Goal: Contribute content: Add original content to the website for others to see

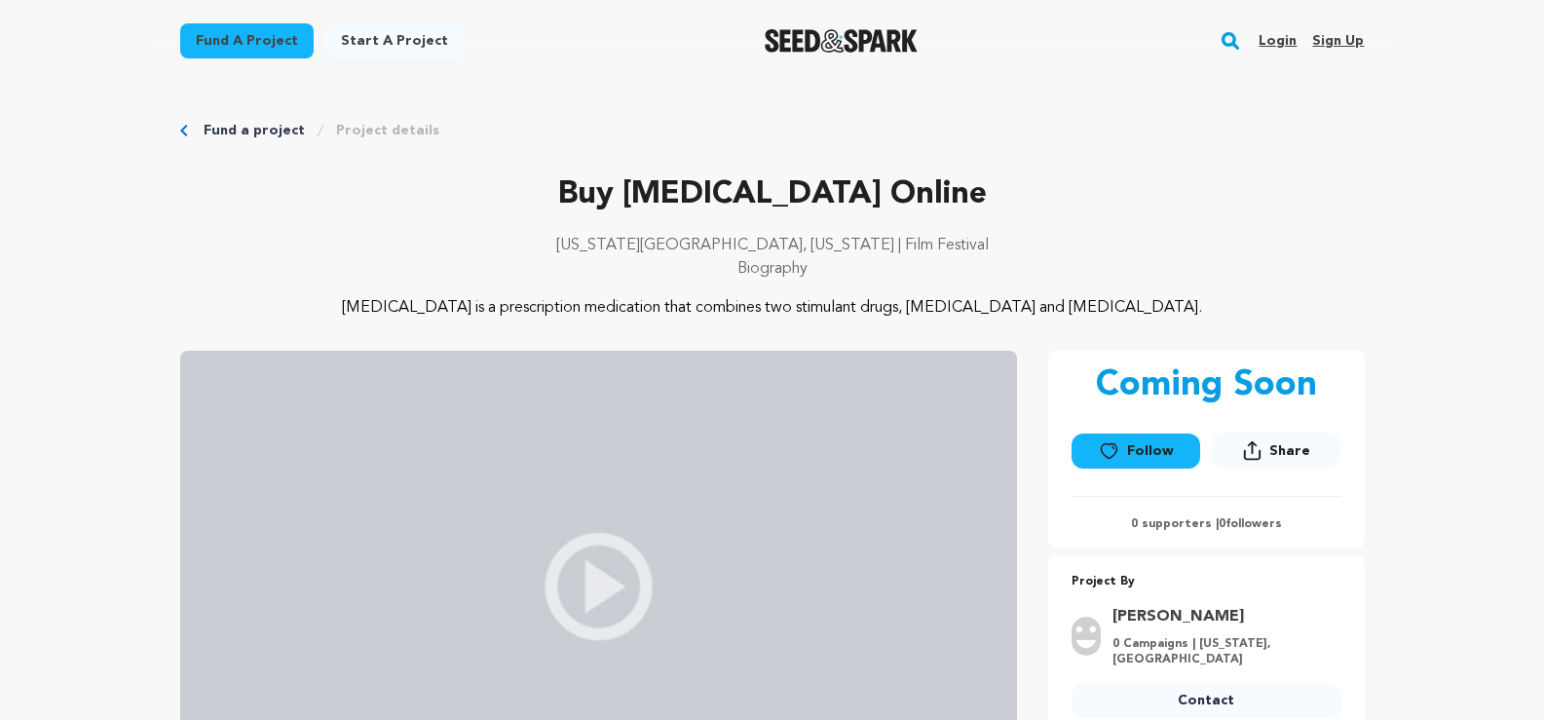
click at [1338, 50] on link "Sign up" at bounding box center [1338, 40] width 52 height 31
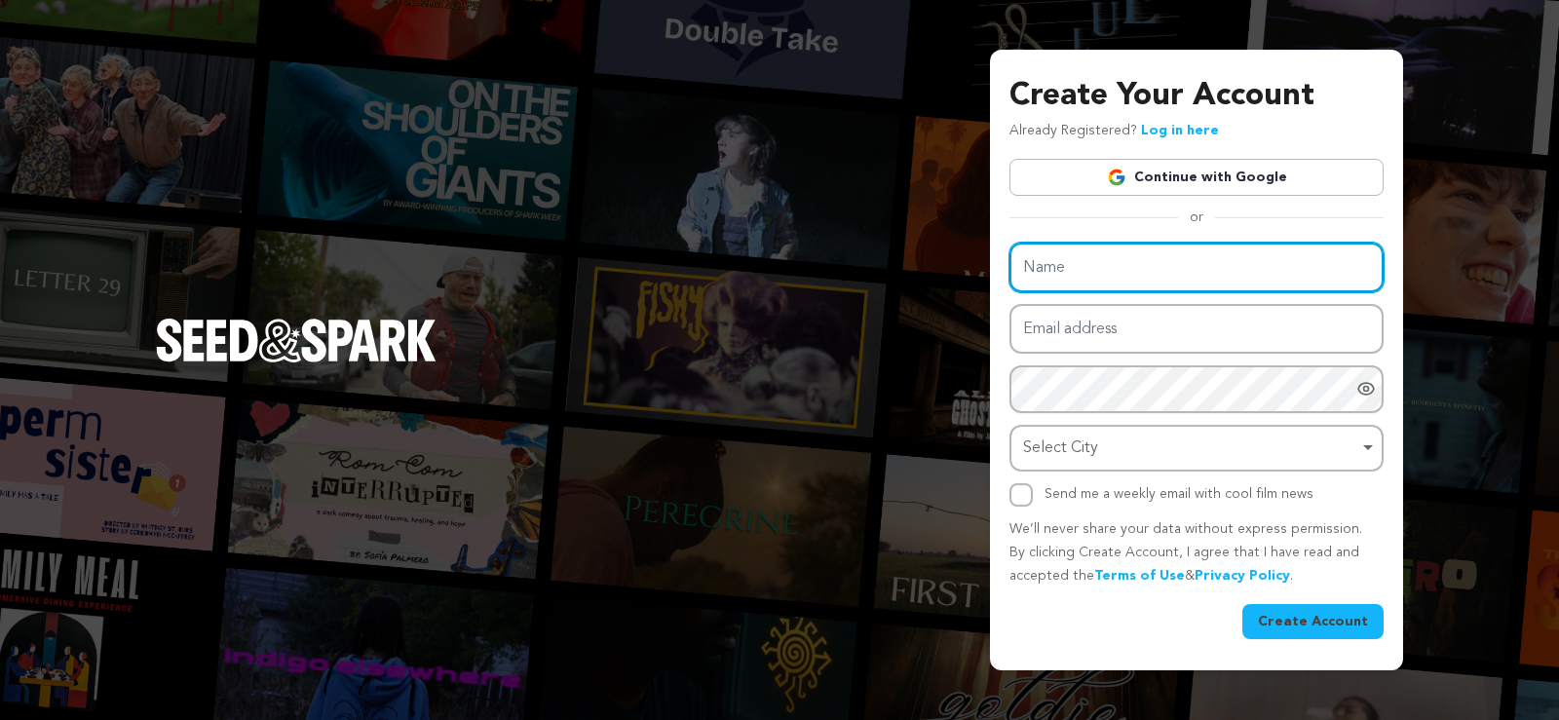
click at [1132, 266] on input "Name" at bounding box center [1196, 268] width 374 height 50
click at [1068, 261] on input "Name" at bounding box center [1196, 268] width 374 height 50
type input "jhonecater"
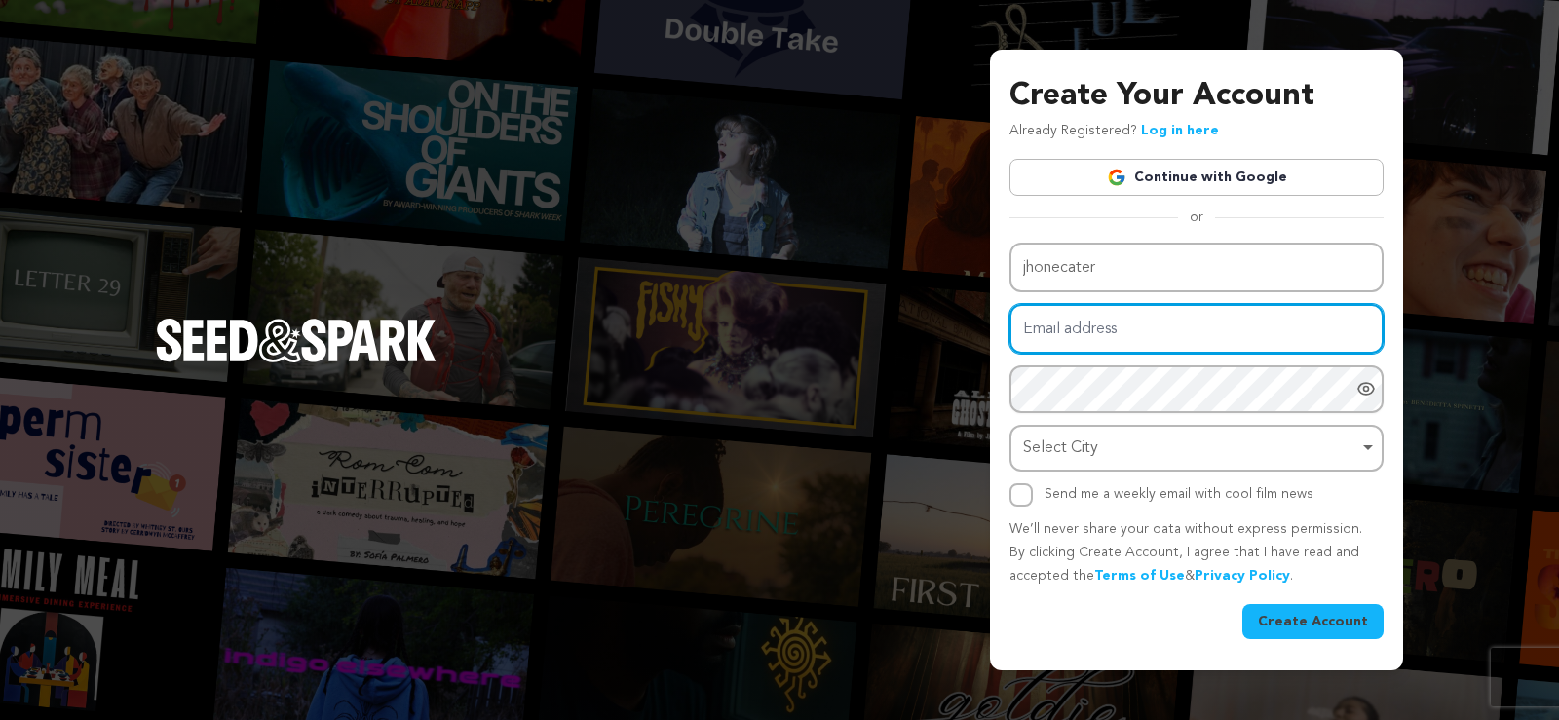
click at [1060, 330] on input "Email address" at bounding box center [1196, 329] width 374 height 50
paste input "carterjhone177+1288@gmail.com"
type input "carterjhone177+1288@gmail.com"
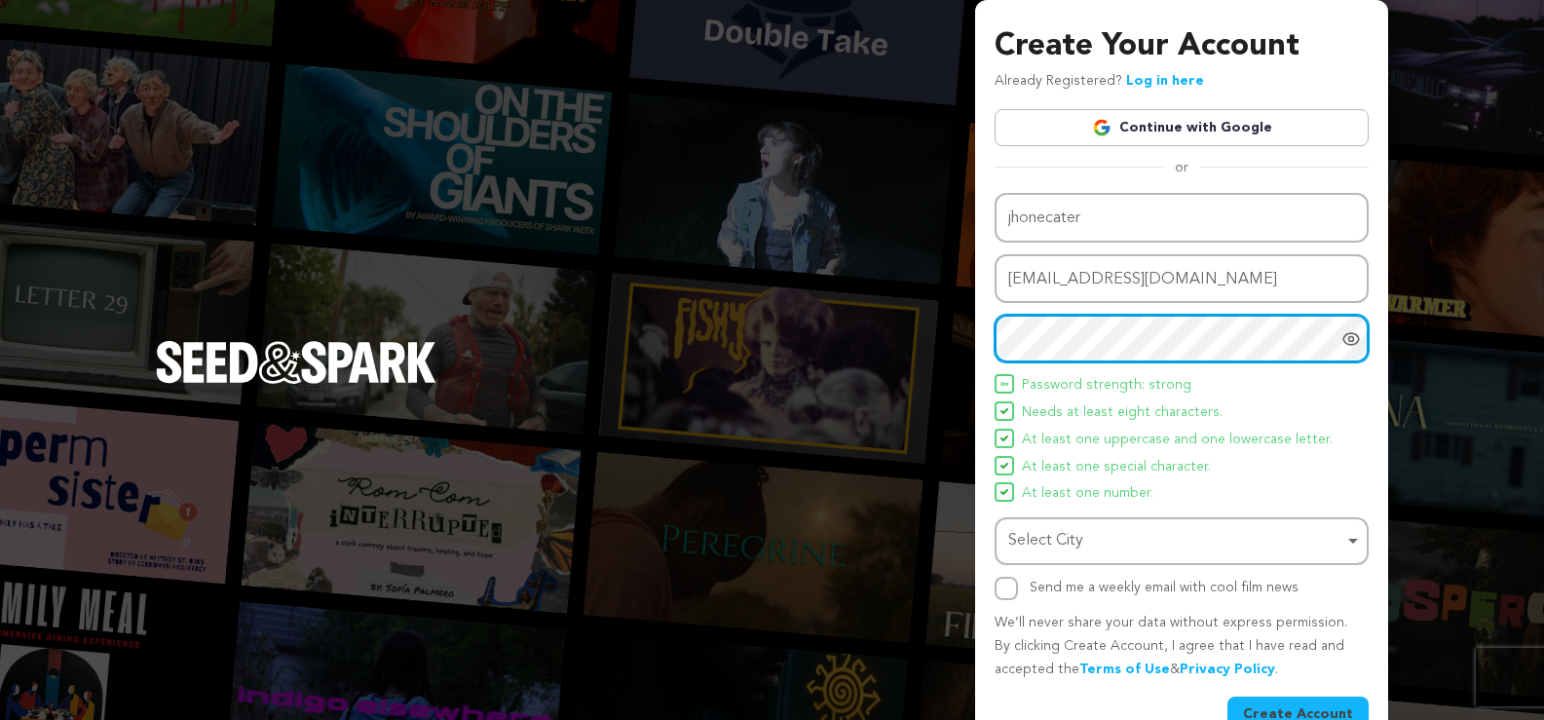
click at [1078, 545] on div "Select City Remove item" at bounding box center [1175, 541] width 335 height 28
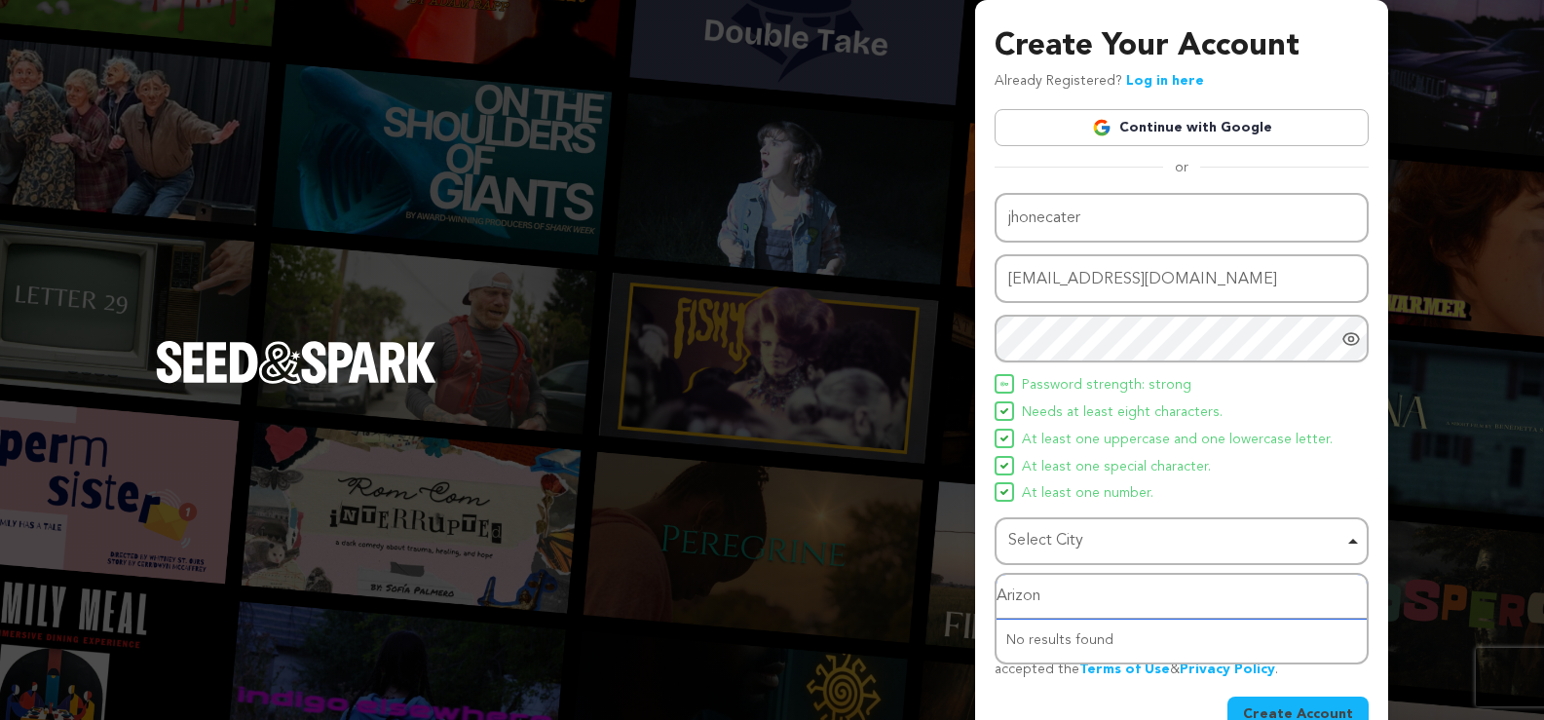
type input "Arizona"
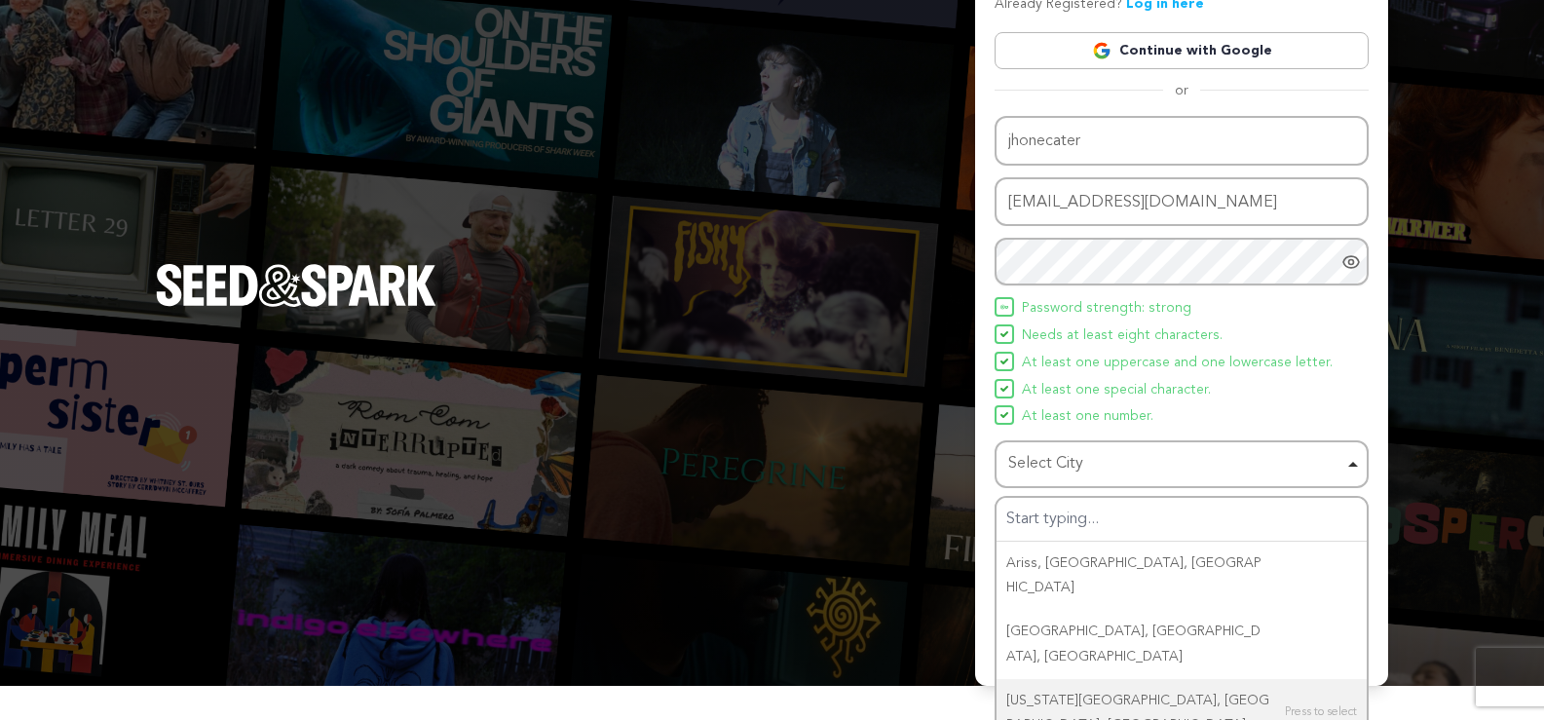
scroll to position [43, 0]
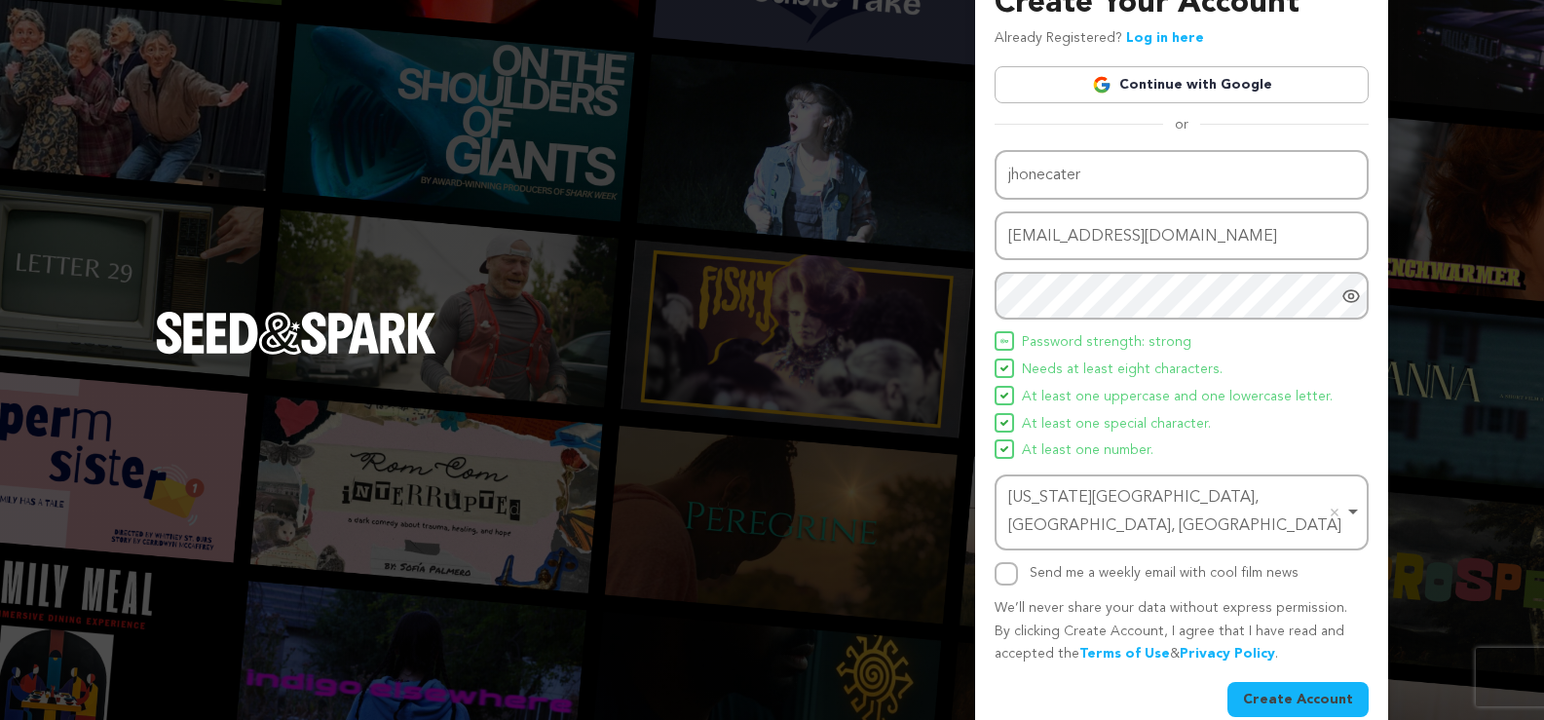
click at [994, 540] on div "Create Your Account Already Registered? Log in here Continue with Google or eyJ…" at bounding box center [1181, 352] width 413 height 791
click at [1297, 682] on button "Create Account" at bounding box center [1297, 699] width 141 height 35
click at [1002, 565] on div "Name jhonecater Email address carterjhone177+1288@gmail.com Password Password m…" at bounding box center [1182, 433] width 374 height 567
click at [1013, 562] on input "Send me a weekly email with cool film news" at bounding box center [1006, 573] width 23 height 23
checkbox input "true"
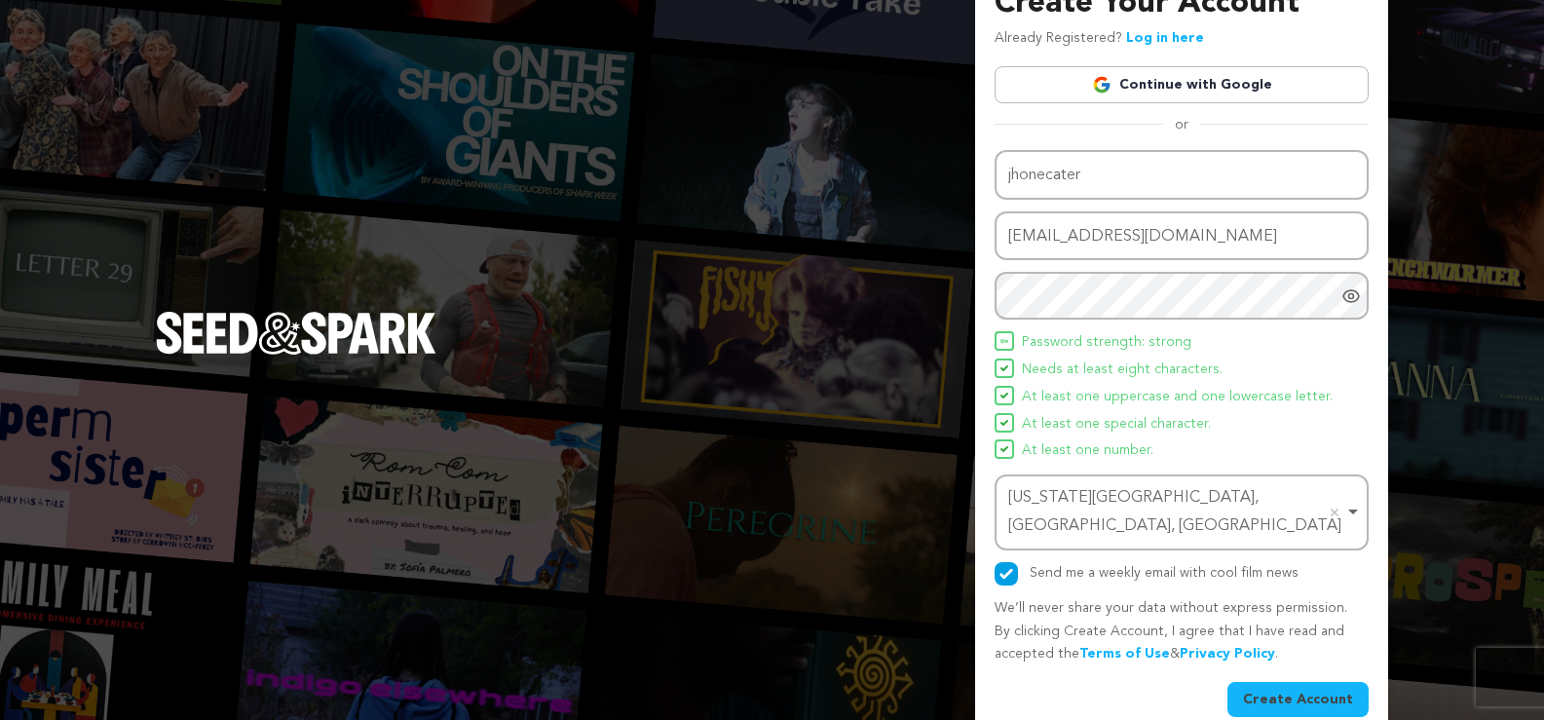
click at [1306, 682] on button "Create Account" at bounding box center [1297, 699] width 141 height 35
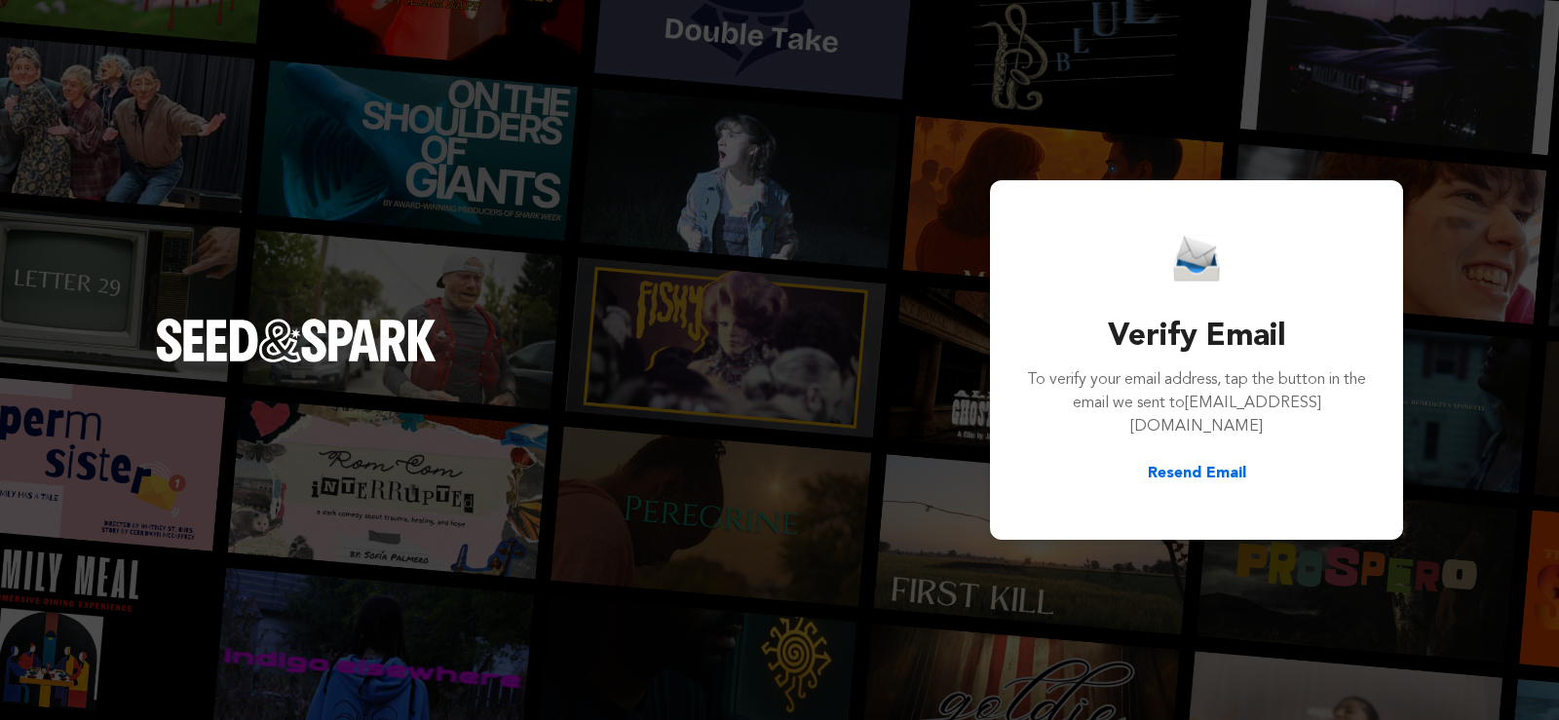
click at [719, 31] on div "Verify Email To verify your email address, tap the button in the email we sent …" at bounding box center [779, 360] width 1559 height 720
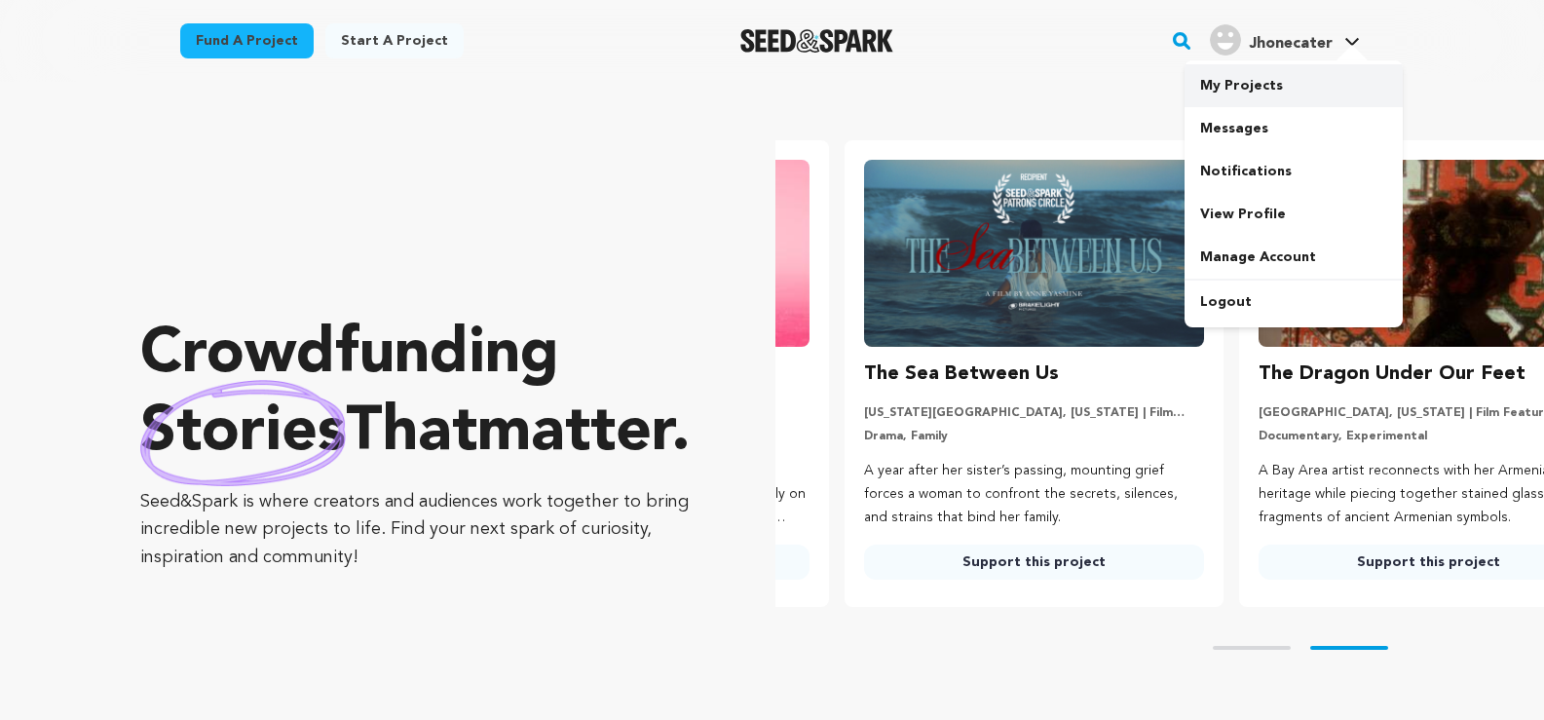
scroll to position [0, 410]
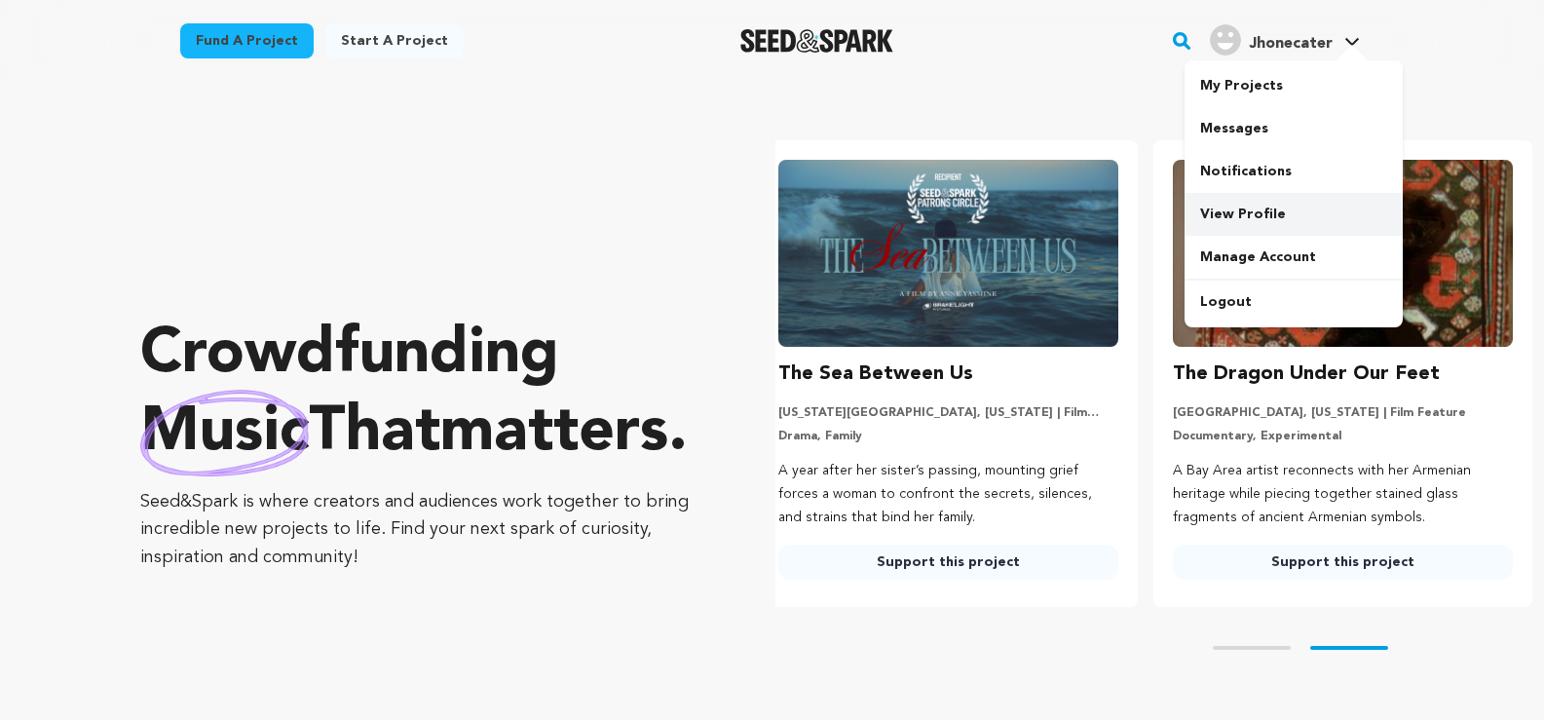
click at [1236, 207] on link "View Profile" at bounding box center [1294, 214] width 218 height 43
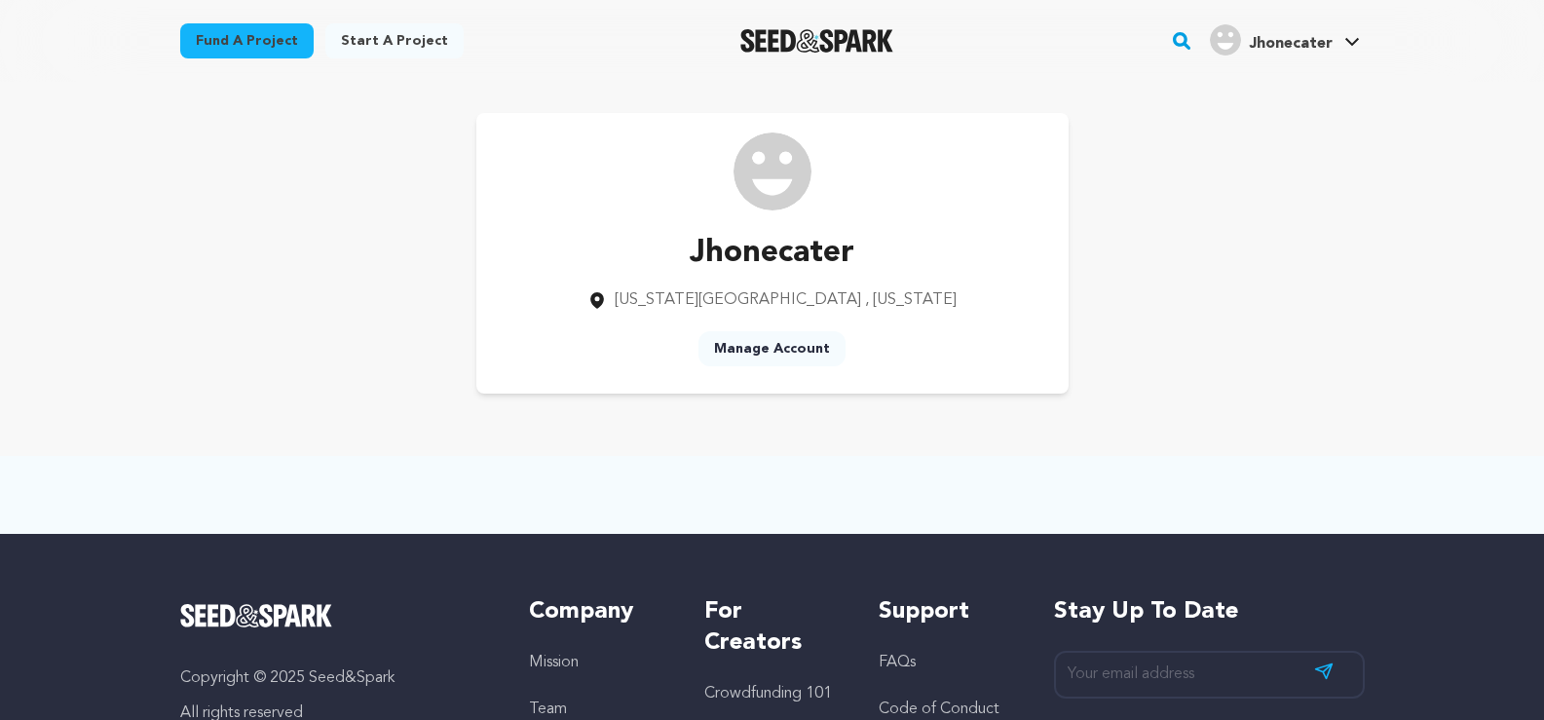
click at [756, 350] on link "Manage Account" at bounding box center [771, 348] width 147 height 35
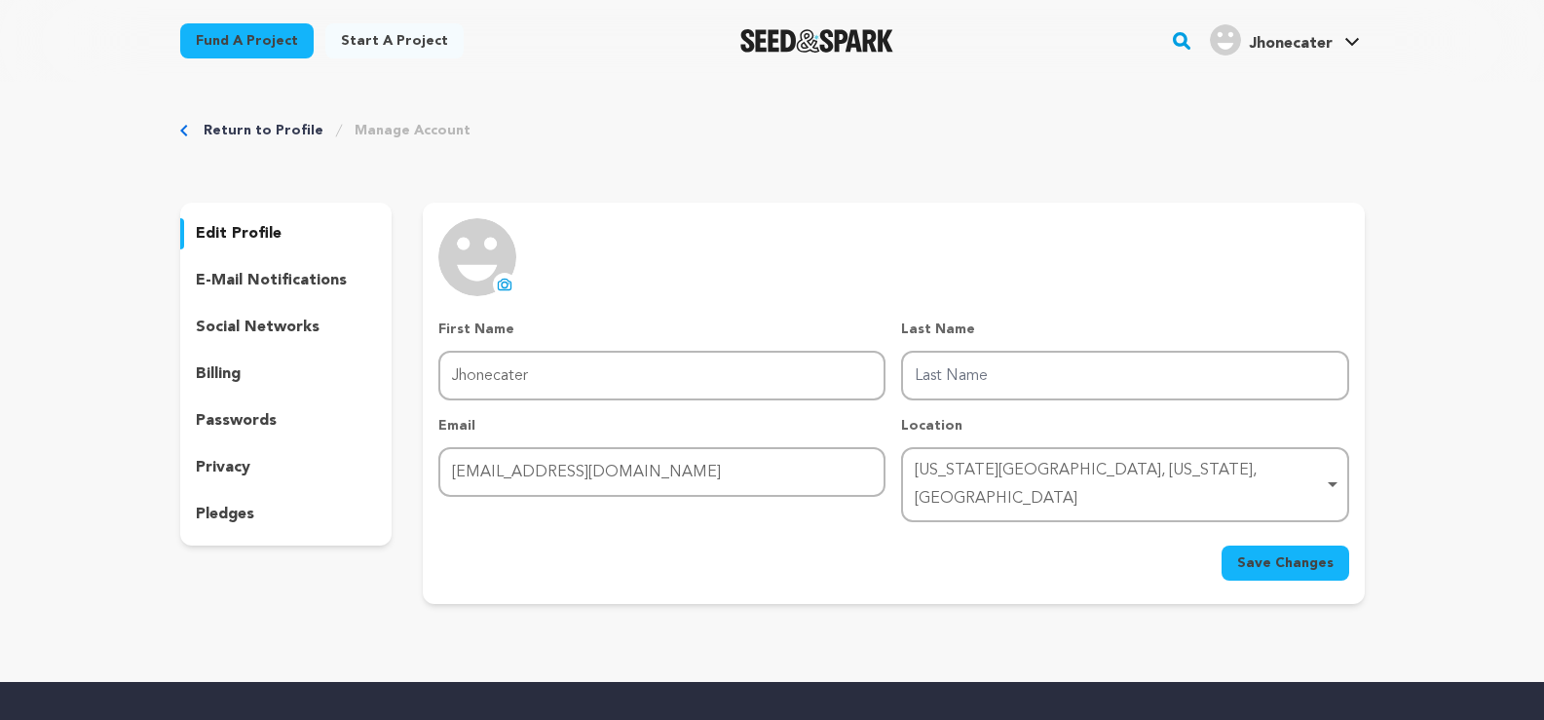
click at [279, 290] on p "e-mail notifications" at bounding box center [271, 280] width 151 height 23
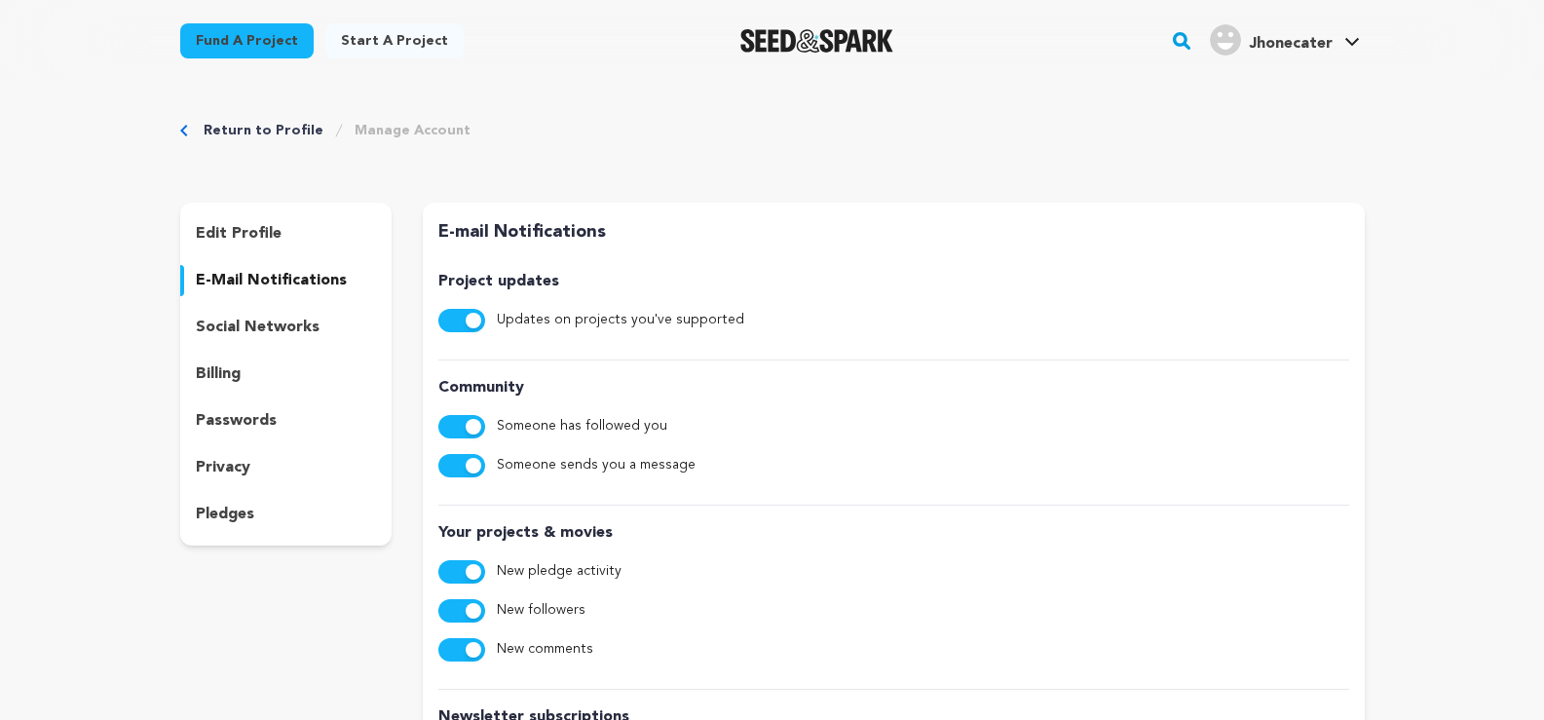
click at [277, 354] on div "edit profile e-mail notifications social networks billing passwords privacy ple…" at bounding box center [286, 374] width 212 height 343
click at [276, 330] on p "social networks" at bounding box center [258, 327] width 124 height 23
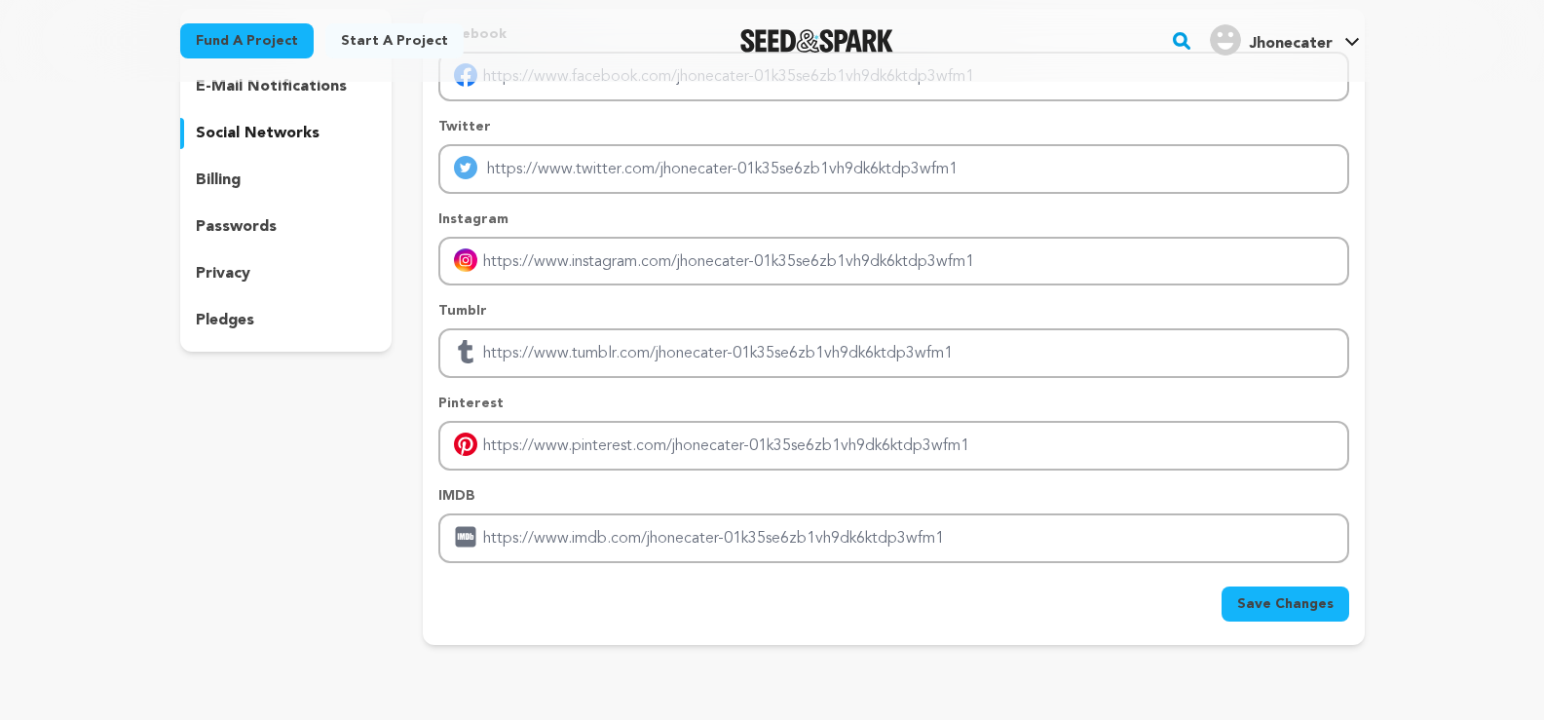
scroll to position [195, 0]
click at [225, 235] on p "passwords" at bounding box center [236, 225] width 81 height 23
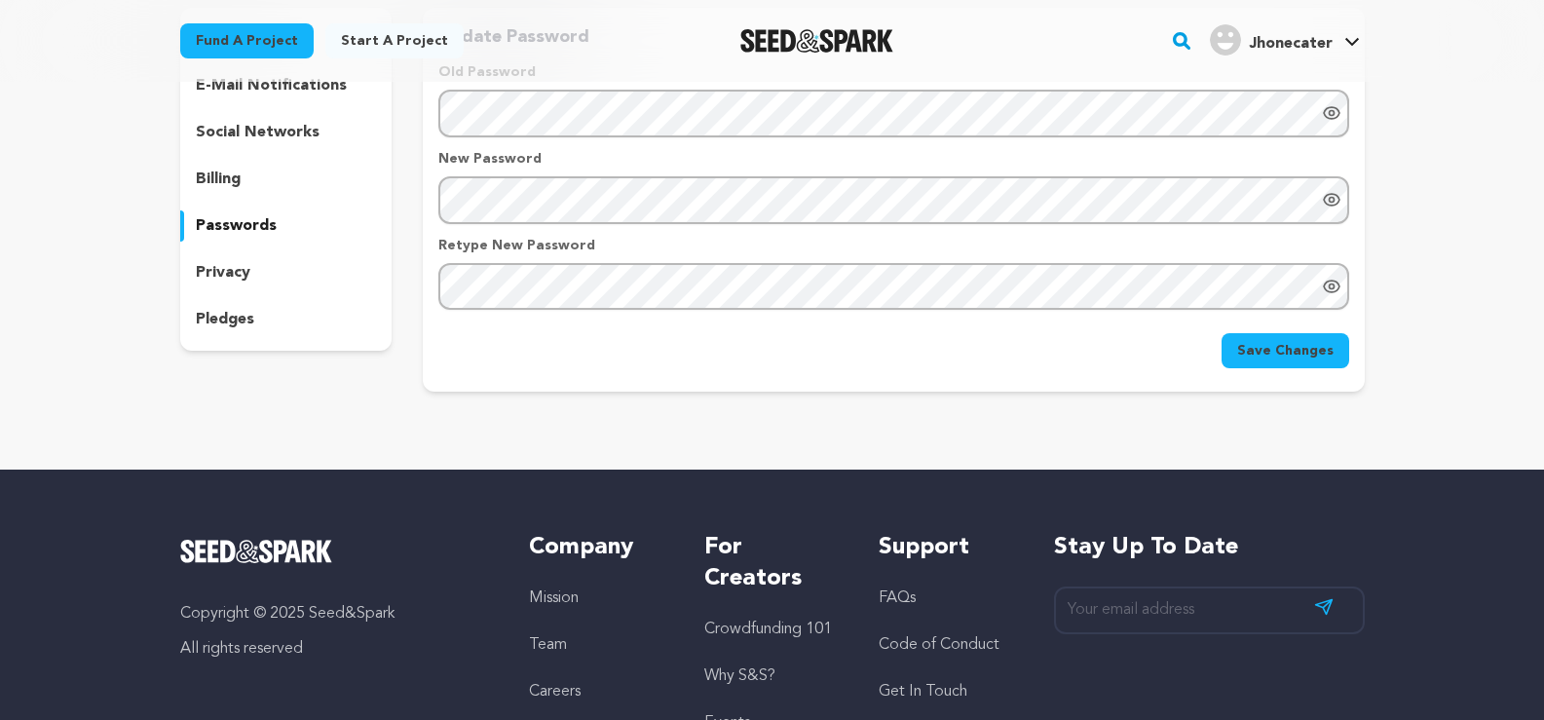
click at [219, 273] on p "privacy" at bounding box center [223, 272] width 55 height 23
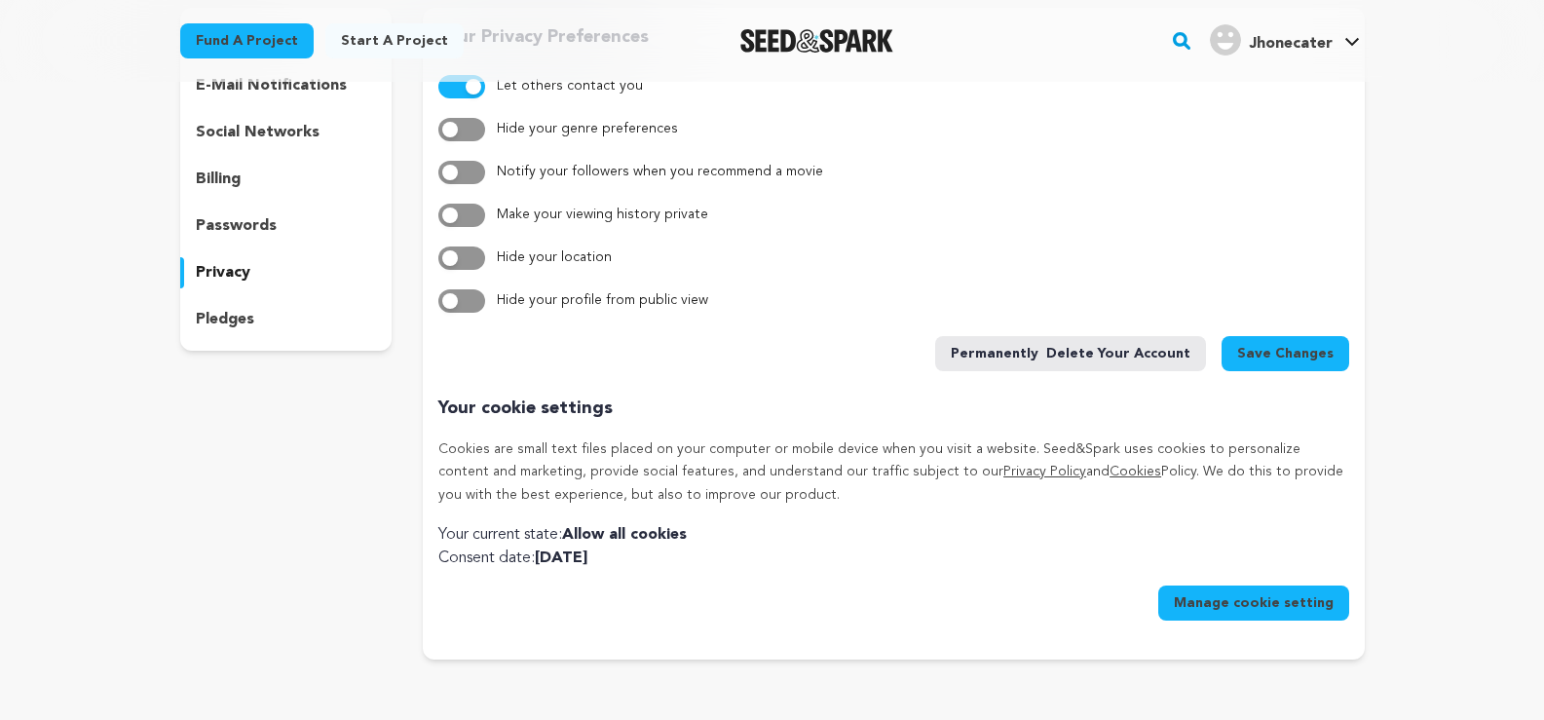
click at [223, 311] on p "pledges" at bounding box center [225, 319] width 58 height 23
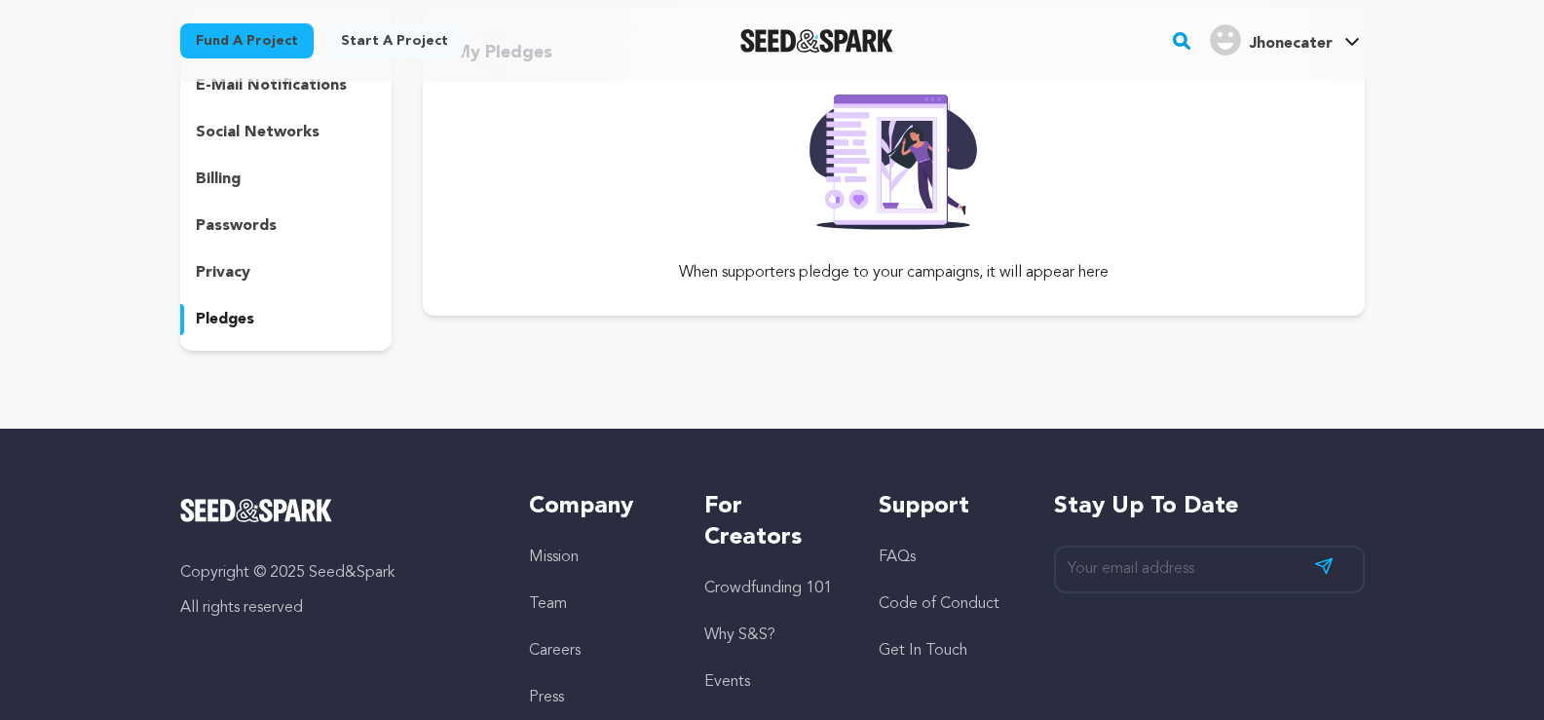
click at [191, 274] on div "privacy" at bounding box center [286, 272] width 212 height 31
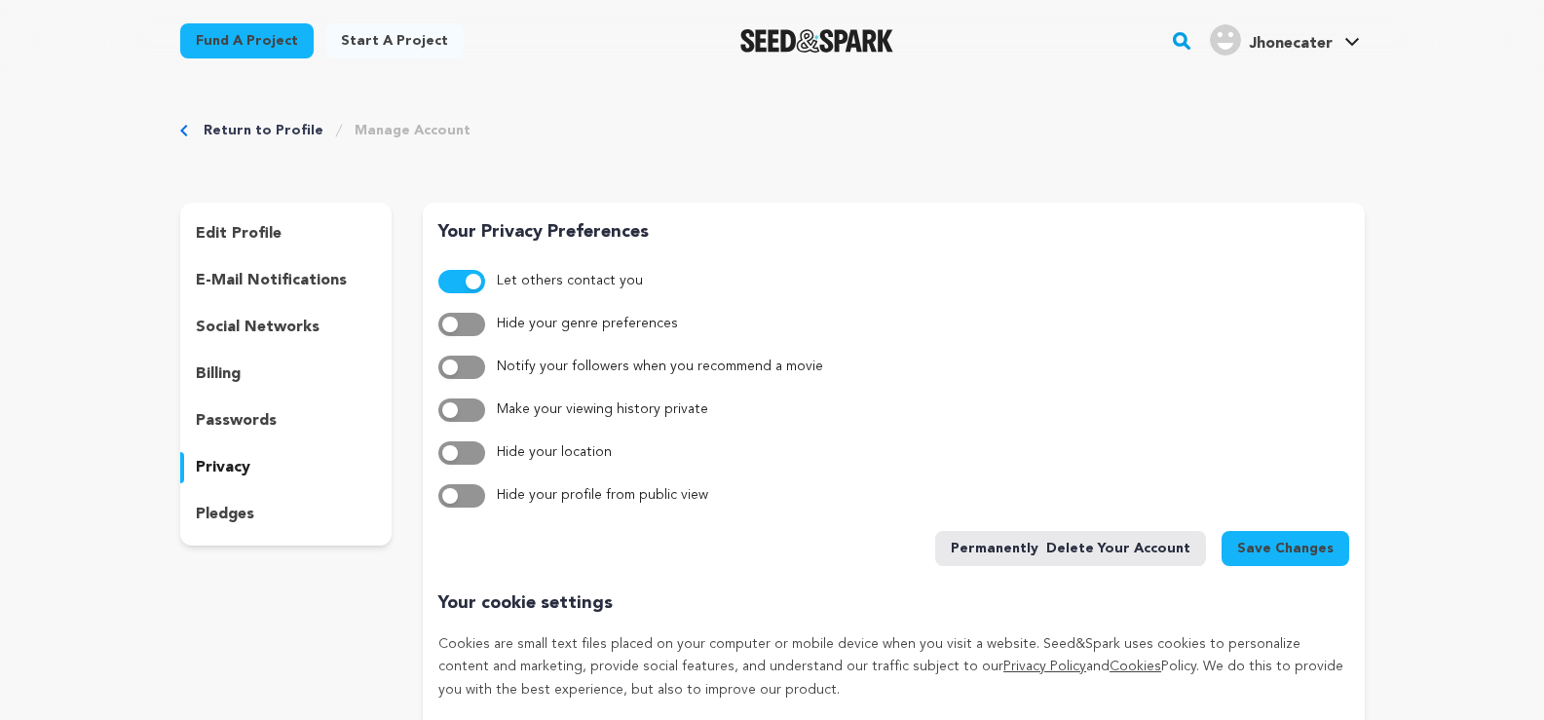
click at [375, 35] on link "Start a project" at bounding box center [394, 40] width 138 height 35
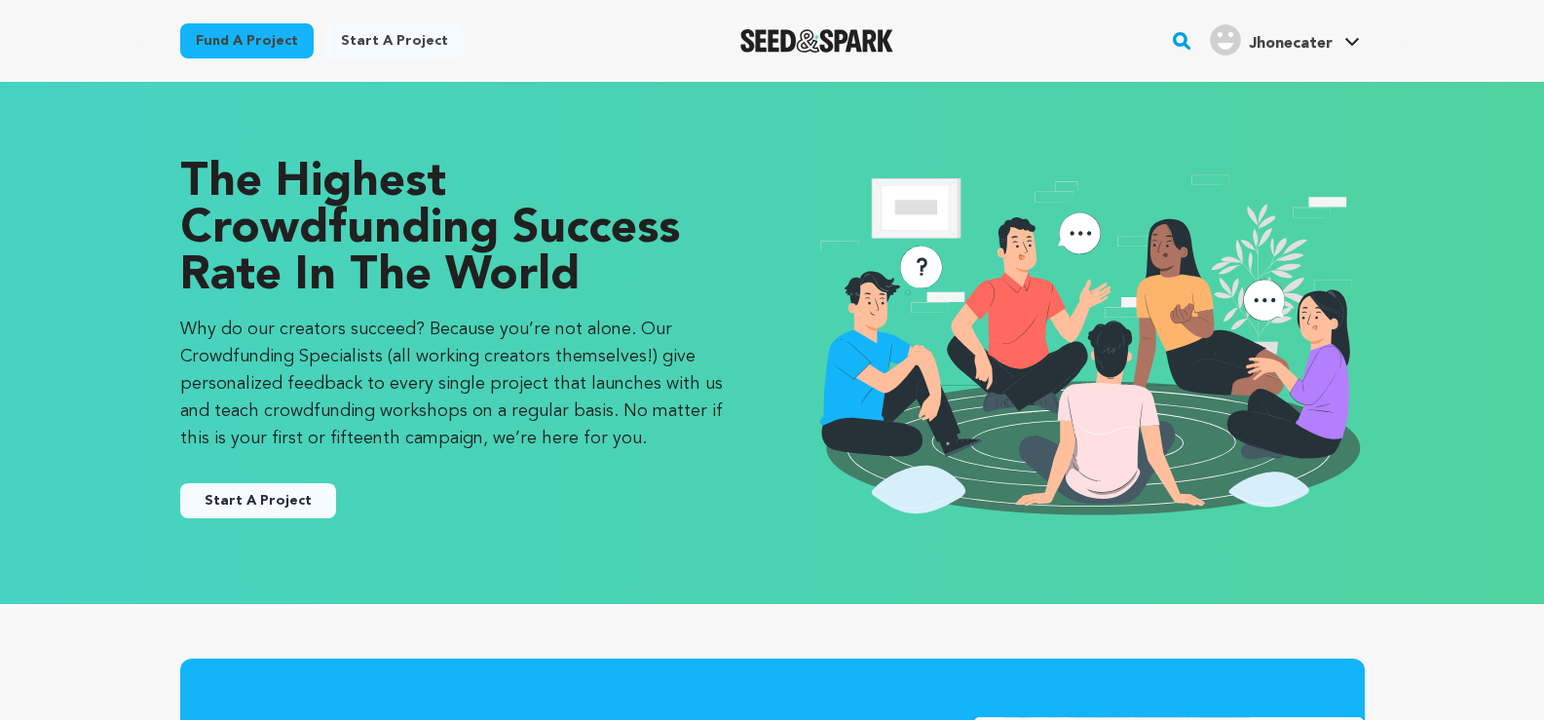
click at [292, 495] on button "Start A Project" at bounding box center [258, 500] width 156 height 35
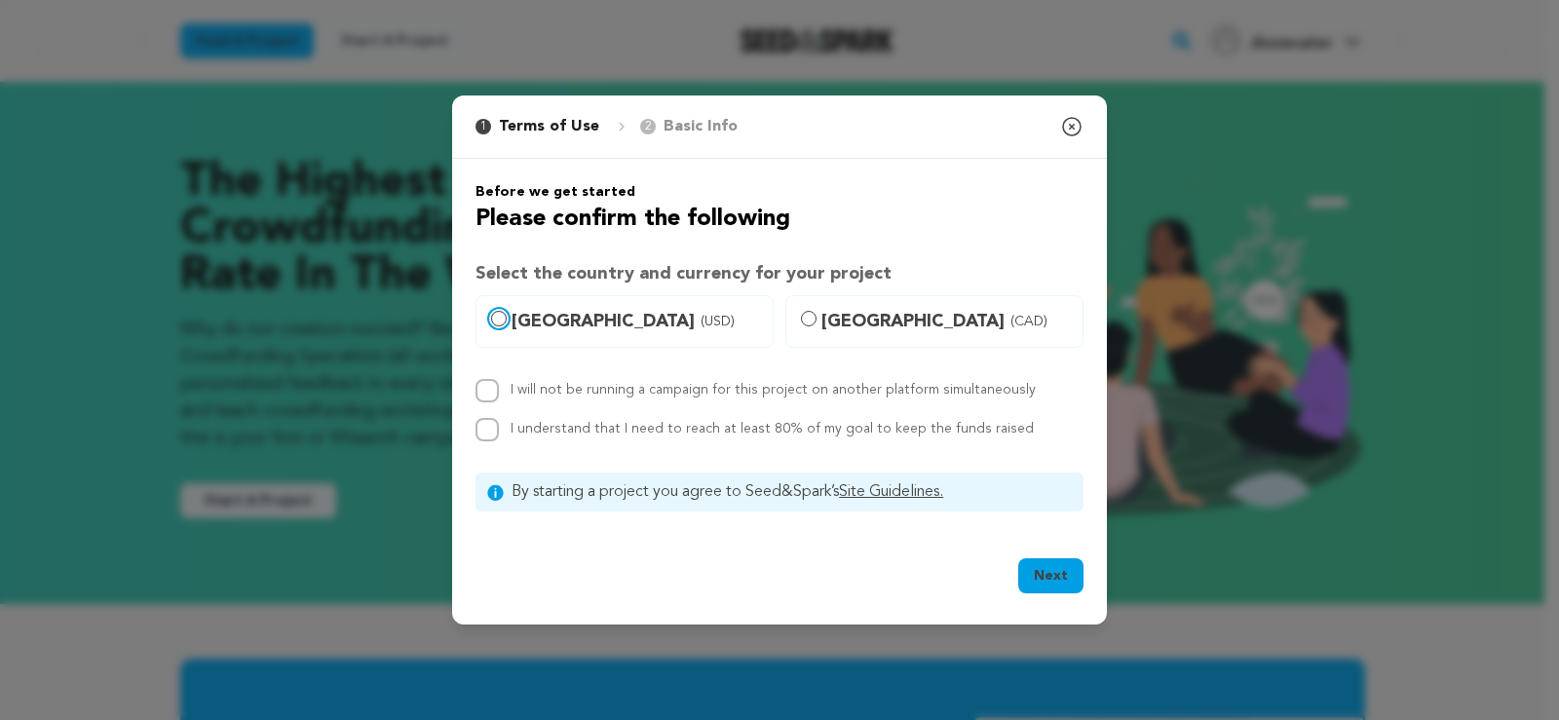
click at [500, 316] on input "United States (USD)" at bounding box center [499, 319] width 16 height 16
radio input "true"
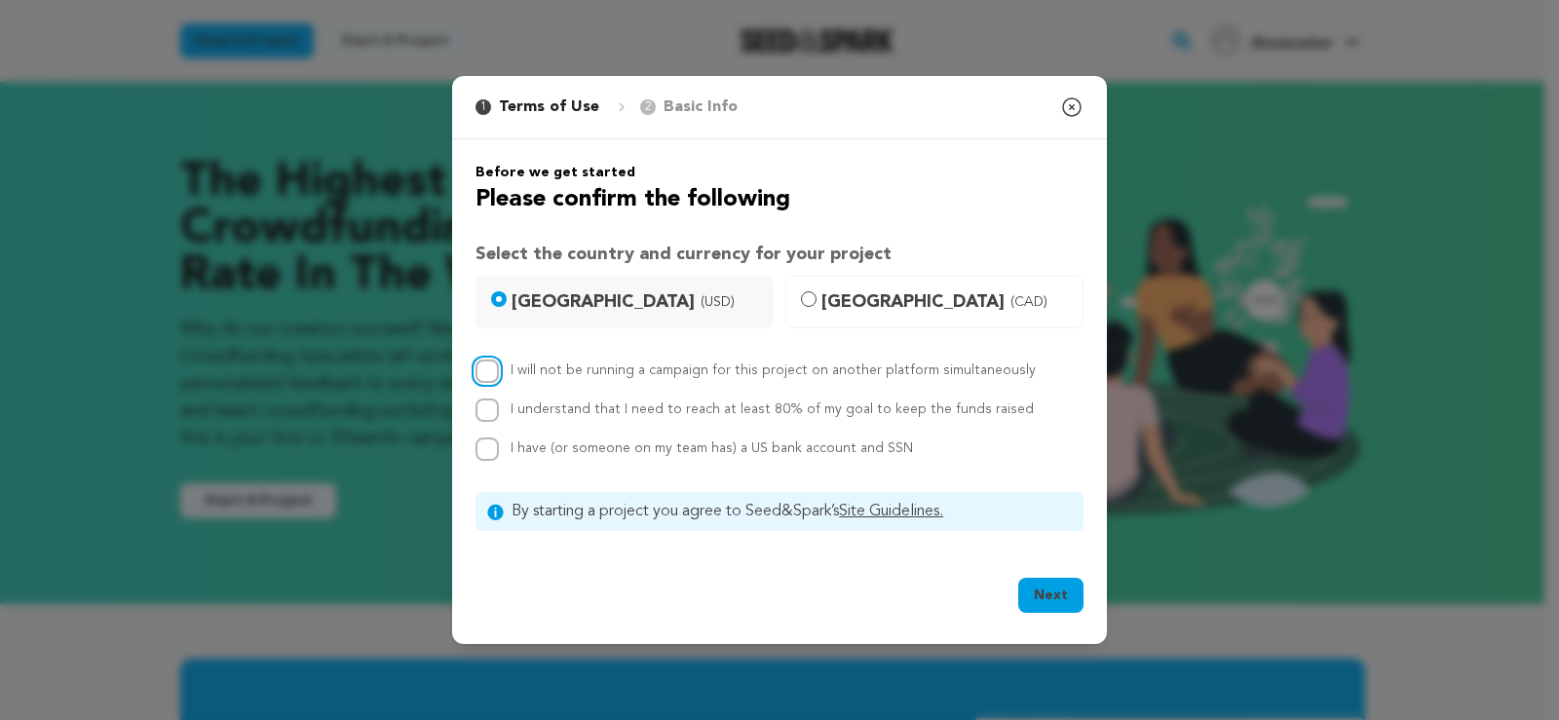
click at [495, 380] on input "I will not be running a campaign for this project on another platform simultane…" at bounding box center [486, 370] width 23 height 23
checkbox input "true"
click at [1076, 600] on button "Next" at bounding box center [1050, 595] width 65 height 35
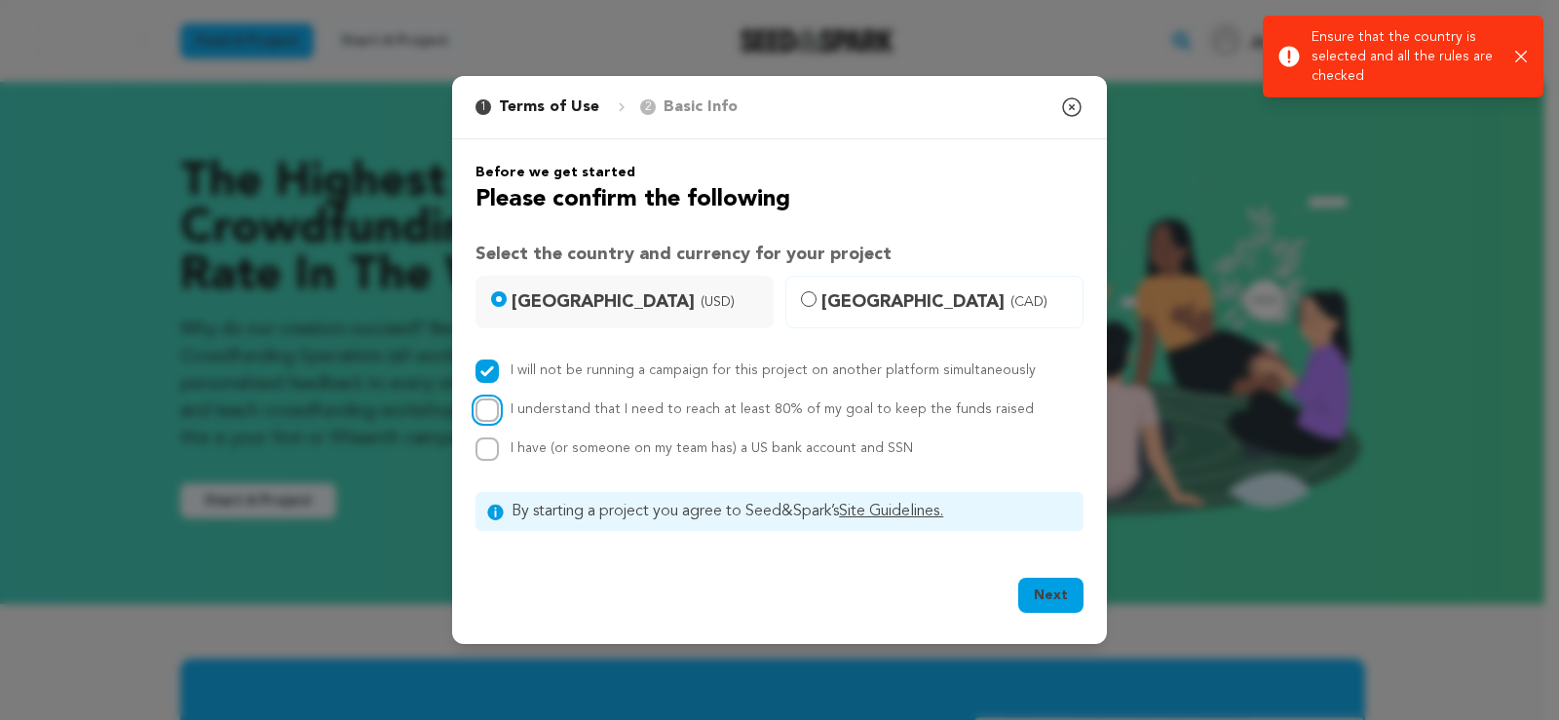
click at [477, 416] on input "I understand that I need to reach at least 80% of my goal to keep the funds rai…" at bounding box center [486, 409] width 23 height 23
checkbox input "true"
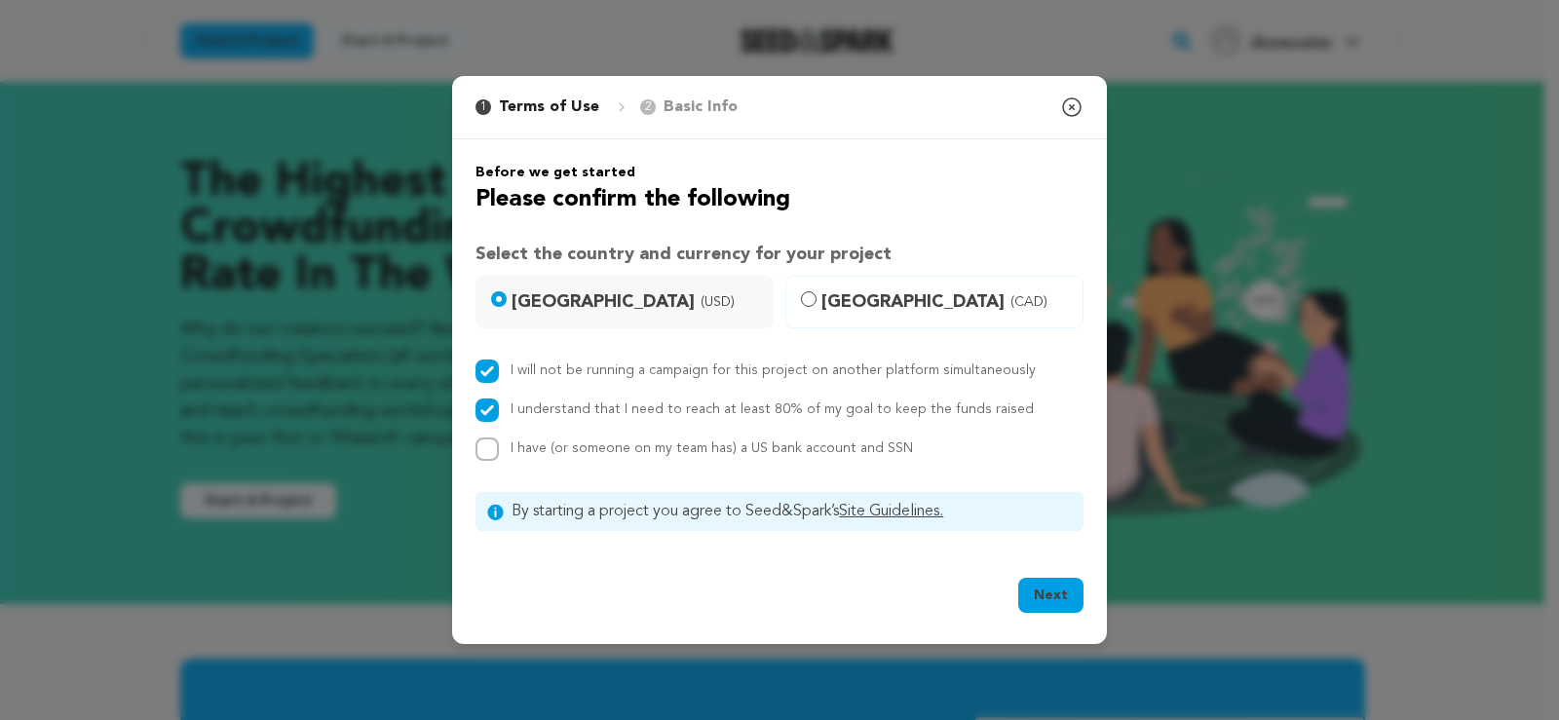
click at [478, 466] on div "Before we get started Please confirm the following Select the country and curre…" at bounding box center [779, 347] width 608 height 368
click at [486, 454] on input "I have (or someone on my team has) a US bank account and SSN" at bounding box center [486, 448] width 23 height 23
checkbox input "true"
click at [1049, 585] on button "Next" at bounding box center [1050, 595] width 65 height 35
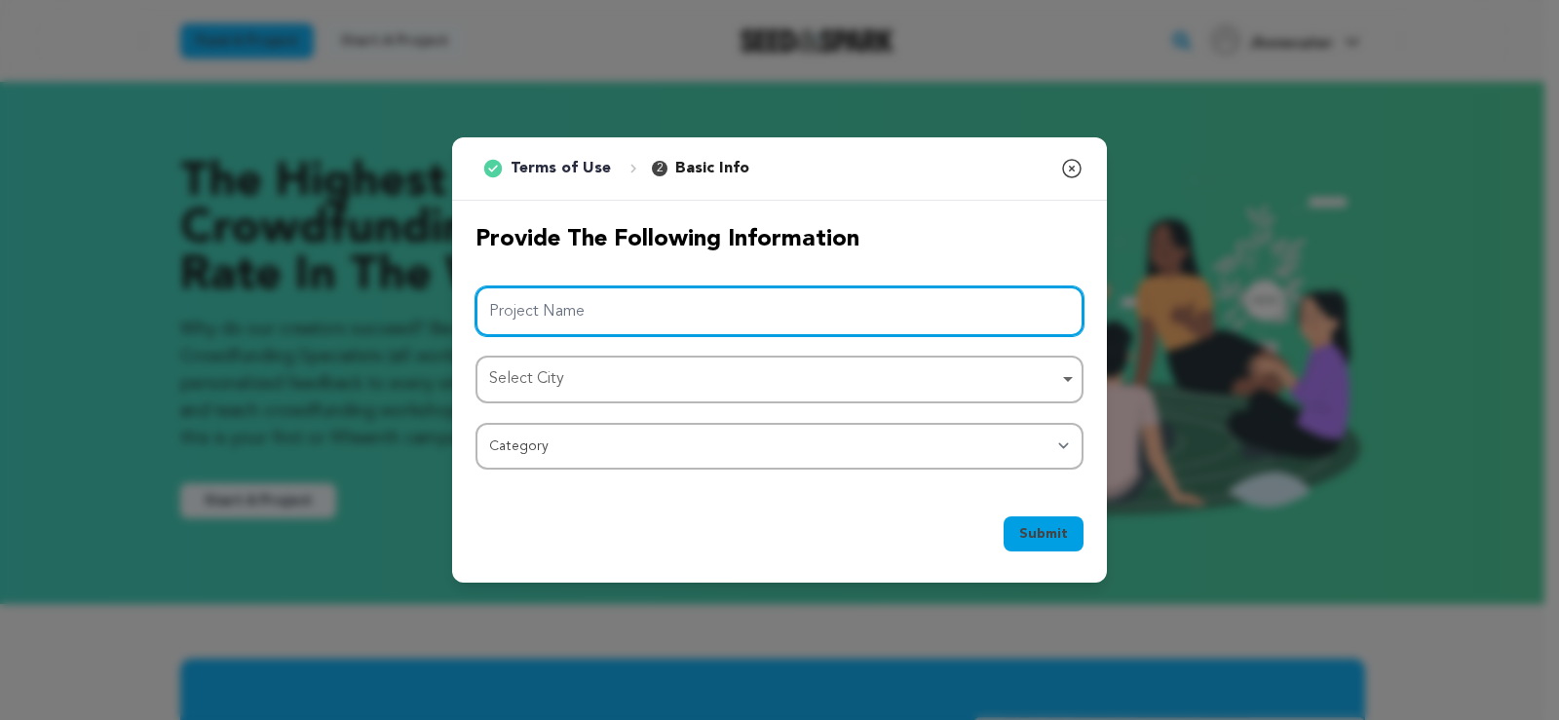
click at [579, 310] on input "Project Name" at bounding box center [779, 311] width 608 height 50
paste input "Valium Online"
click at [558, 376] on div "Select City Remove item" at bounding box center [773, 379] width 569 height 28
type input "Valium Online"
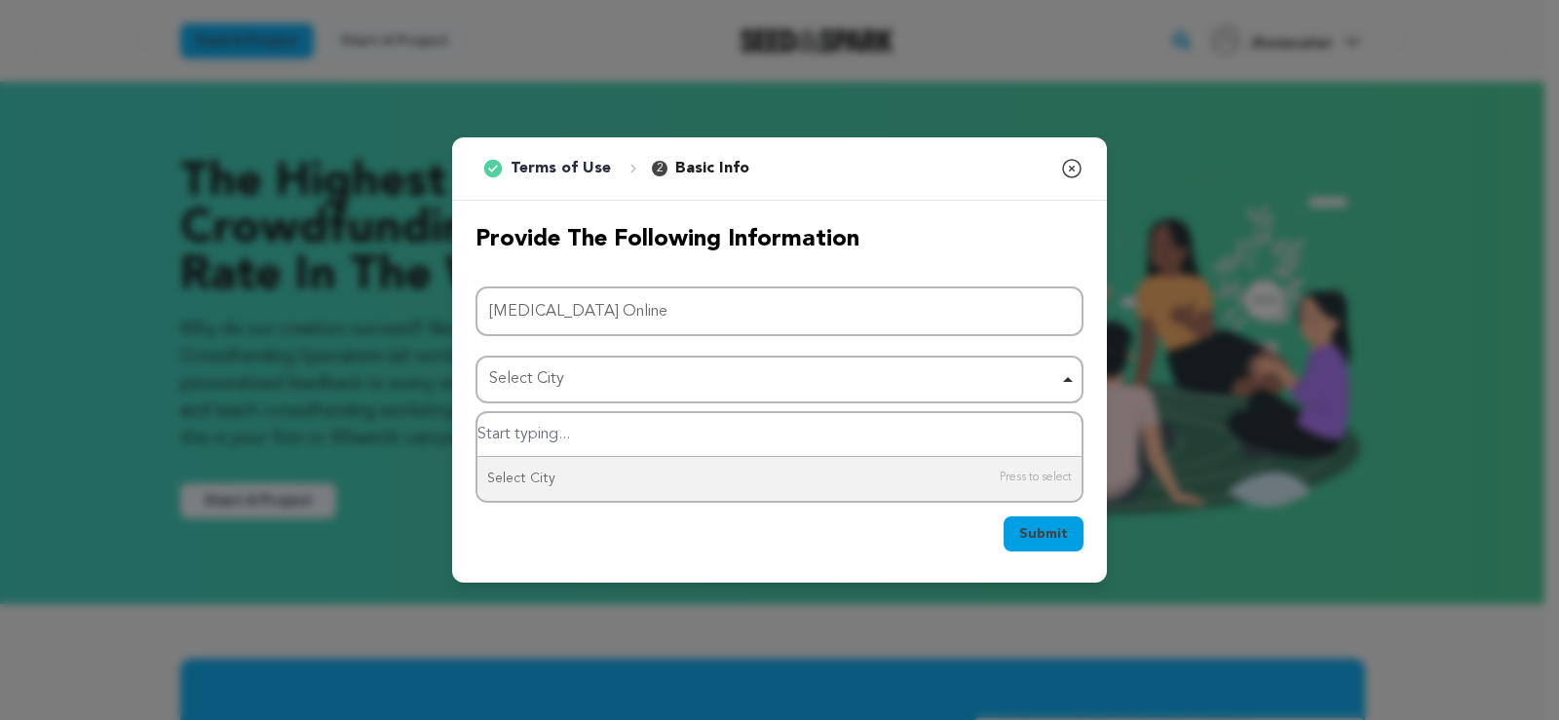
click at [552, 431] on input "Select City" at bounding box center [779, 435] width 604 height 44
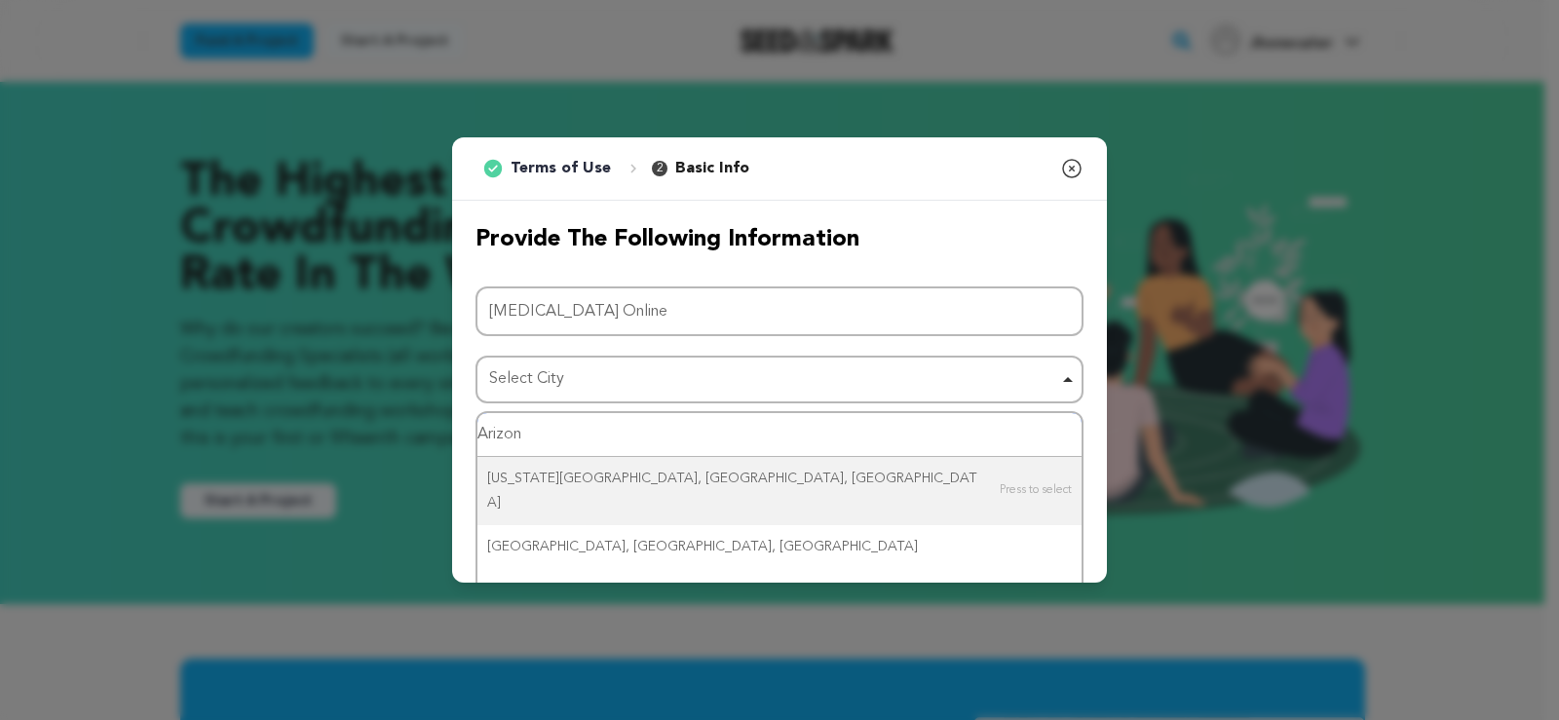
type input "Arizona"
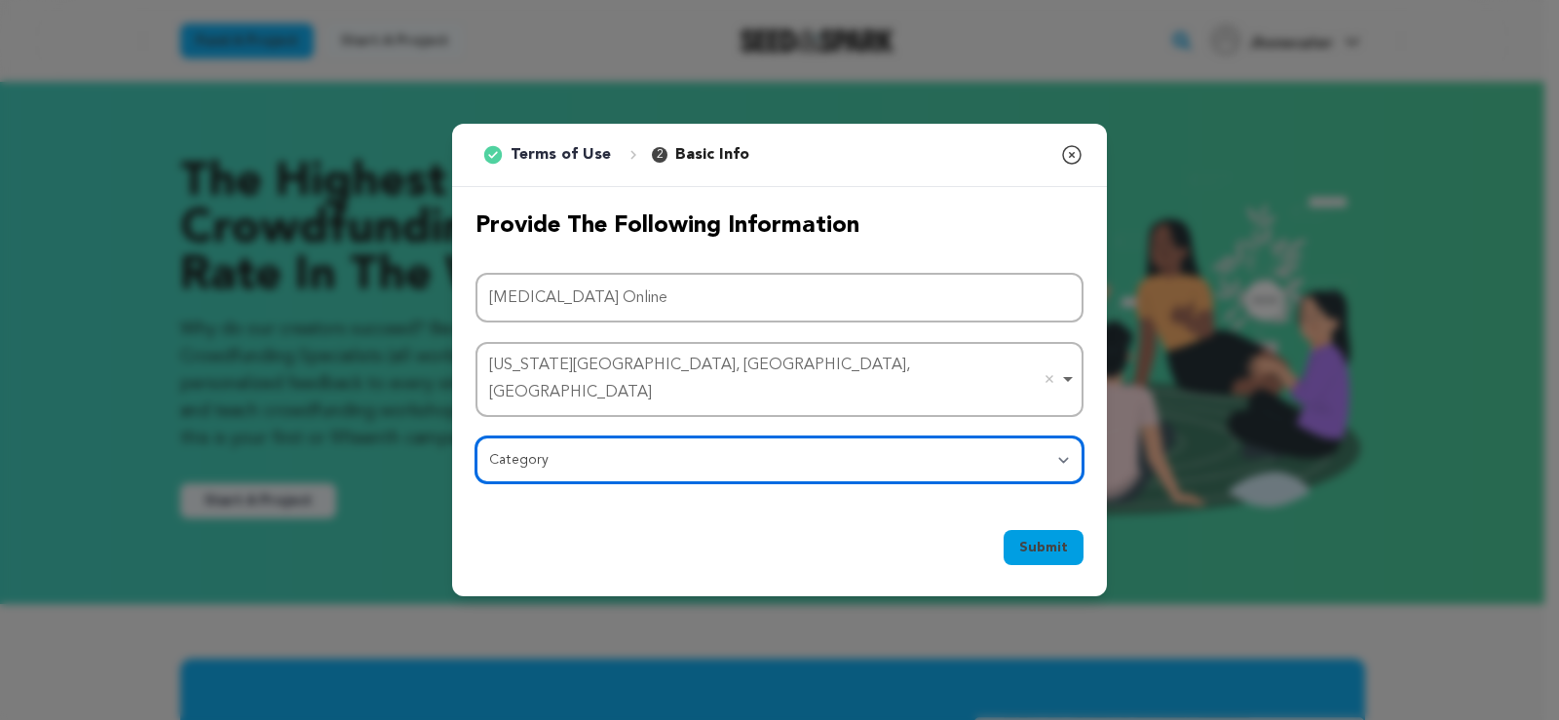
click at [568, 451] on select "Category Film Feature Film Short Series Film Festival Company Music Video VR Ex…" at bounding box center [779, 459] width 608 height 47
select select "10896"
click at [475, 436] on select "Category Film Feature Film Short Series Film Festival Company Music Video VR Ex…" at bounding box center [779, 459] width 608 height 47
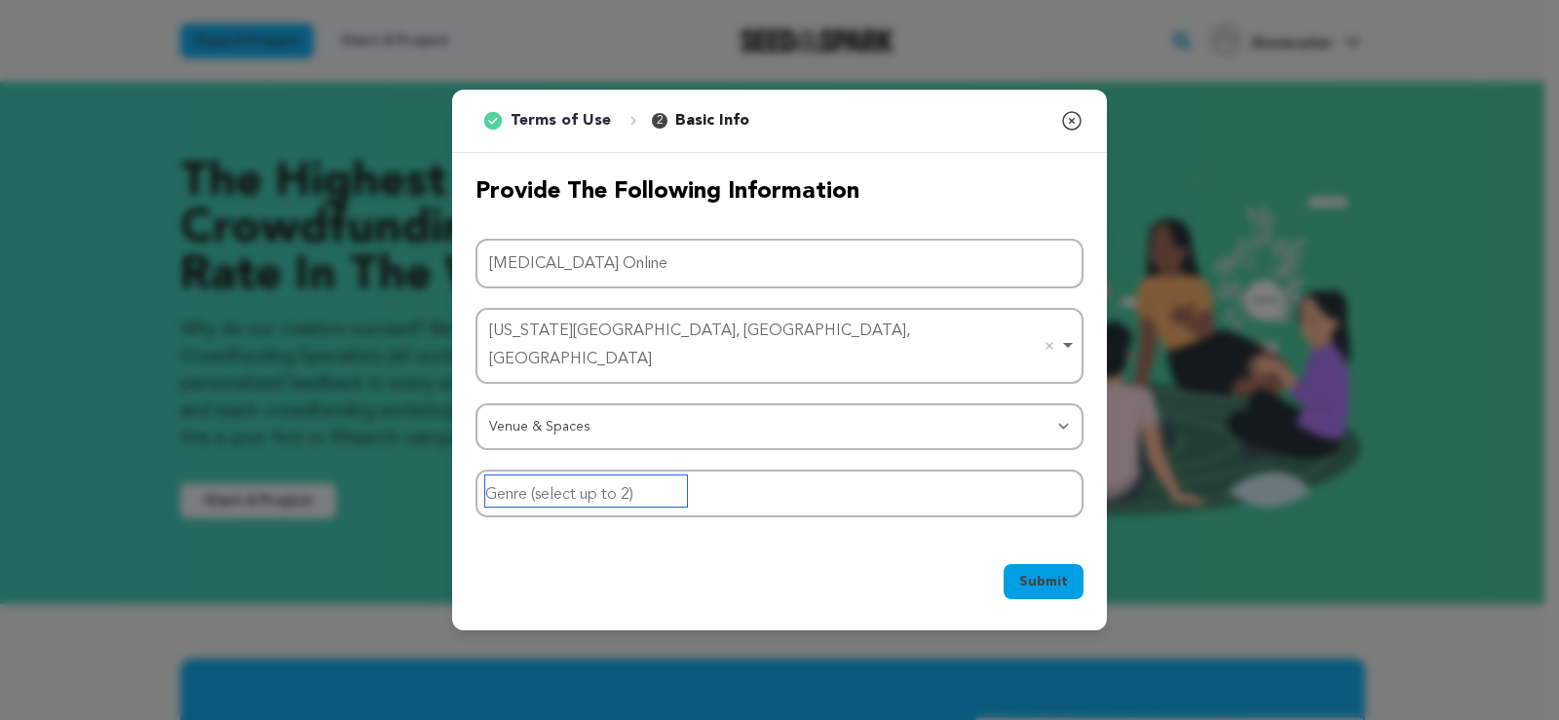
click at [621, 482] on input "Genre (select up to 2)" at bounding box center [586, 490] width 202 height 31
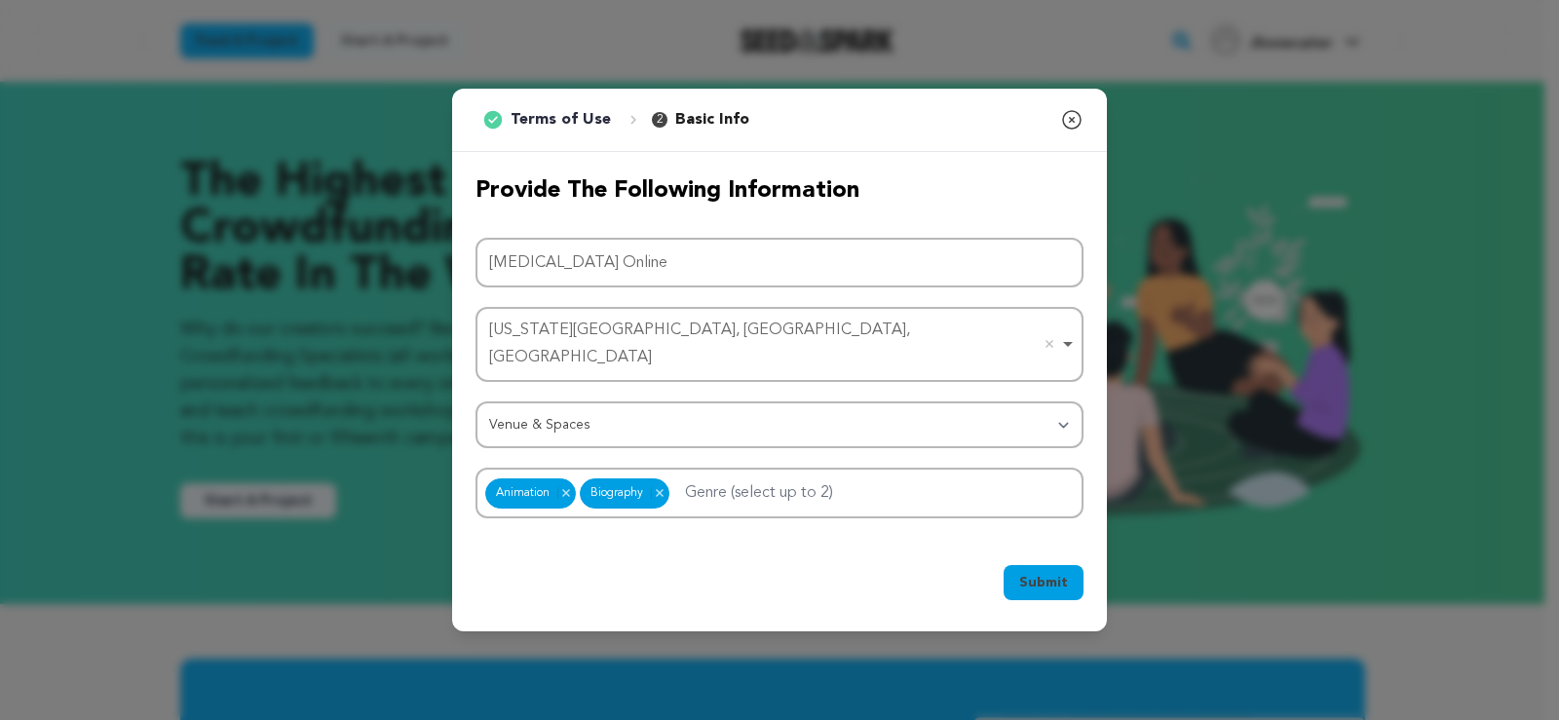
click at [1052, 573] on span "Submit" at bounding box center [1043, 582] width 49 height 19
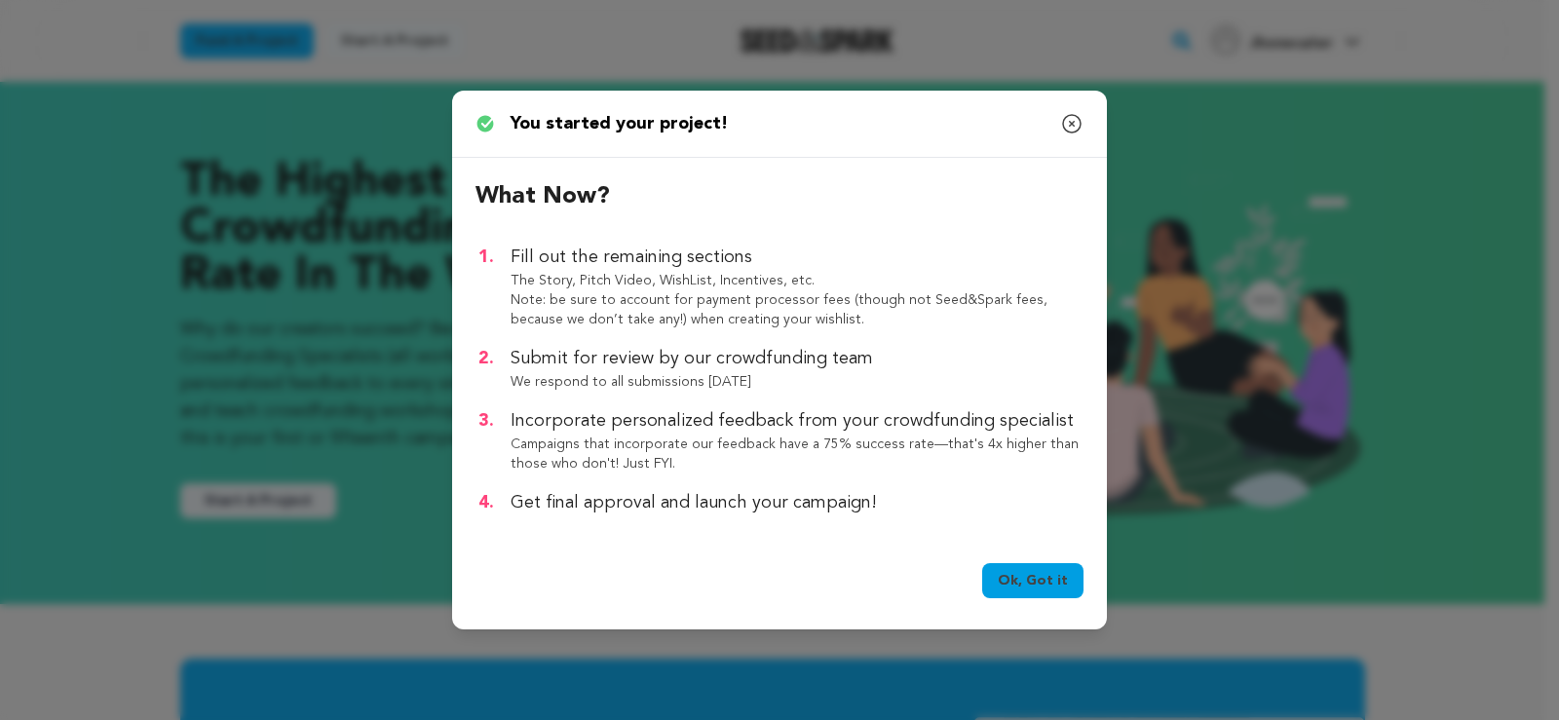
click at [1033, 579] on link "Ok, Got it" at bounding box center [1032, 580] width 101 height 35
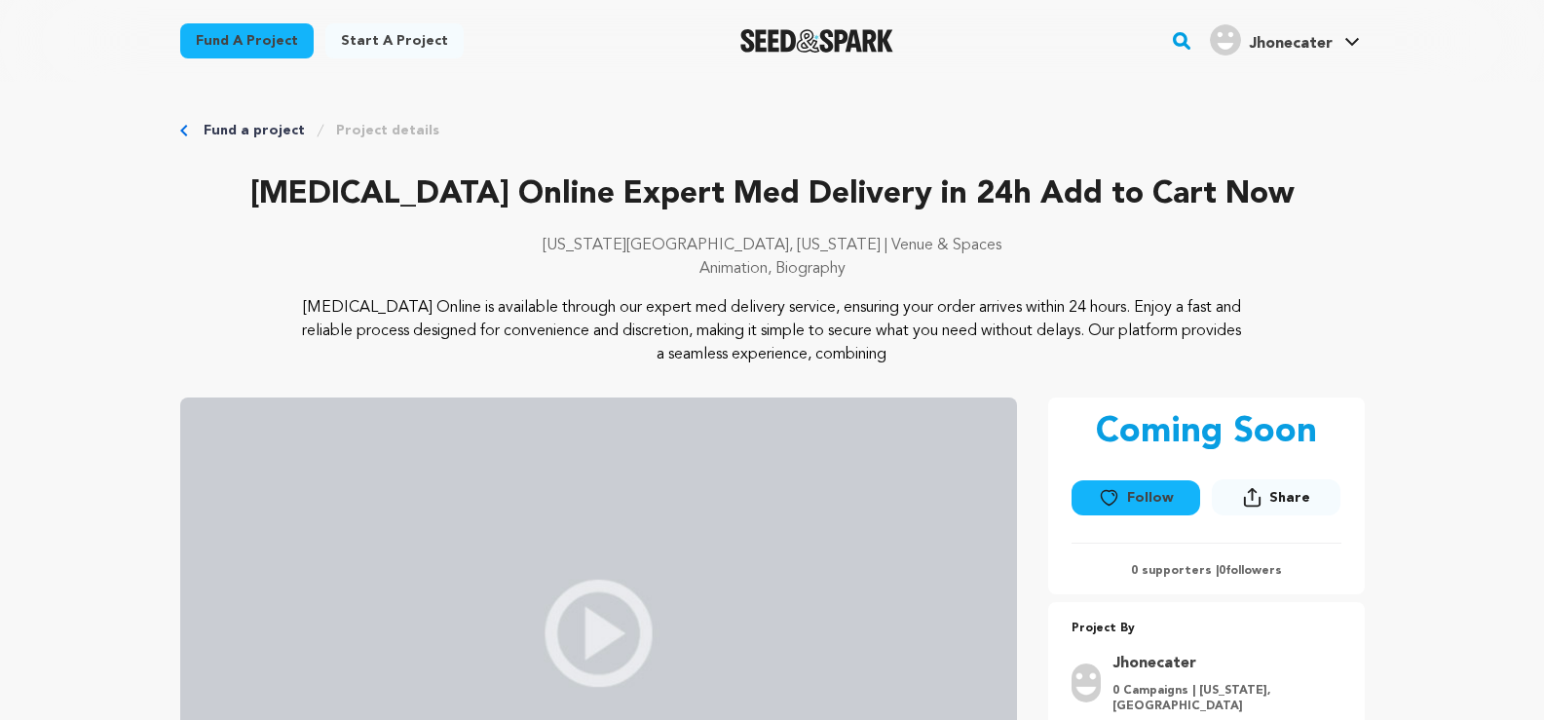
click at [1262, 502] on icon at bounding box center [1252, 497] width 19 height 20
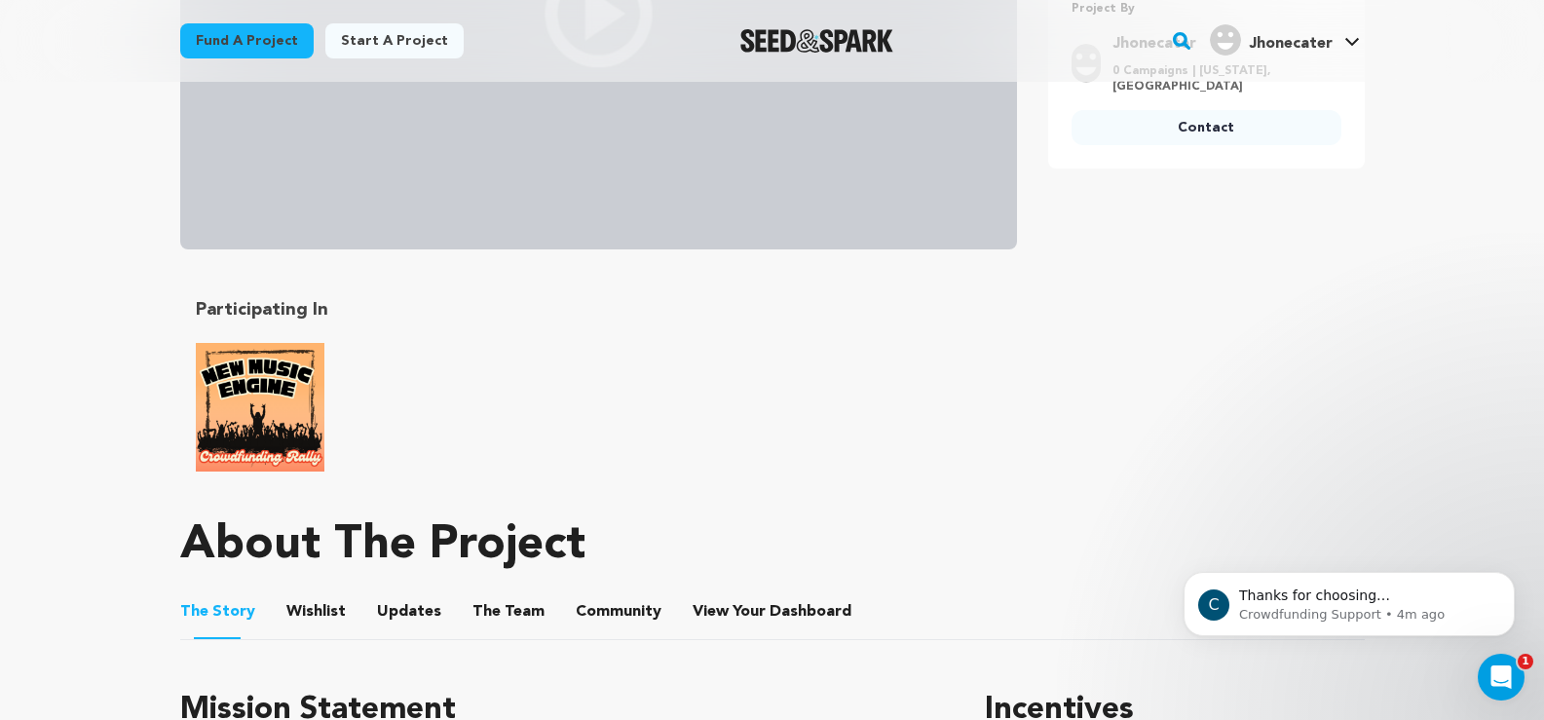
scroll to position [390, 0]
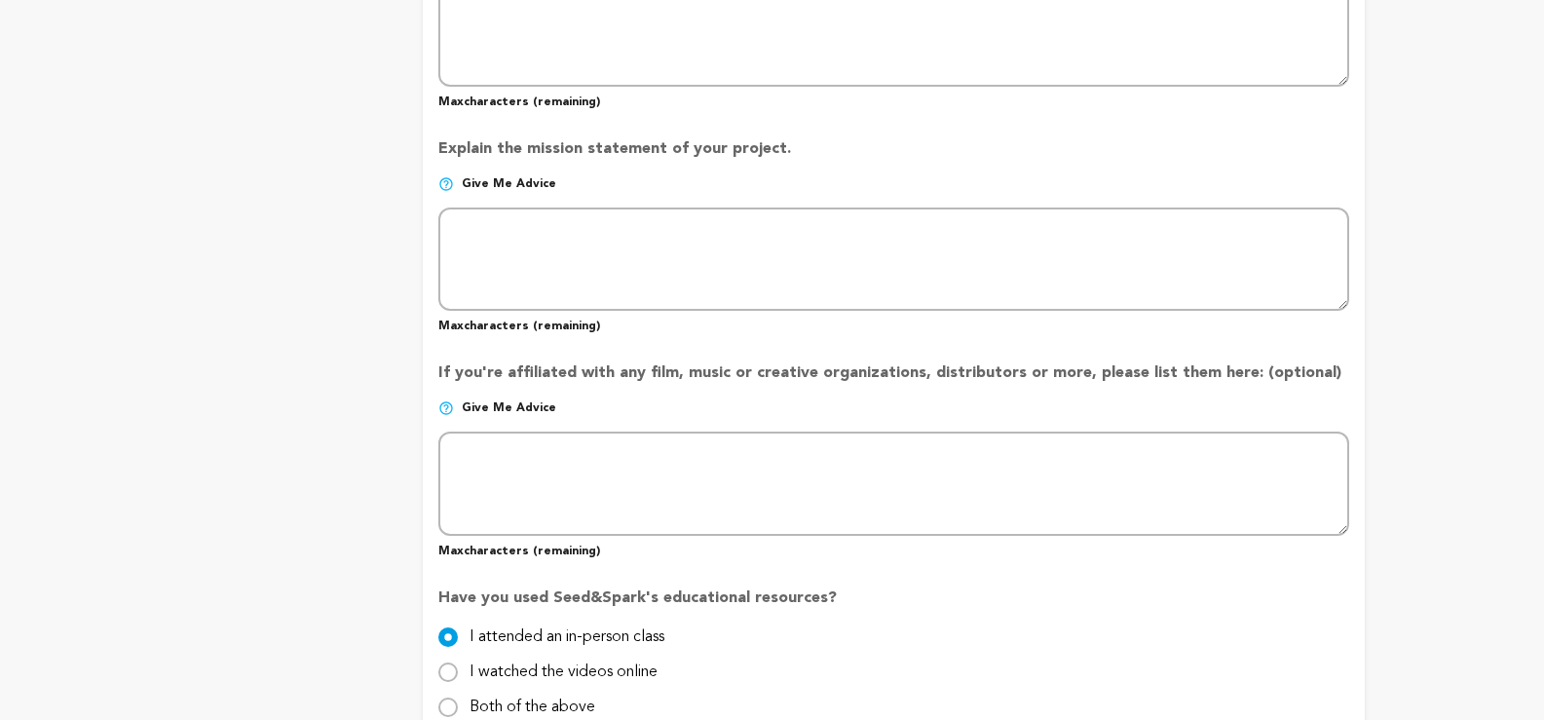
type input "[MEDICAL_DATA] Online Expert Med Delivery in 24h Add to Cart Now"
type input "[MEDICAL_DATA]-online-expert"
type input "[MEDICAL_DATA] Online is available through our expert med delivery service, ens…"
radio input "true"
type textarea "[MEDICAL_DATA] Online is available through our expert med delivery service, ens…"
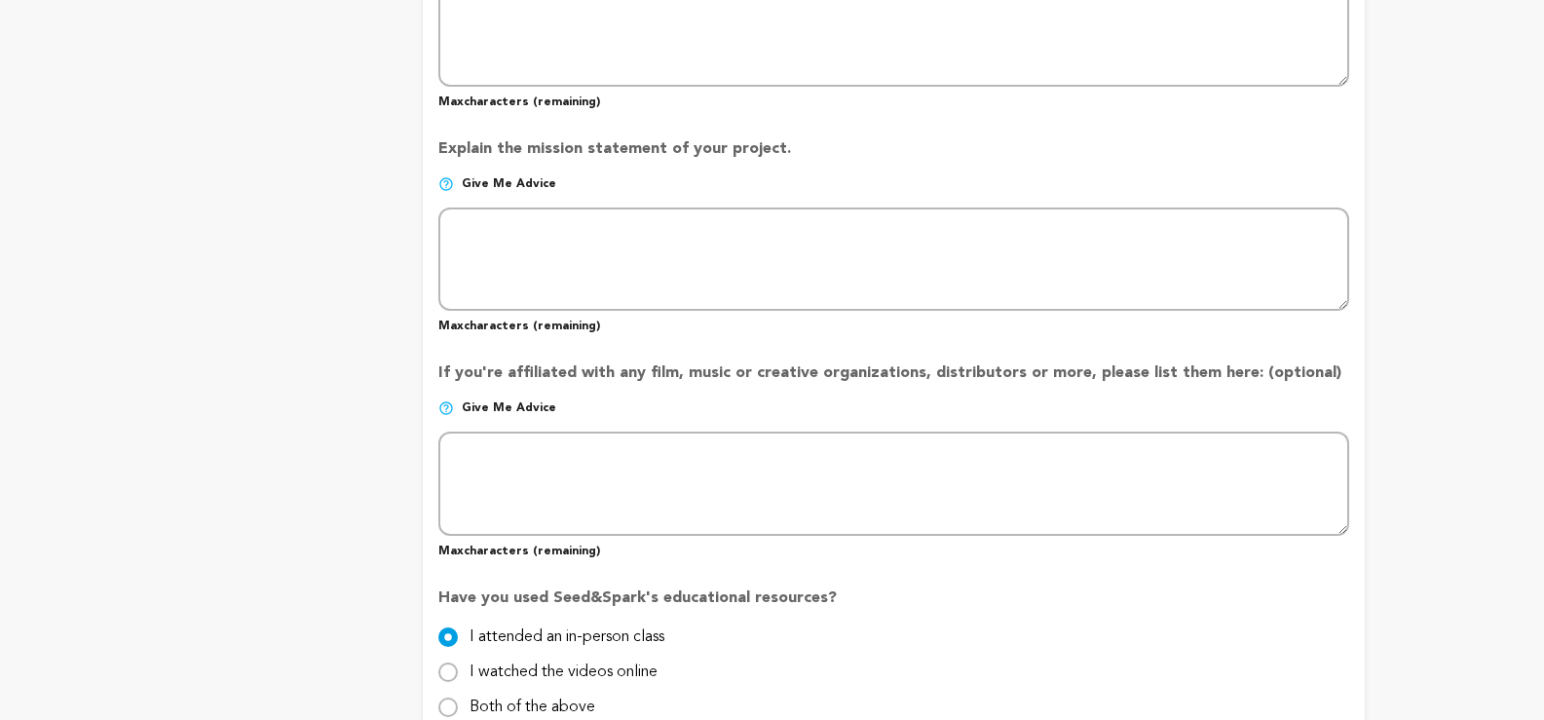
type textarea "[MEDICAL_DATA] Online is available through our expert med delivery service, ens…"
radio input "true"
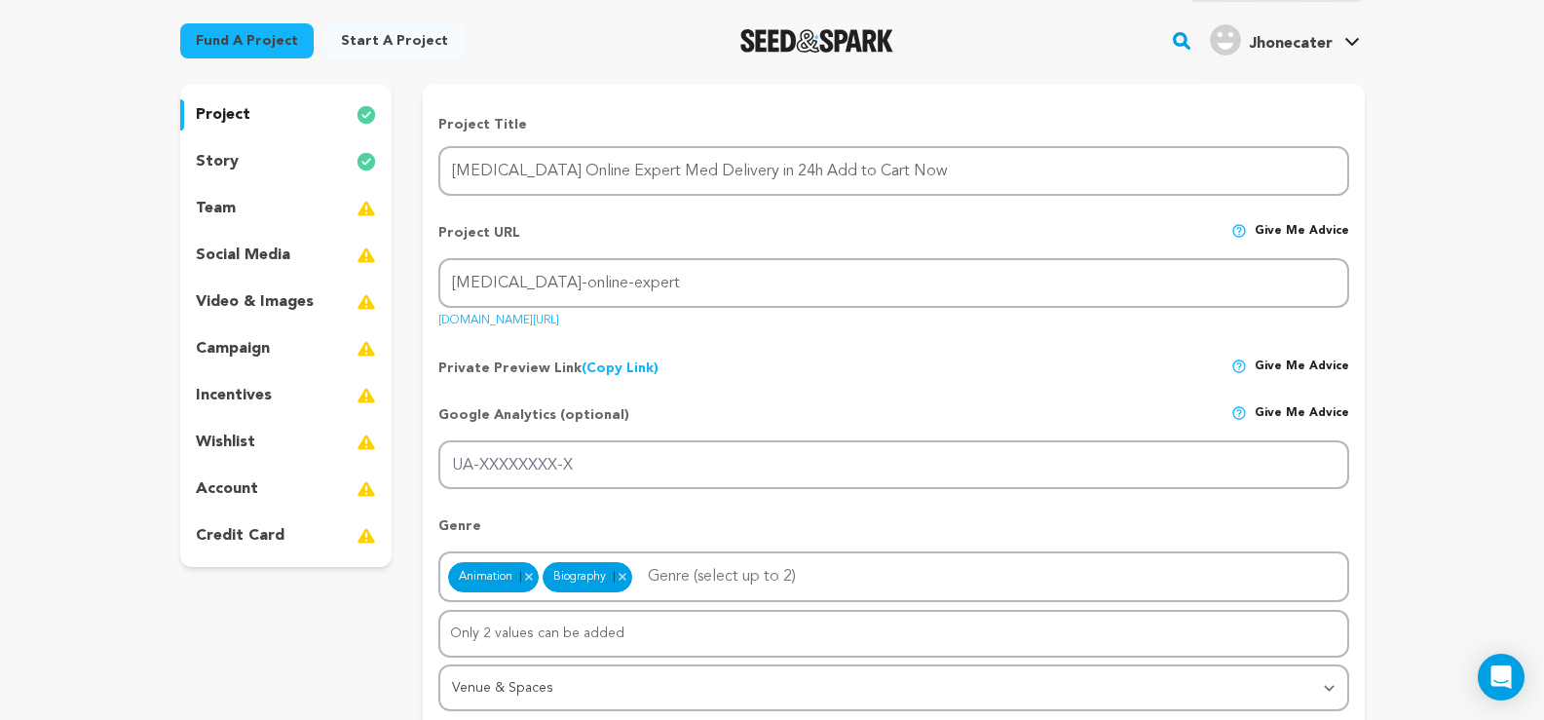
scroll to position [292, 0]
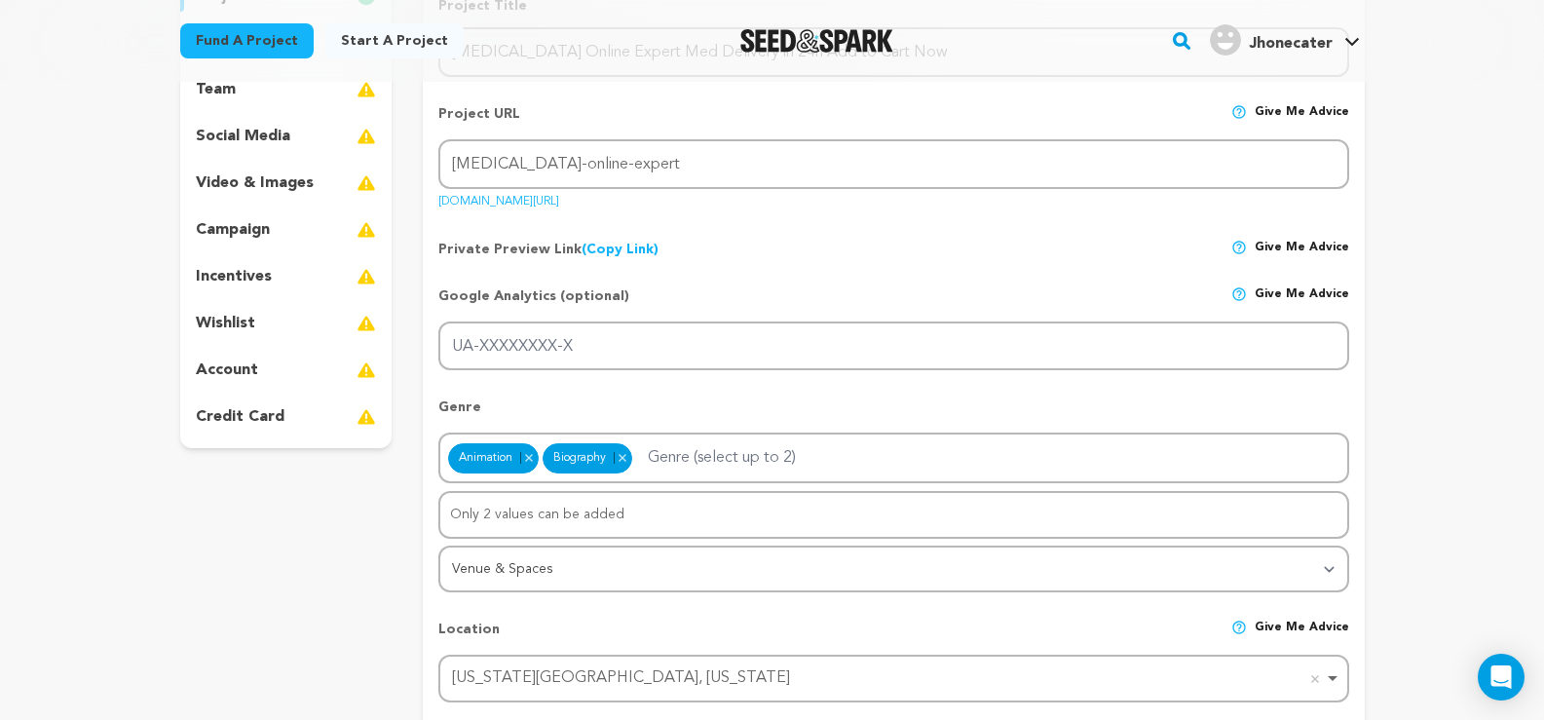
click at [262, 230] on p "campaign" at bounding box center [233, 229] width 74 height 23
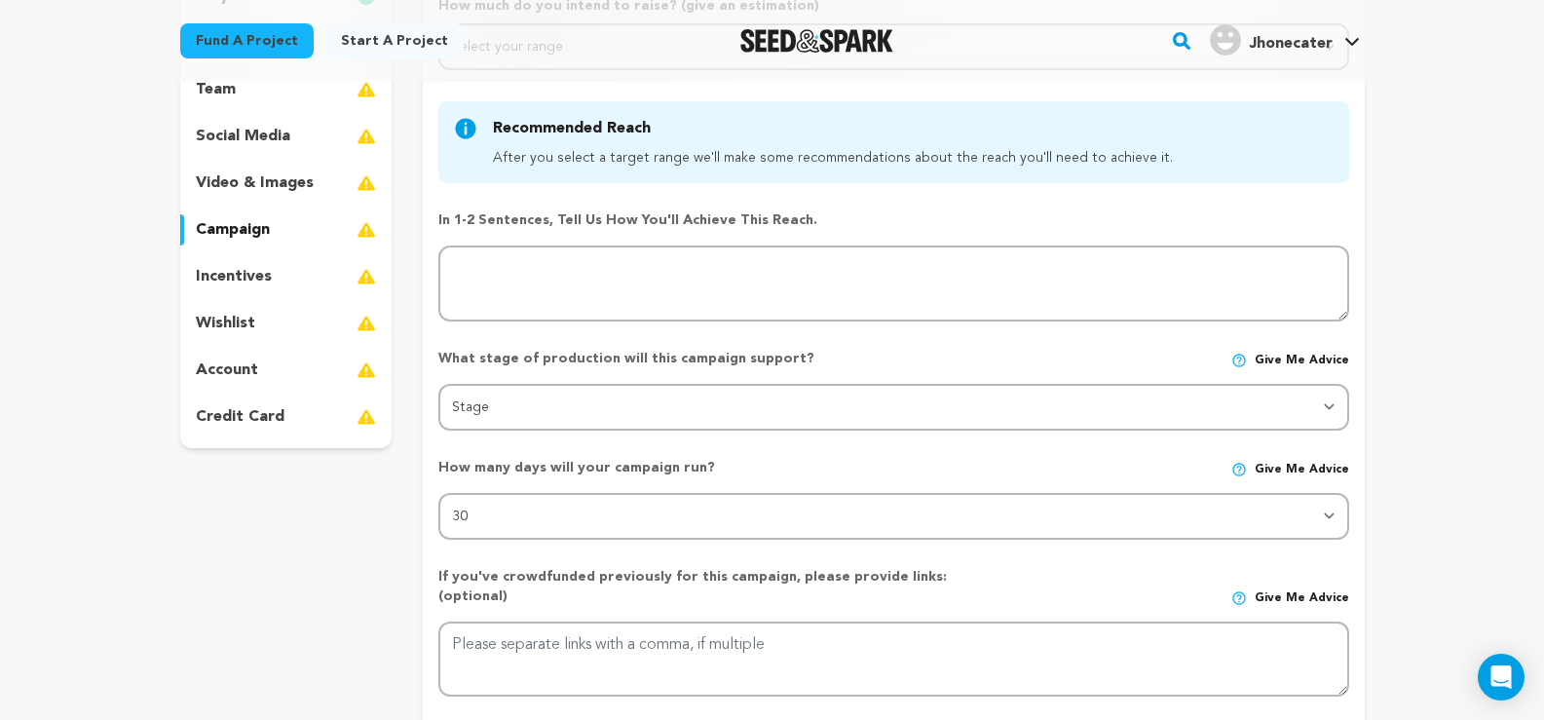
click at [267, 274] on p "incentives" at bounding box center [234, 276] width 76 height 23
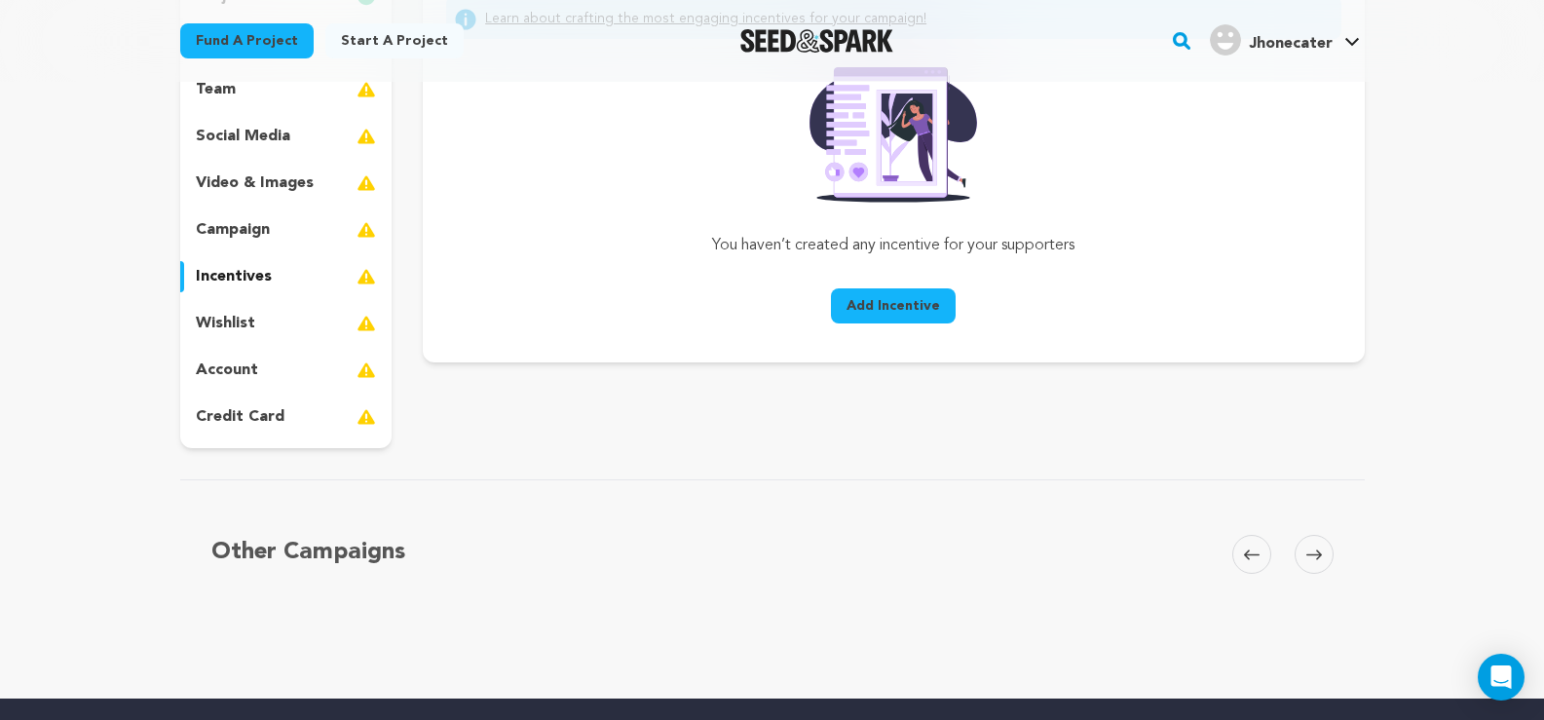
click at [254, 320] on div "wishlist" at bounding box center [286, 323] width 212 height 31
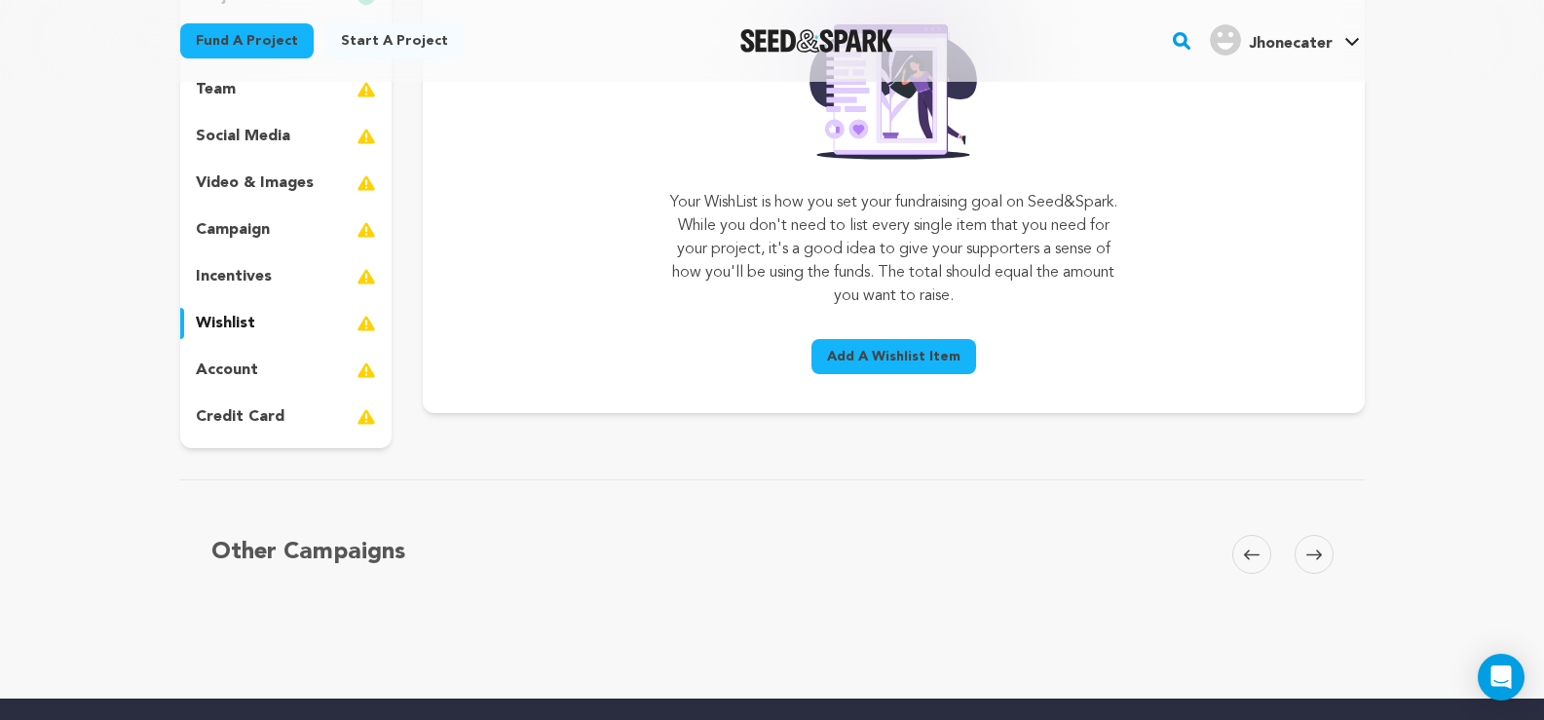
click at [245, 369] on p "account" at bounding box center [227, 369] width 62 height 23
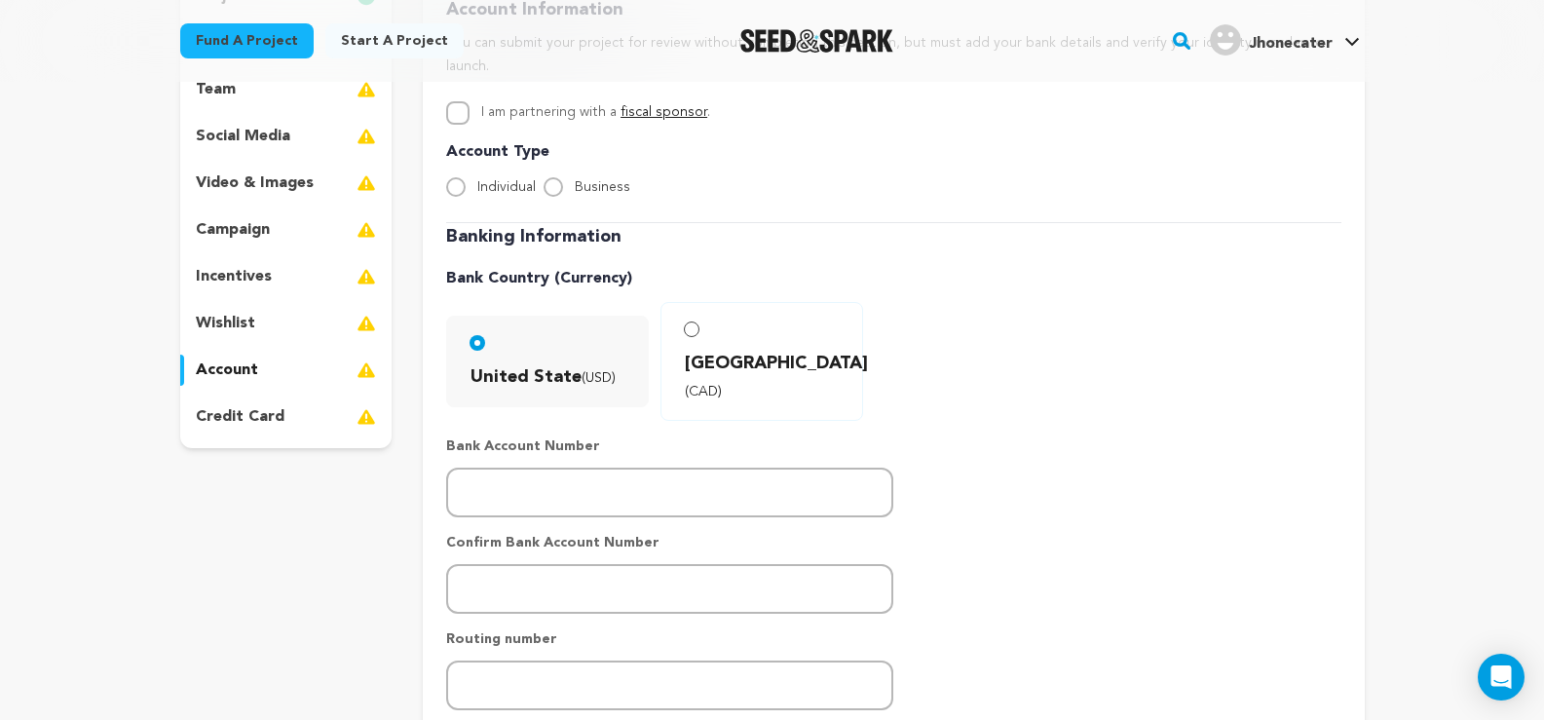
click at [248, 396] on div "project story team social media video & images campaign incentives wishlist acc…" at bounding box center [286, 206] width 212 height 483
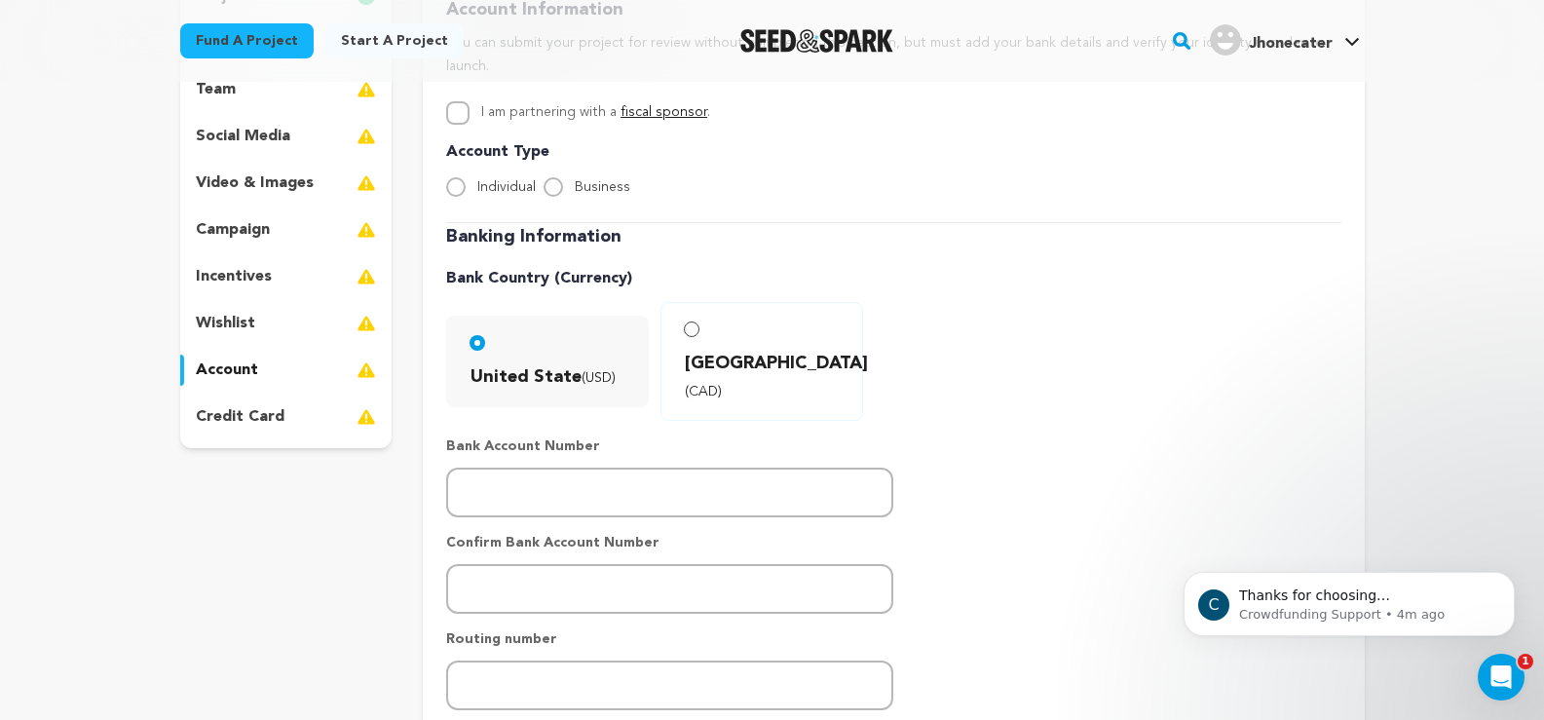
click at [250, 400] on div "project story team social media video & images campaign incentives wishlist acc…" at bounding box center [286, 206] width 212 height 483
click at [248, 429] on div "credit card" at bounding box center [286, 416] width 212 height 31
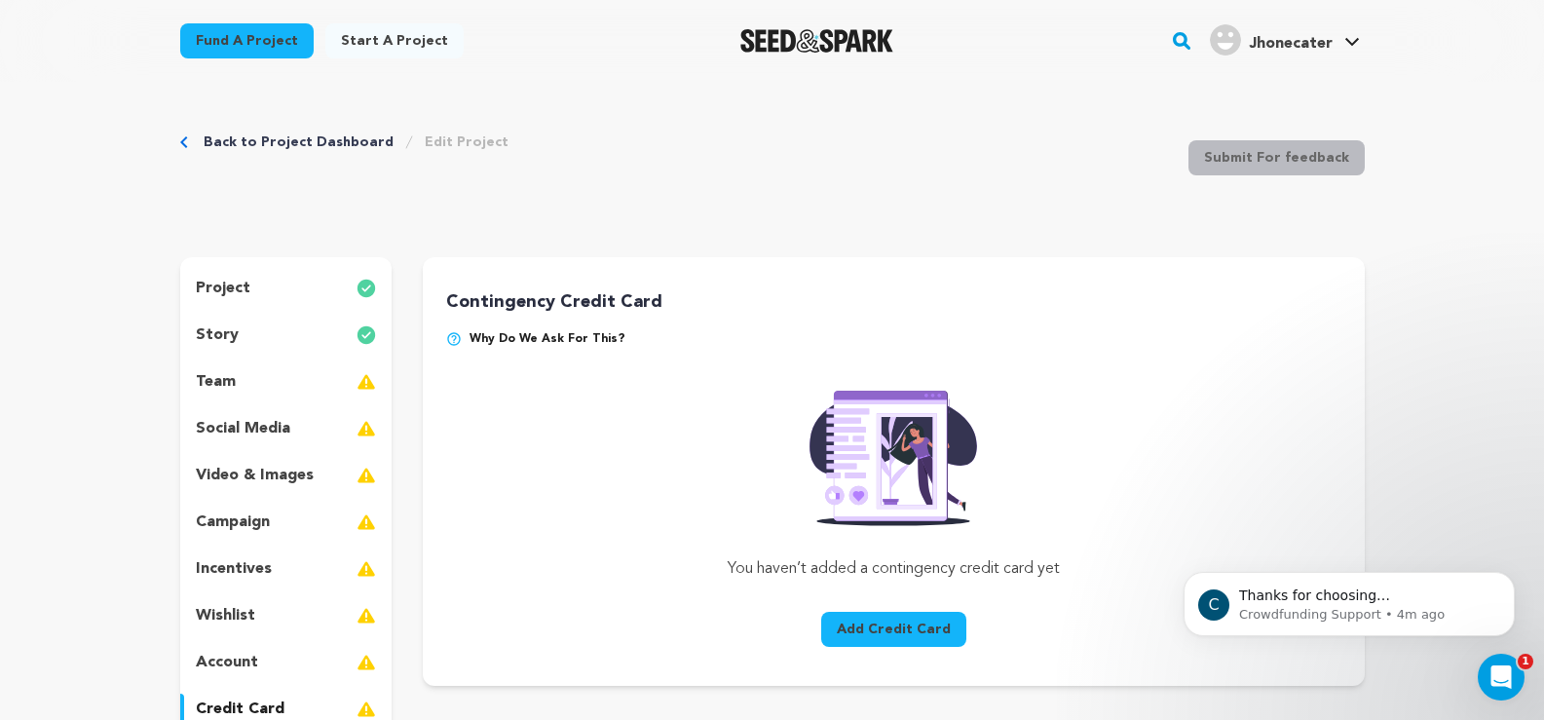
click at [253, 345] on div "story" at bounding box center [286, 335] width 212 height 31
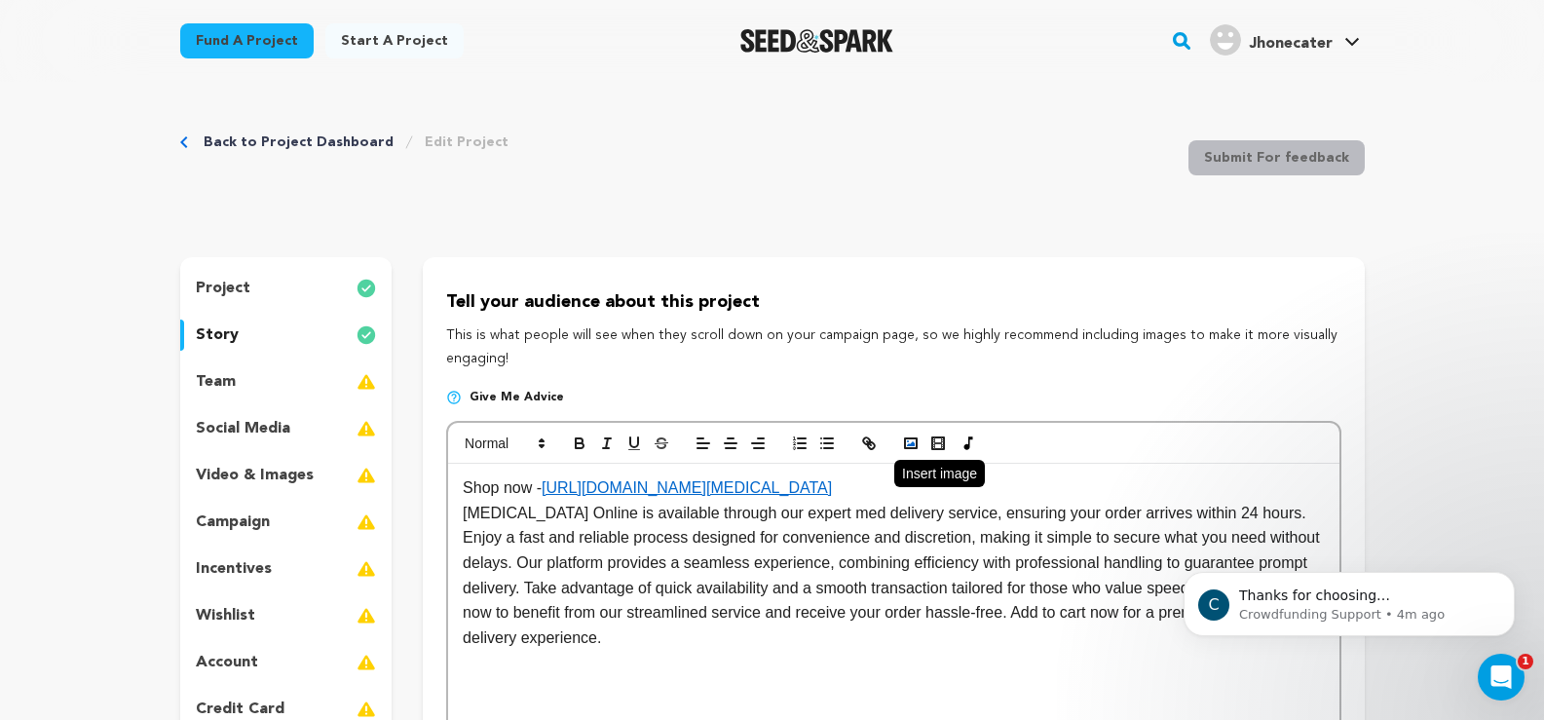
click at [909, 445] on polyline "button" at bounding box center [911, 443] width 8 height 5
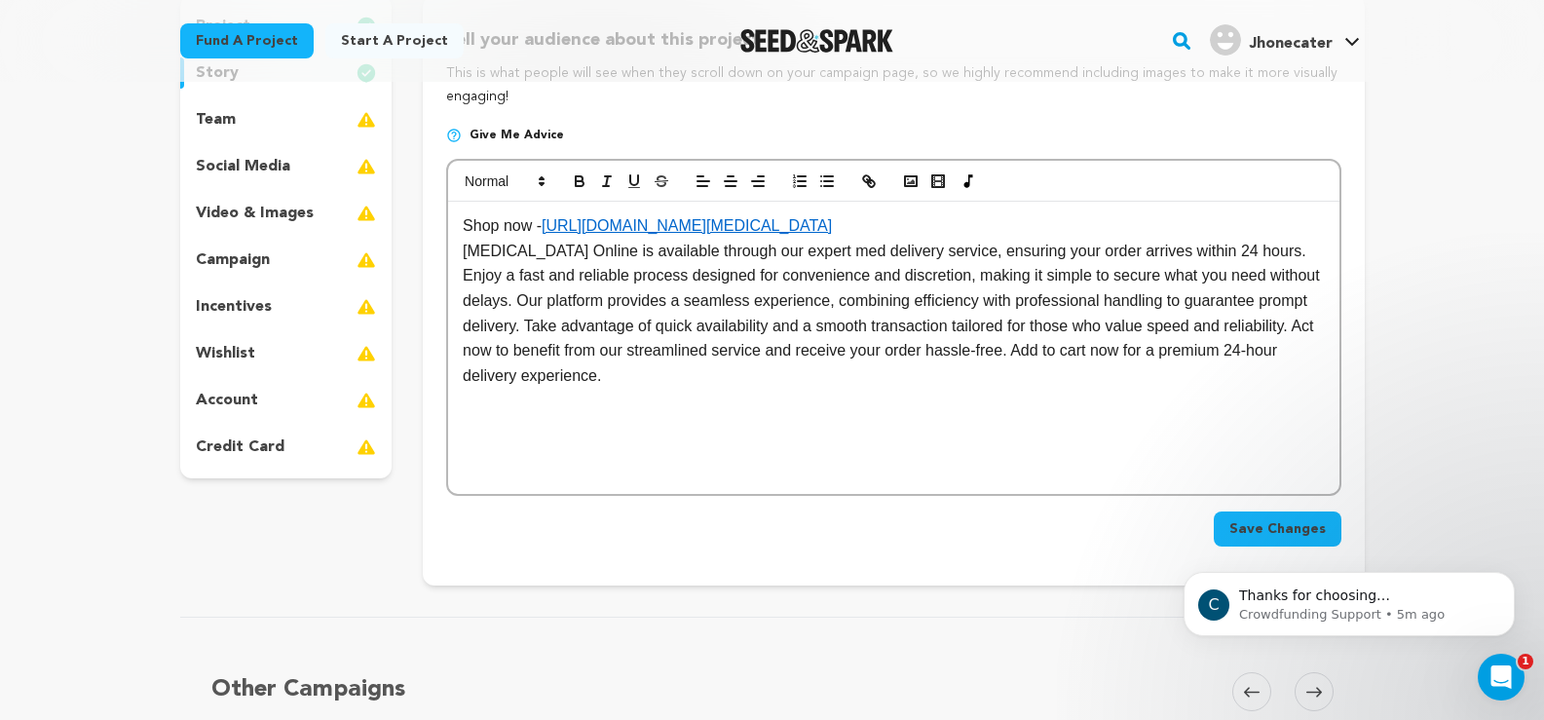
scroll to position [292, 0]
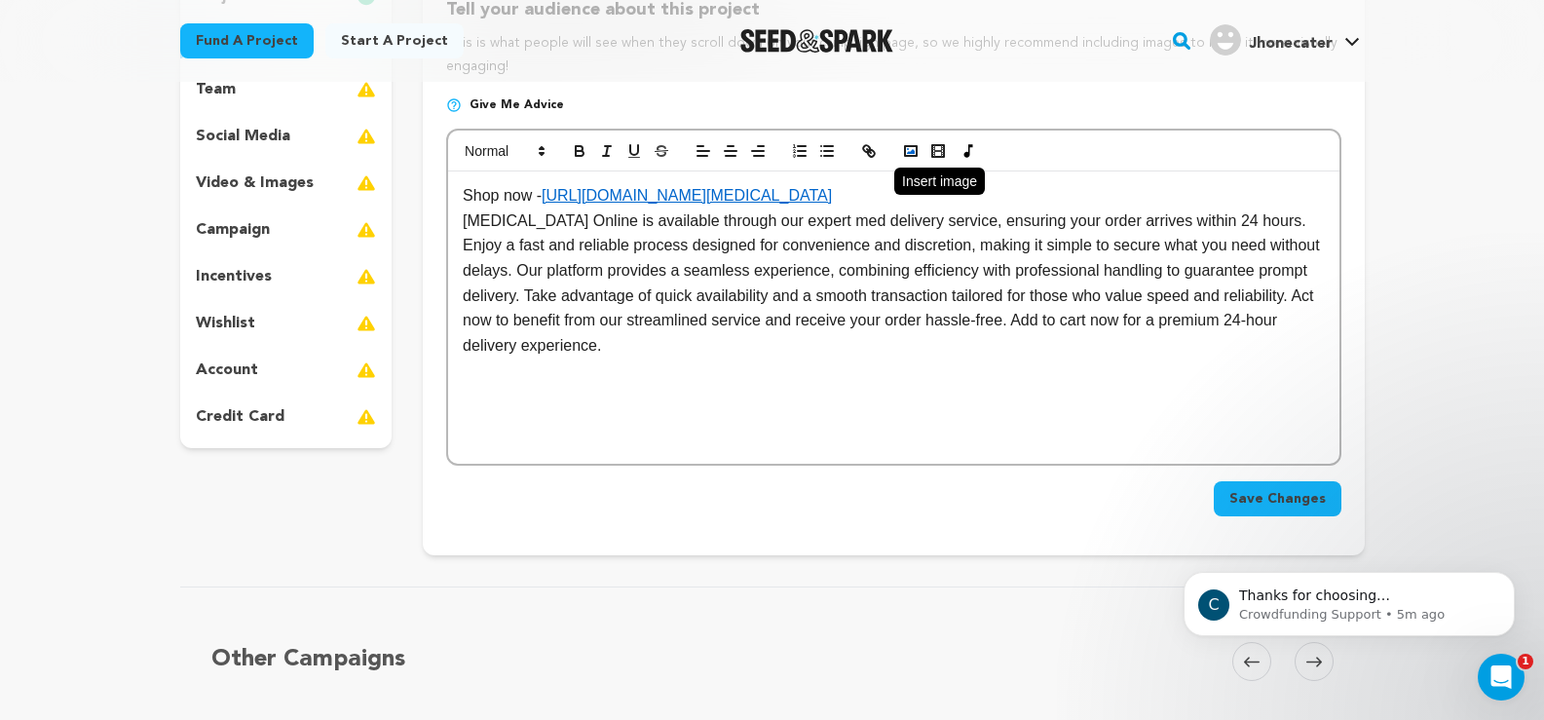
click at [914, 151] on polyline "button" at bounding box center [911, 151] width 8 height 5
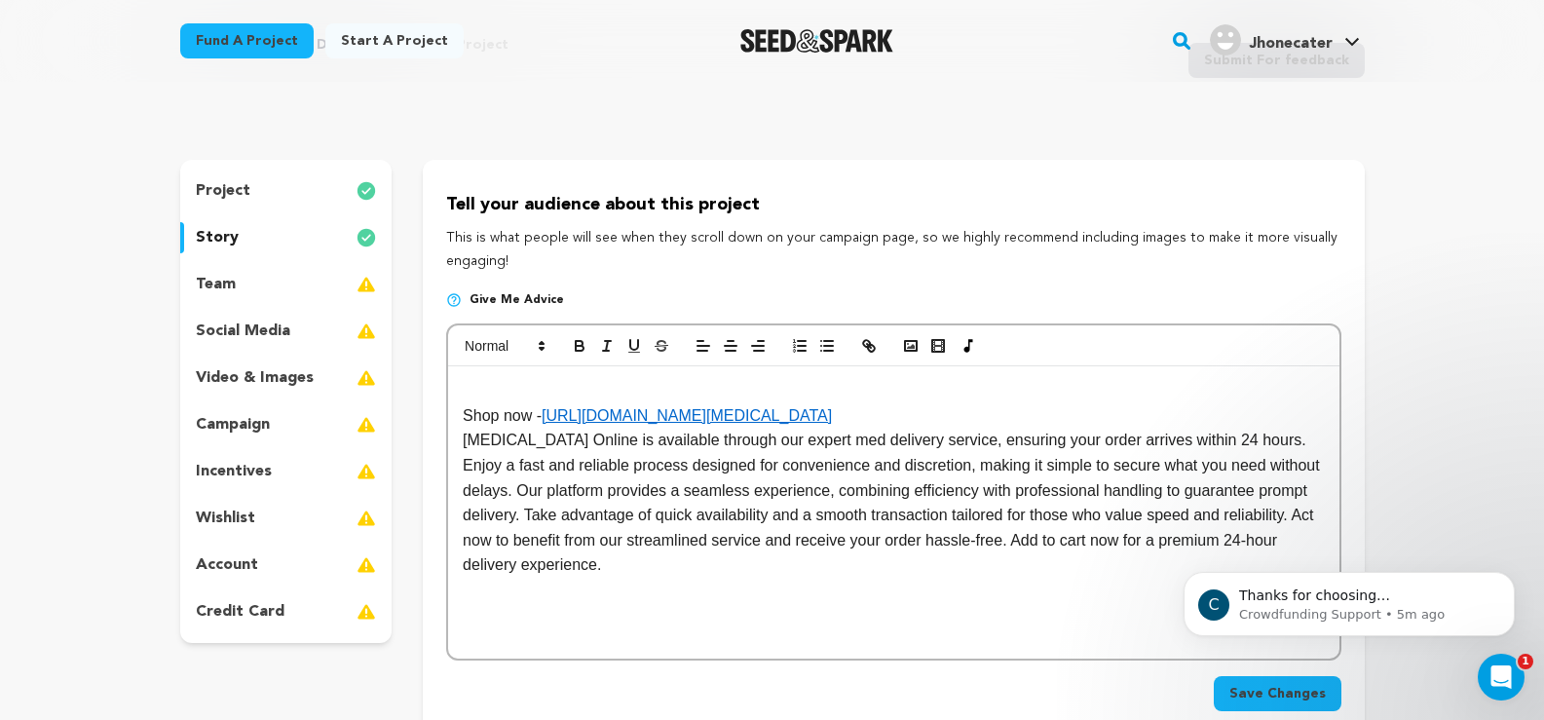
click at [510, 378] on p at bounding box center [893, 390] width 861 height 25
click at [905, 348] on rect "button" at bounding box center [911, 346] width 12 height 10
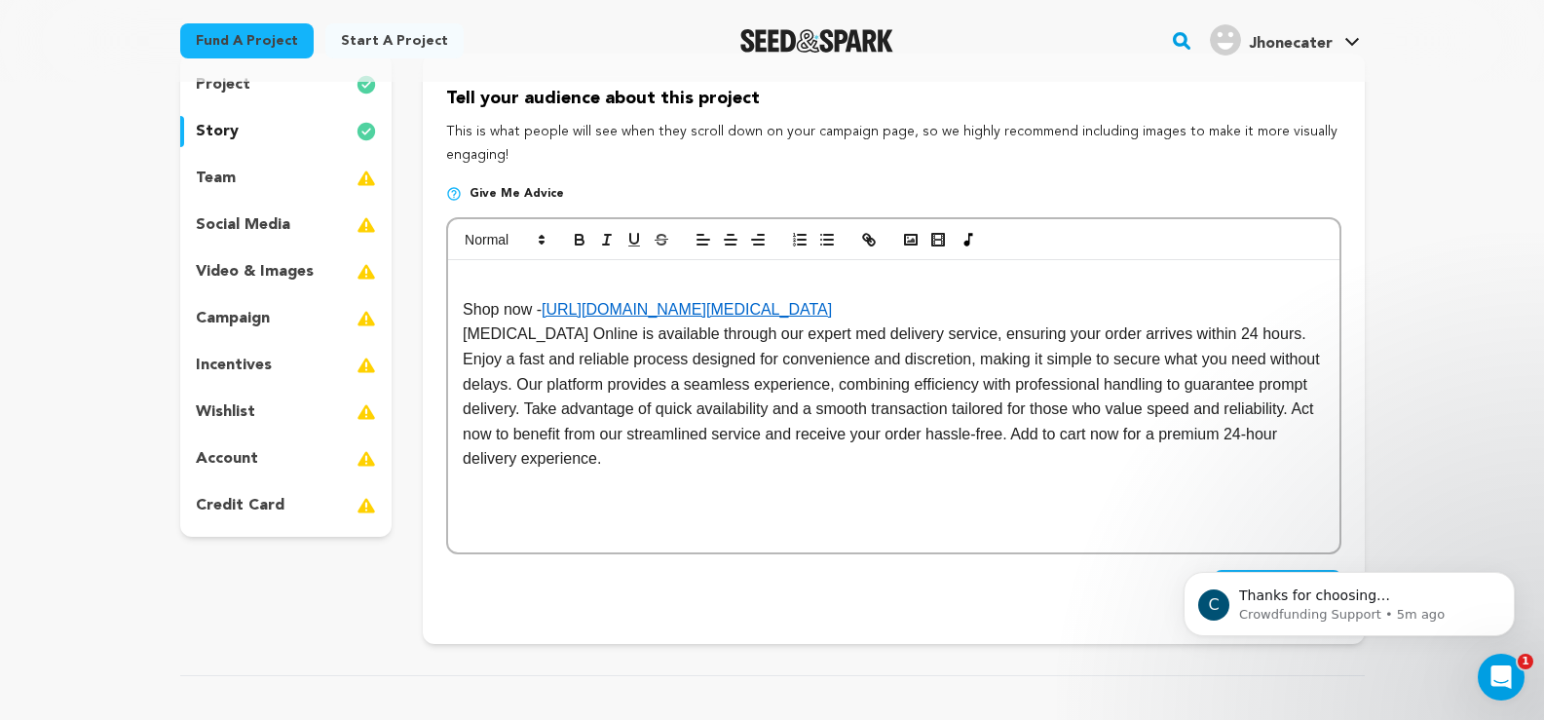
scroll to position [195, 0]
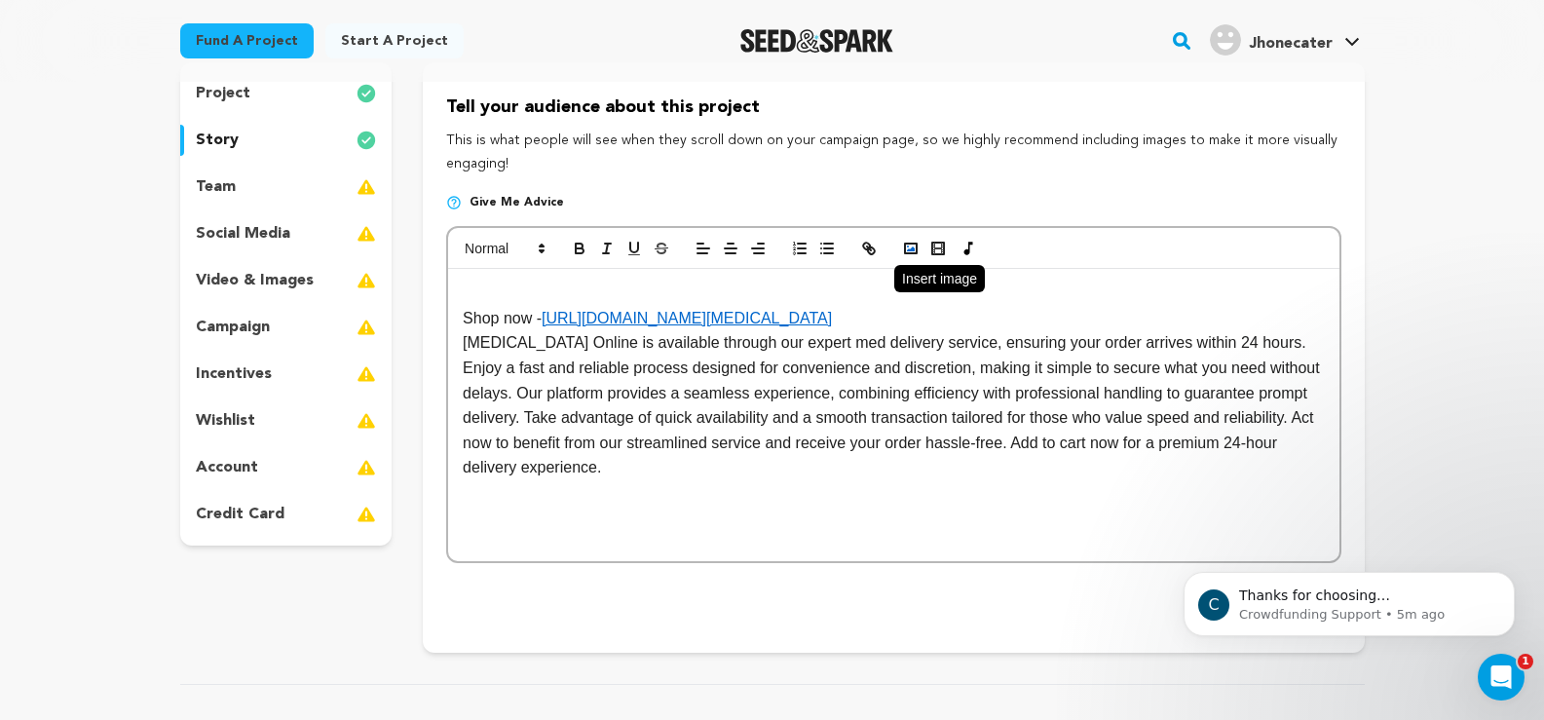
click at [902, 253] on icon "button" at bounding box center [911, 249] width 18 height 18
click at [266, 273] on p "video & images" at bounding box center [255, 280] width 118 height 23
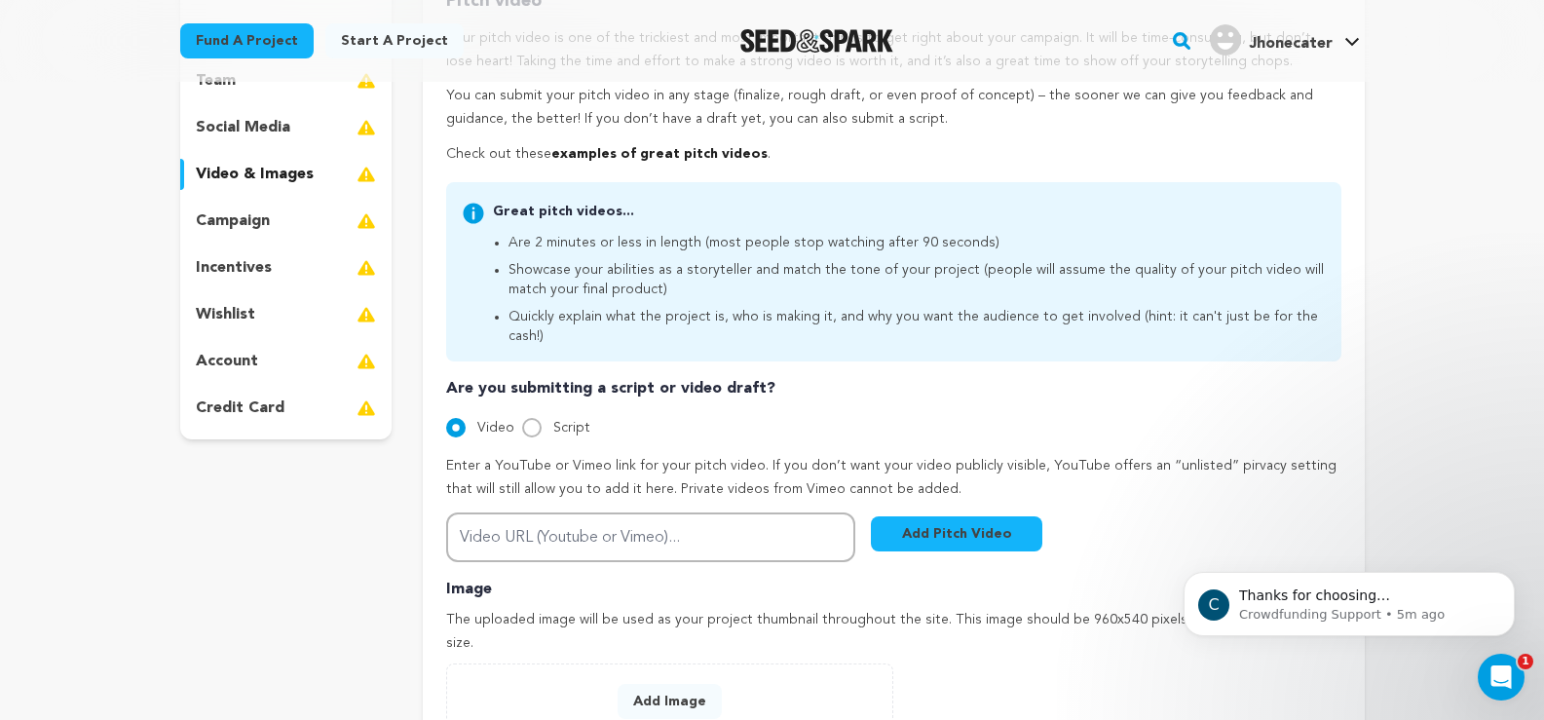
scroll to position [487, 0]
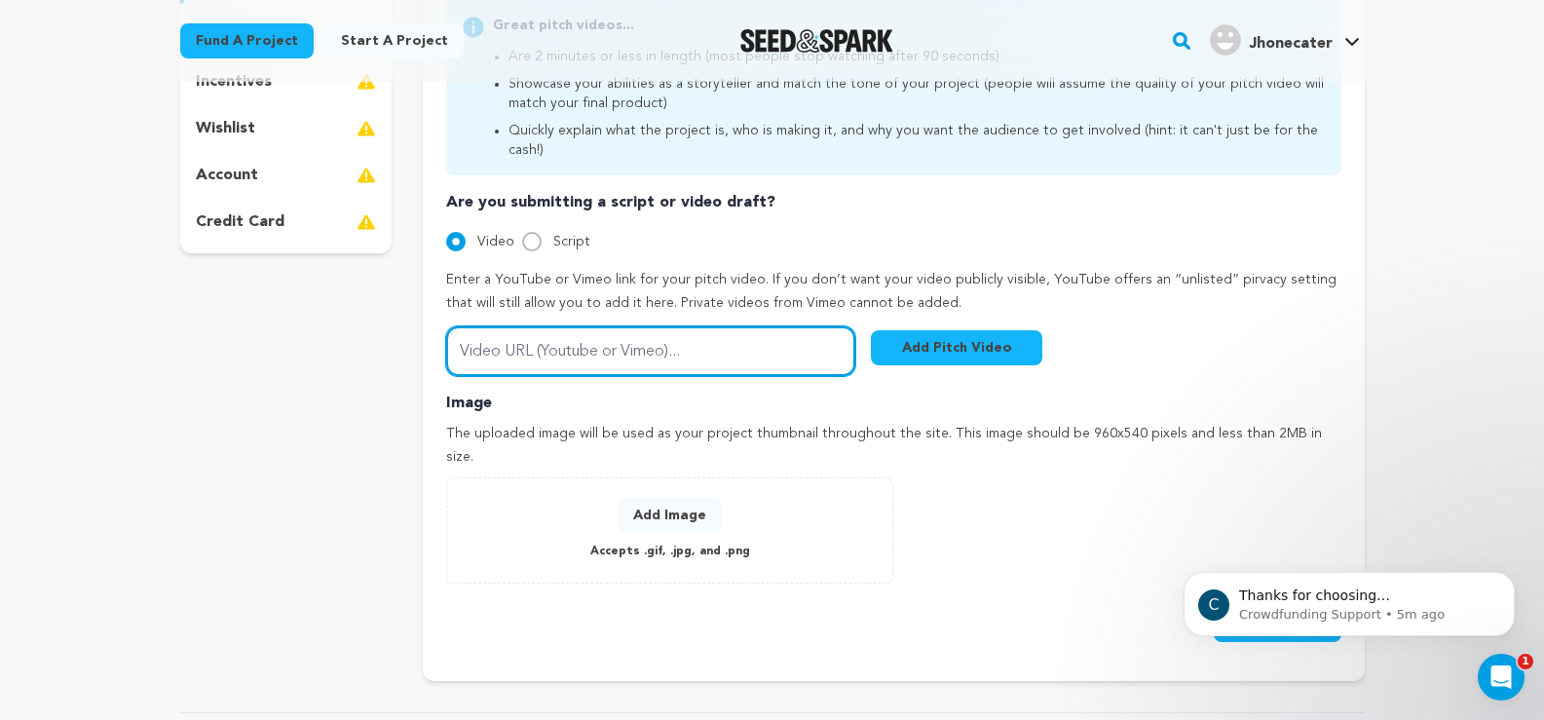
click at [564, 333] on input "Video URL (Youtube or Vimeo)..." at bounding box center [650, 351] width 409 height 50
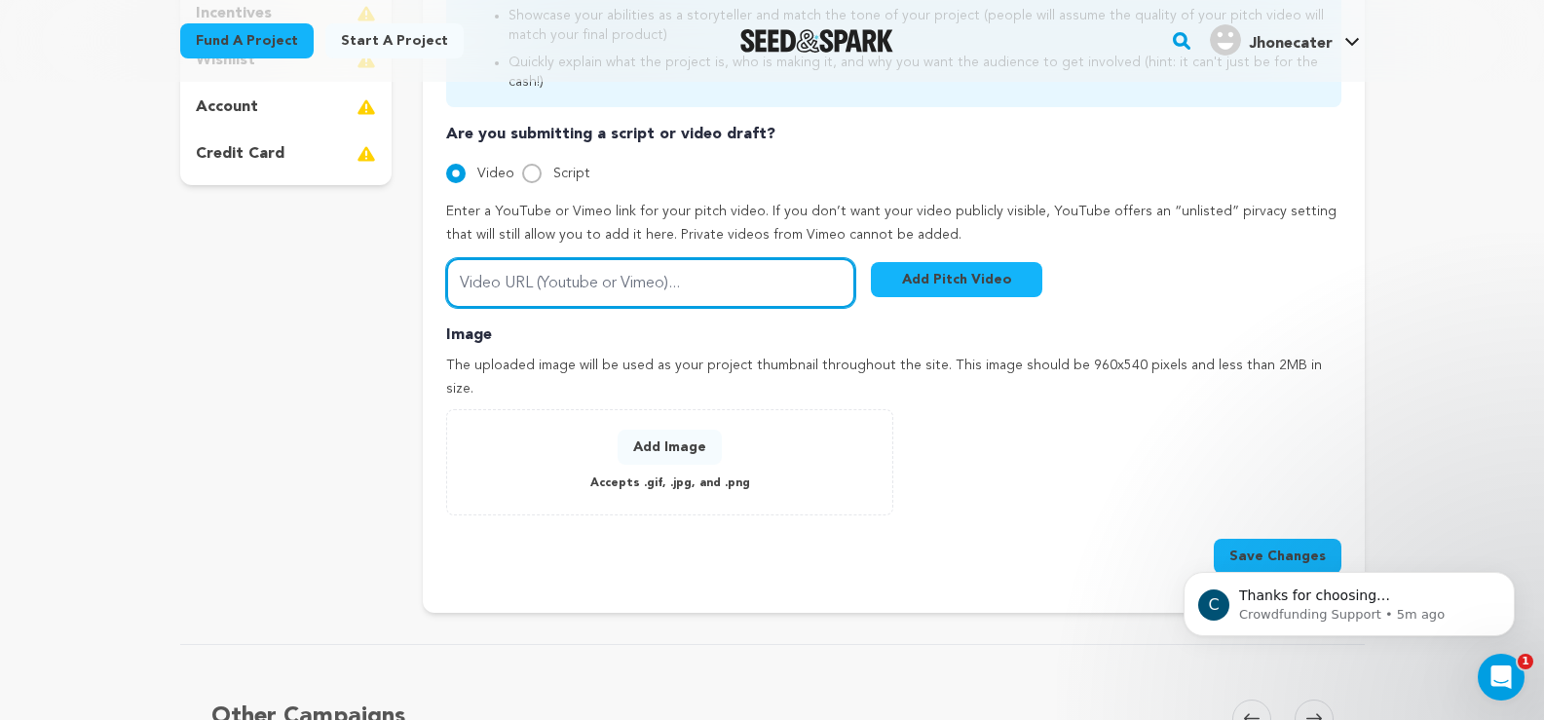
scroll to position [779, 0]
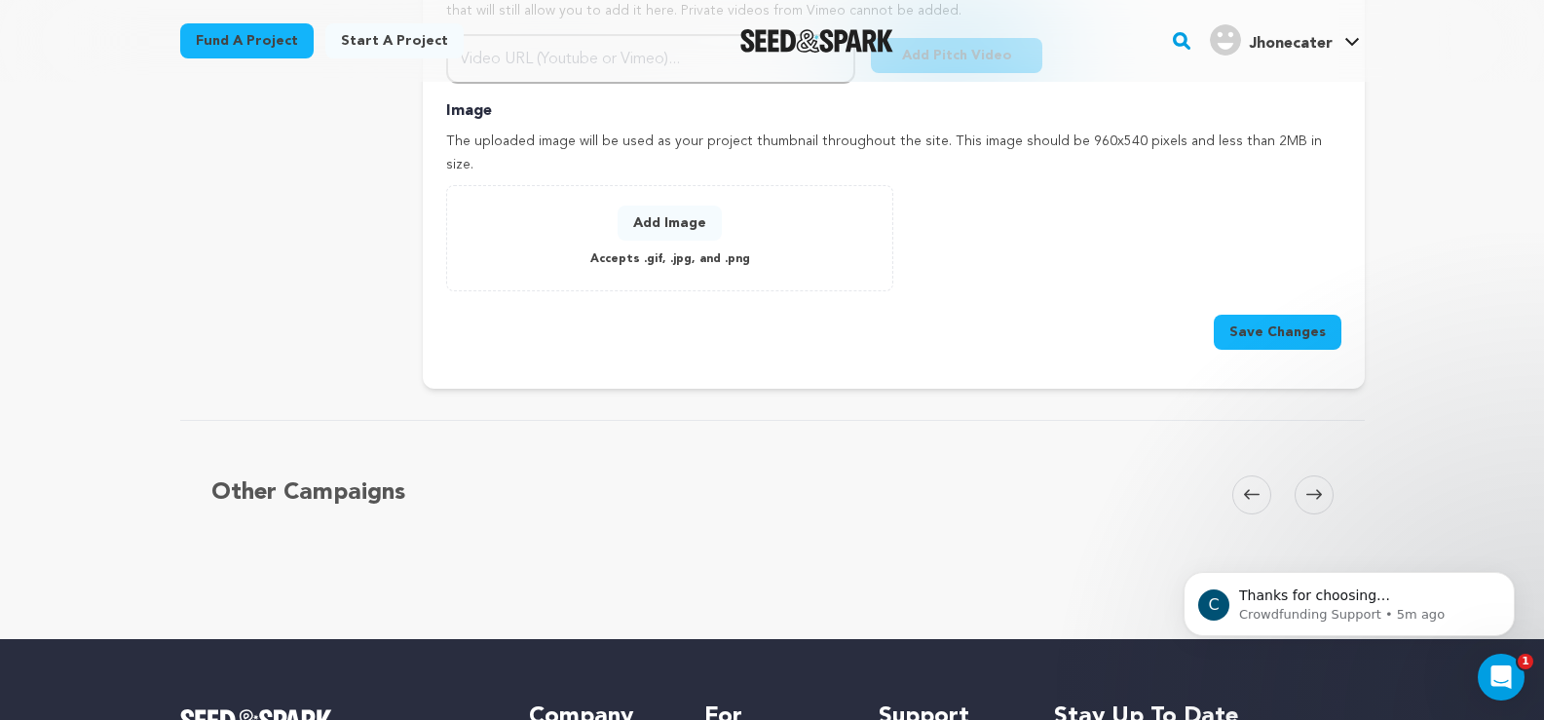
click at [652, 206] on button "Add Image" at bounding box center [670, 223] width 104 height 35
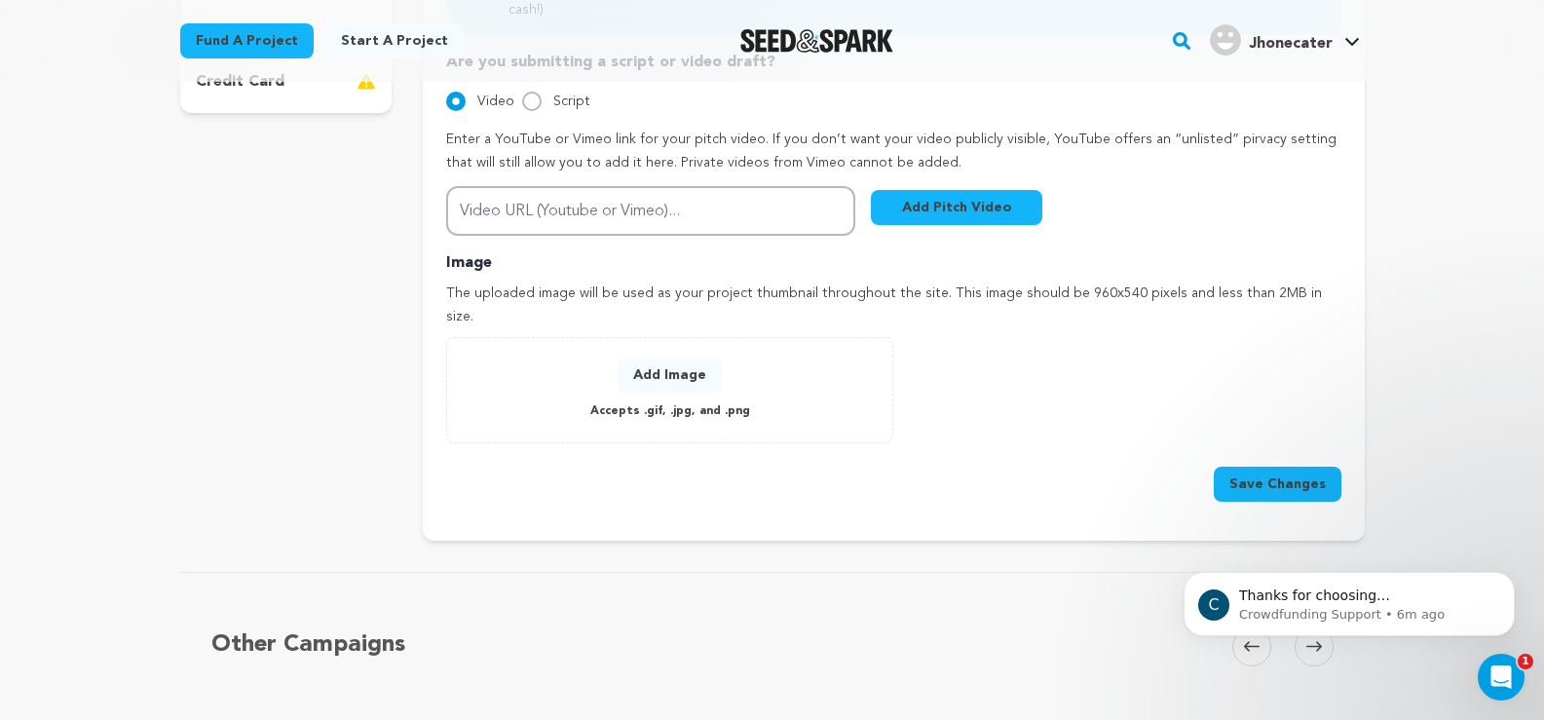
scroll to position [584, 0]
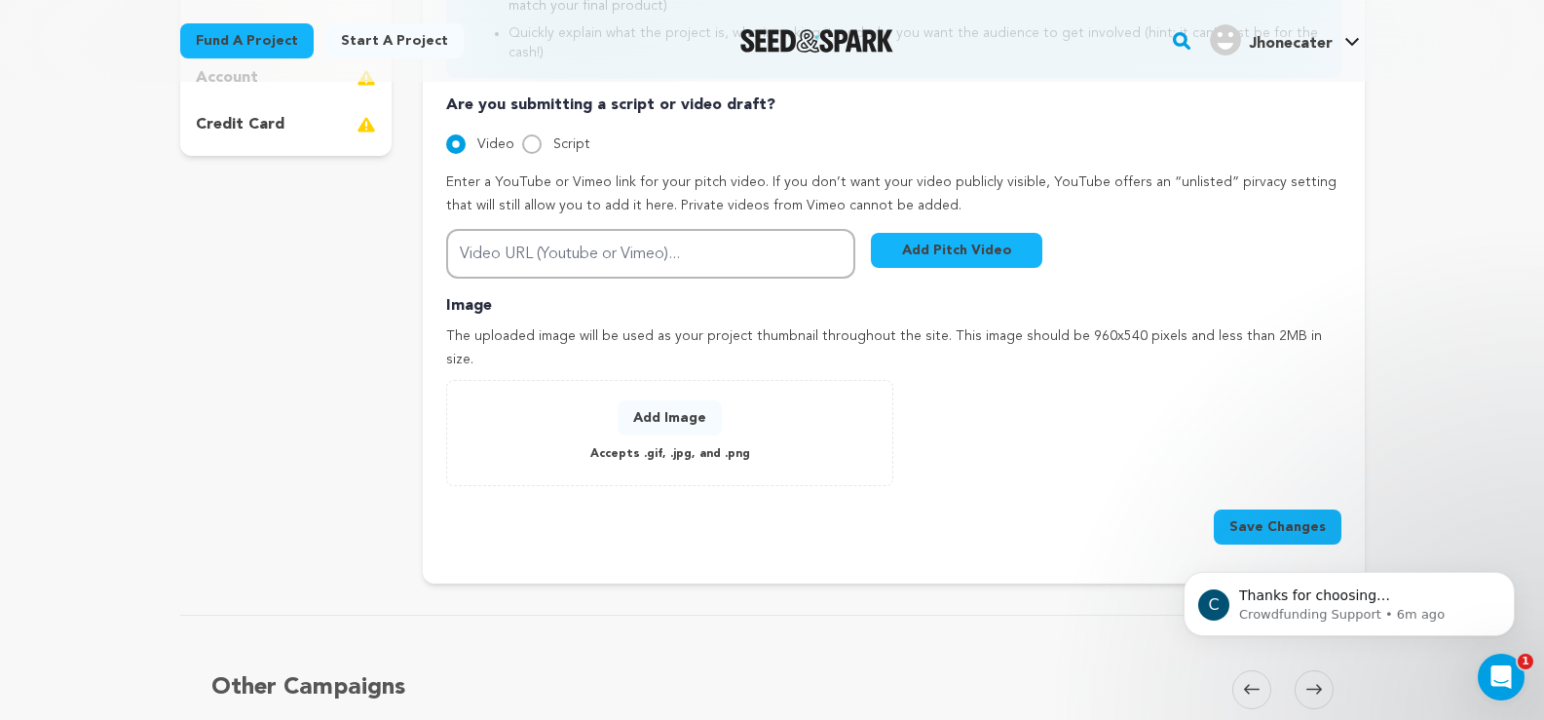
click at [677, 400] on button "Add Image" at bounding box center [670, 417] width 104 height 35
click at [1284, 490] on div "C Thanks for choosing Seed&amp;Spark for your project! If you have any question…" at bounding box center [1349, 515] width 358 height 244
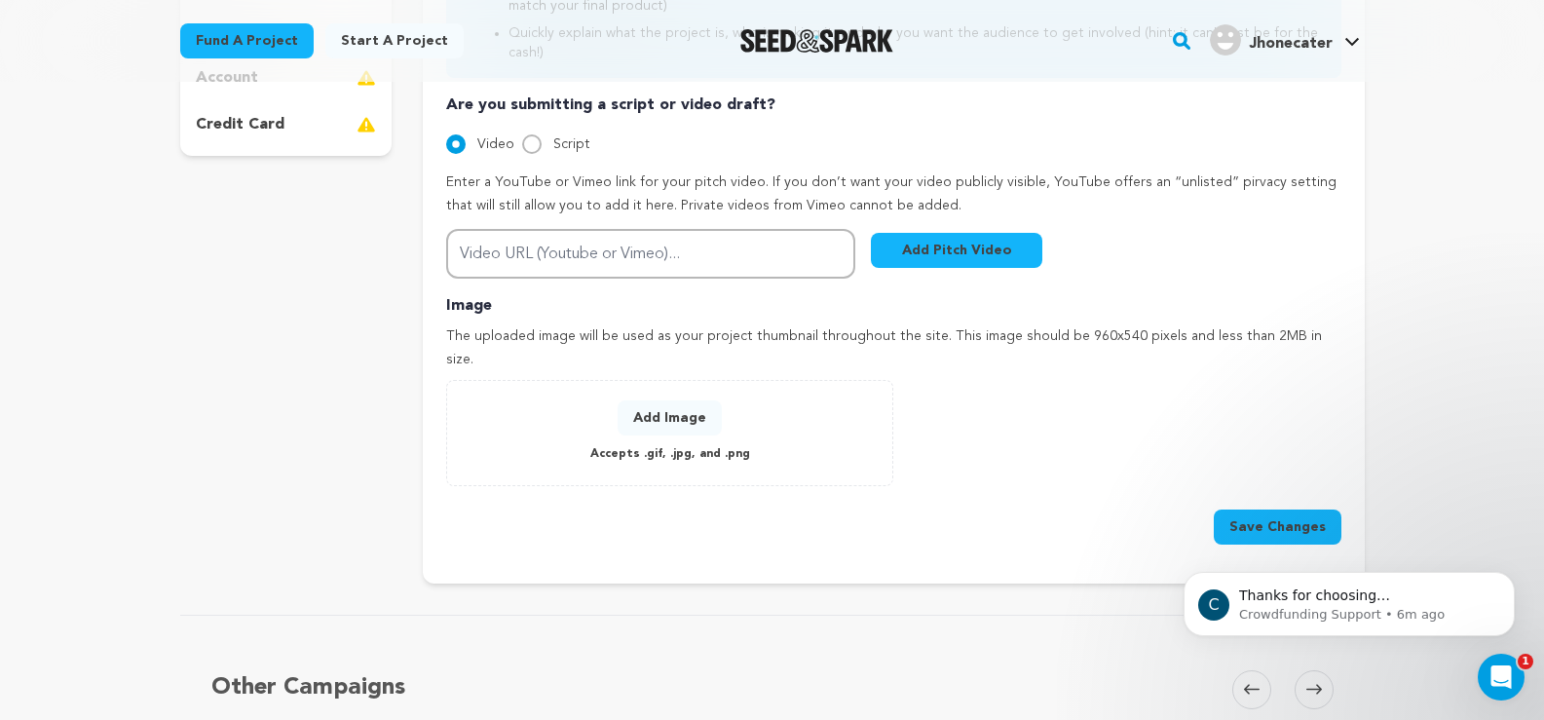
click at [1276, 480] on div "C Thanks for choosing Seed&amp;Spark for your project! If you have any question…" at bounding box center [1349, 515] width 358 height 244
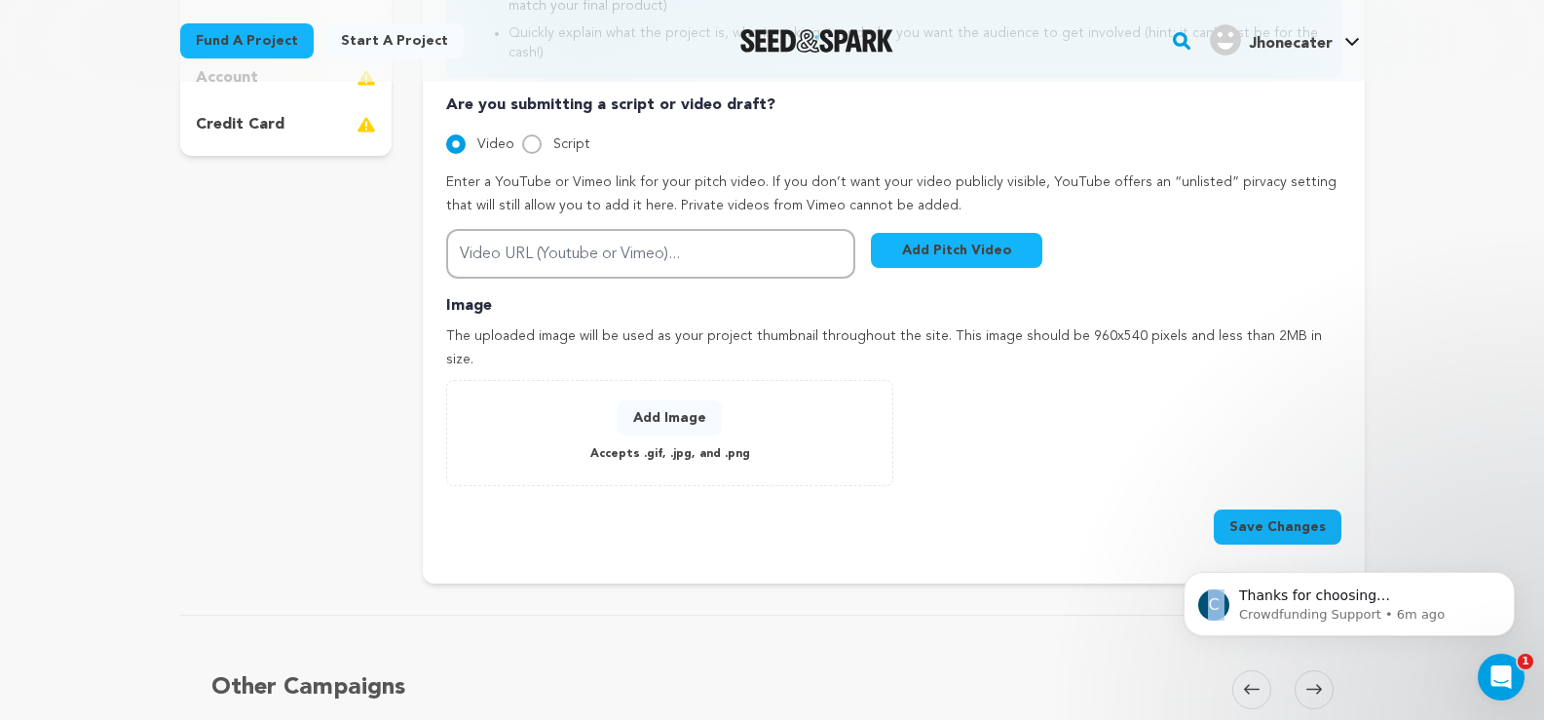
click at [1276, 480] on div "C Thanks for choosing Seed&amp;Spark for your project! If you have any question…" at bounding box center [1349, 515] width 358 height 244
click at [1276, 481] on div "C Thanks for choosing Seed&amp;Spark for your project! If you have any question…" at bounding box center [1349, 515] width 358 height 244
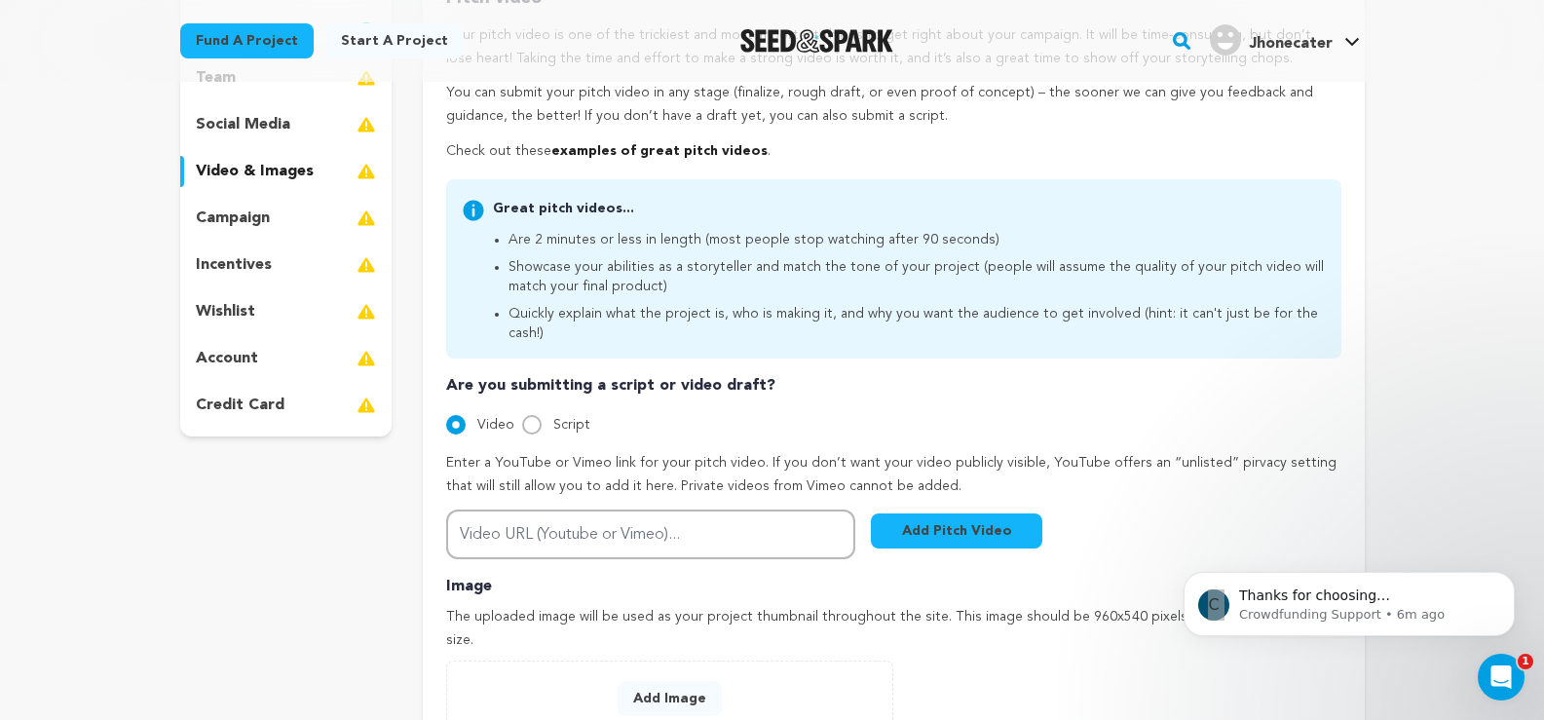
scroll to position [0, 0]
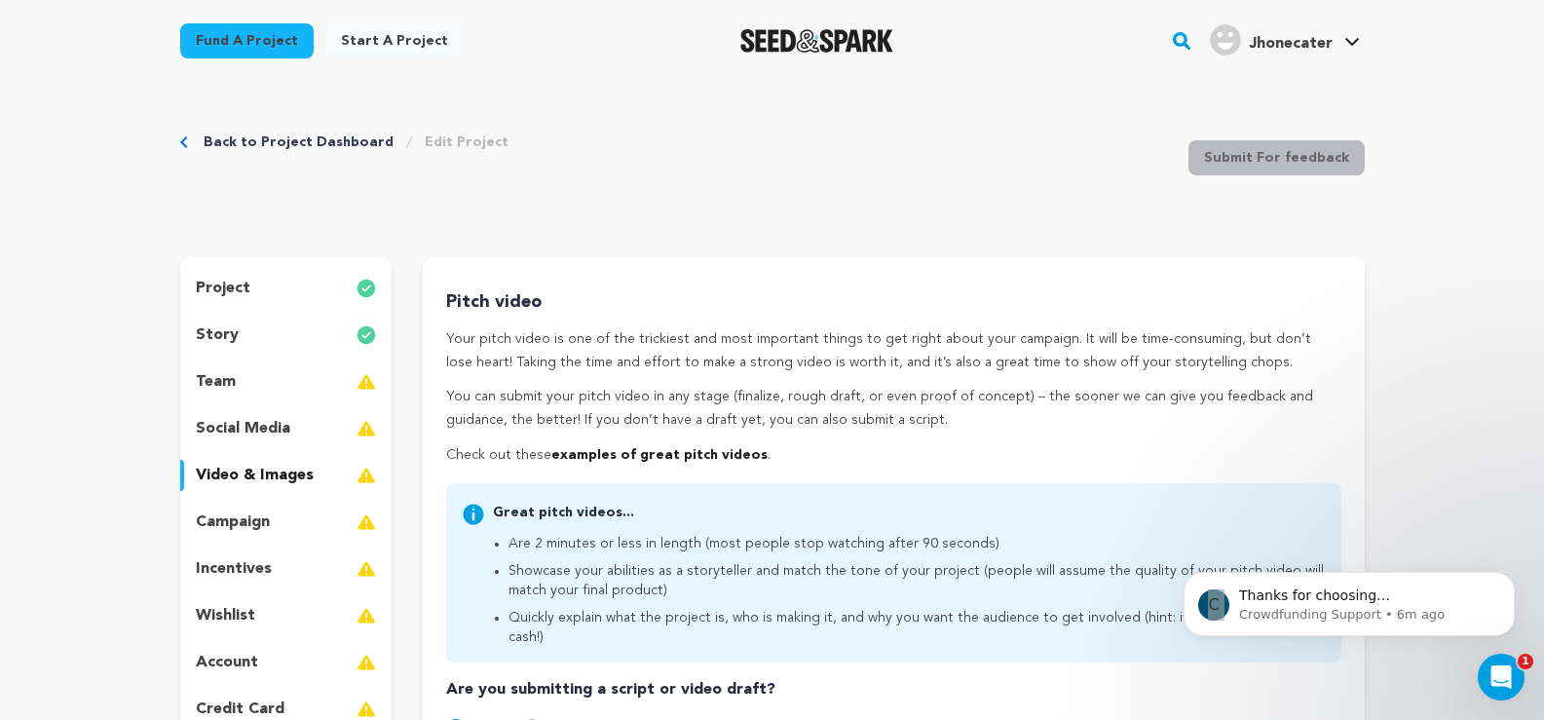
click at [1250, 51] on div "Jhonecater" at bounding box center [1271, 39] width 123 height 31
click at [1276, 47] on span "Jhonecater" at bounding box center [1291, 44] width 84 height 16
click at [1224, 37] on img "Jhonecater's Profile" at bounding box center [1225, 39] width 31 height 31
click at [1310, 28] on div "Jhonecater" at bounding box center [1271, 39] width 123 height 31
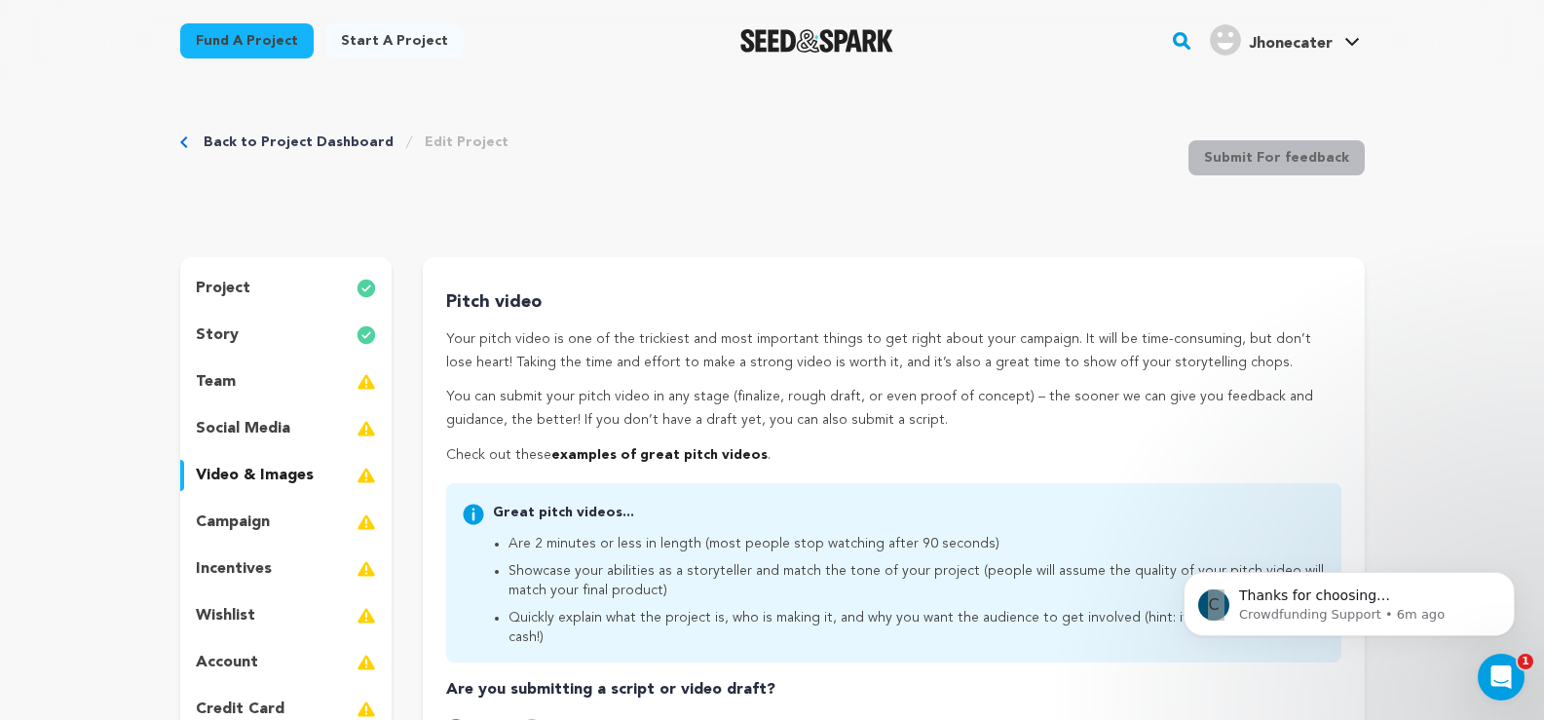
click at [1351, 35] on link "Jhonecater Jhonecater" at bounding box center [1285, 37] width 158 height 35
click at [1351, 36] on link "Jhonecater Jhonecater" at bounding box center [1285, 37] width 158 height 35
click at [1329, 36] on span "Jhonecater" at bounding box center [1291, 44] width 84 height 16
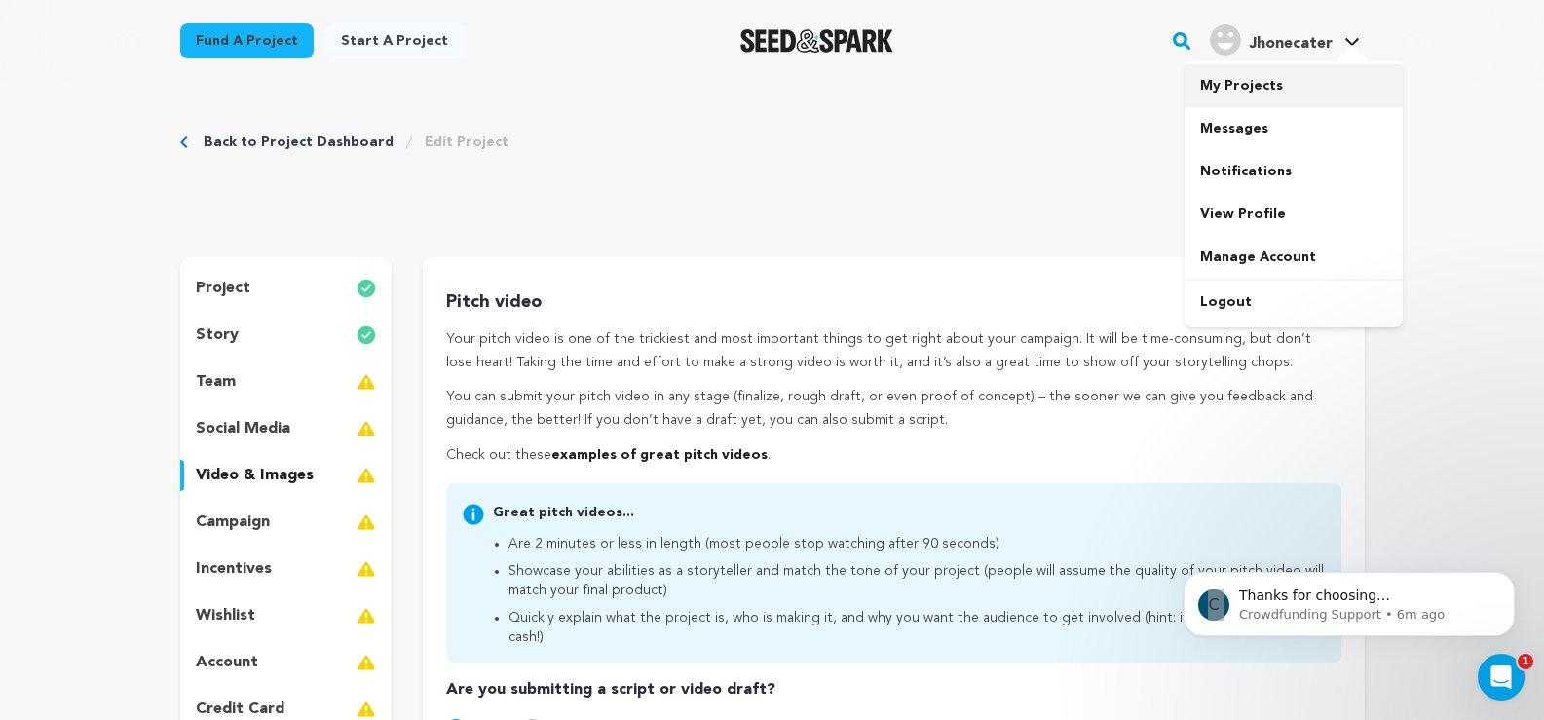
click at [1252, 85] on link "My Projects" at bounding box center [1294, 85] width 218 height 43
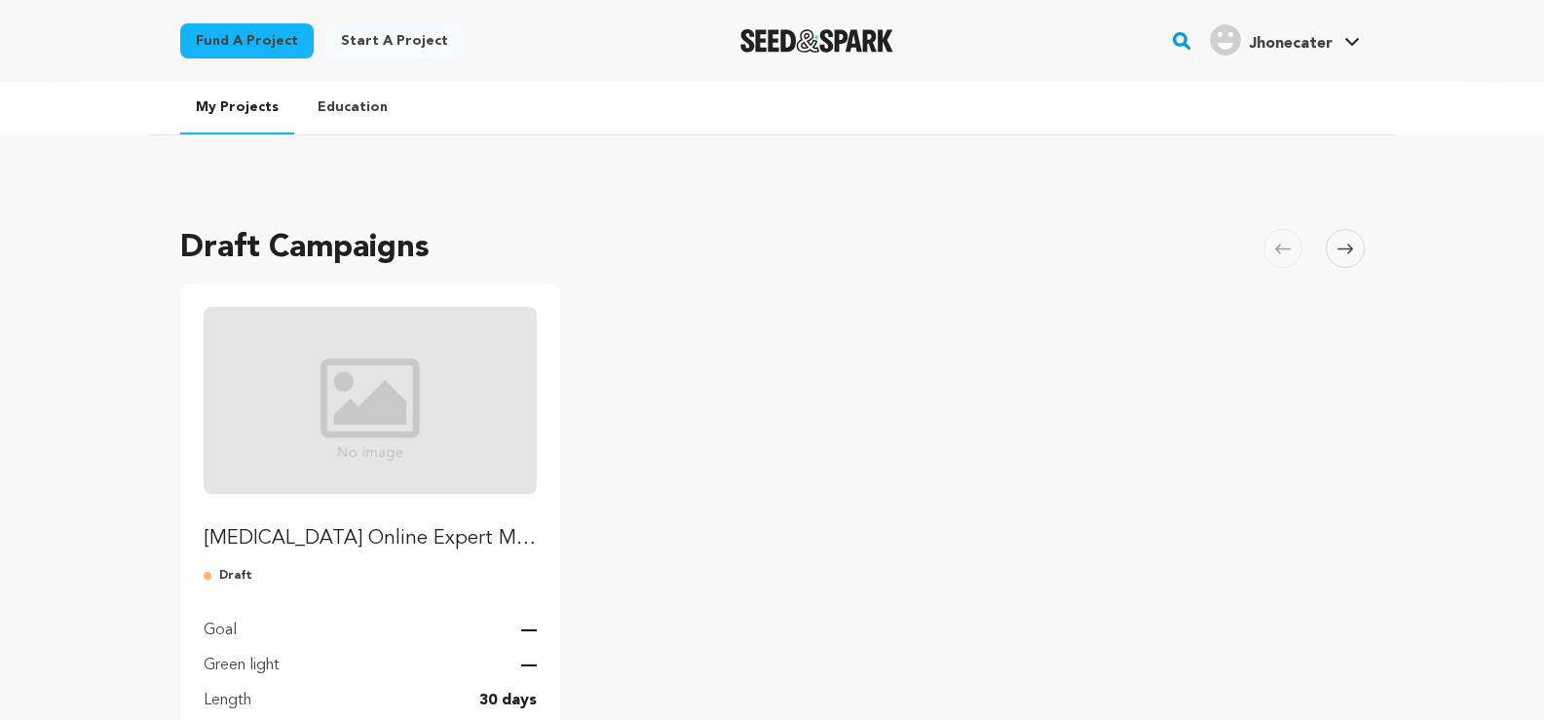
click at [338, 100] on link "Education" at bounding box center [352, 107] width 101 height 51
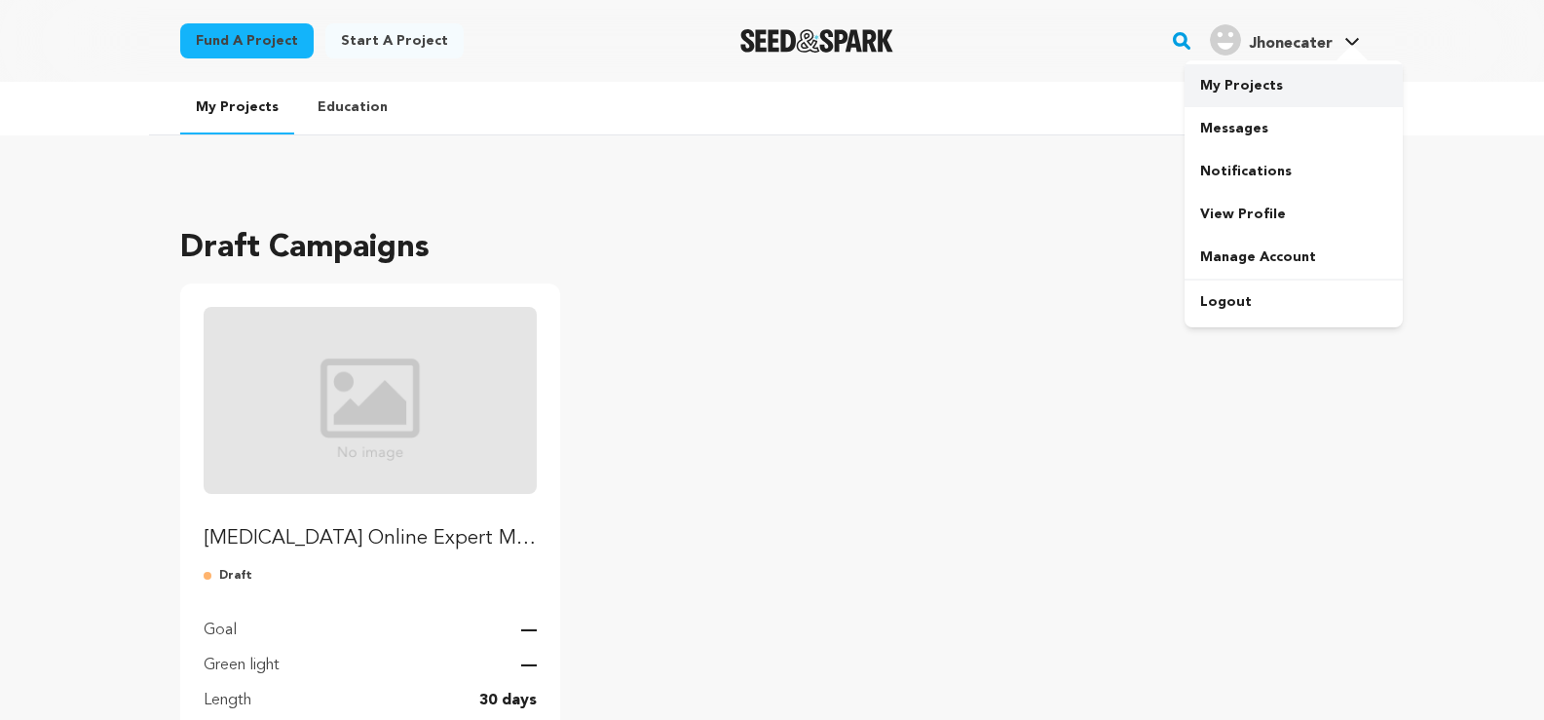
click at [1255, 91] on link "My Projects" at bounding box center [1294, 85] width 218 height 43
click at [1238, 254] on link "Manage Account" at bounding box center [1294, 257] width 218 height 43
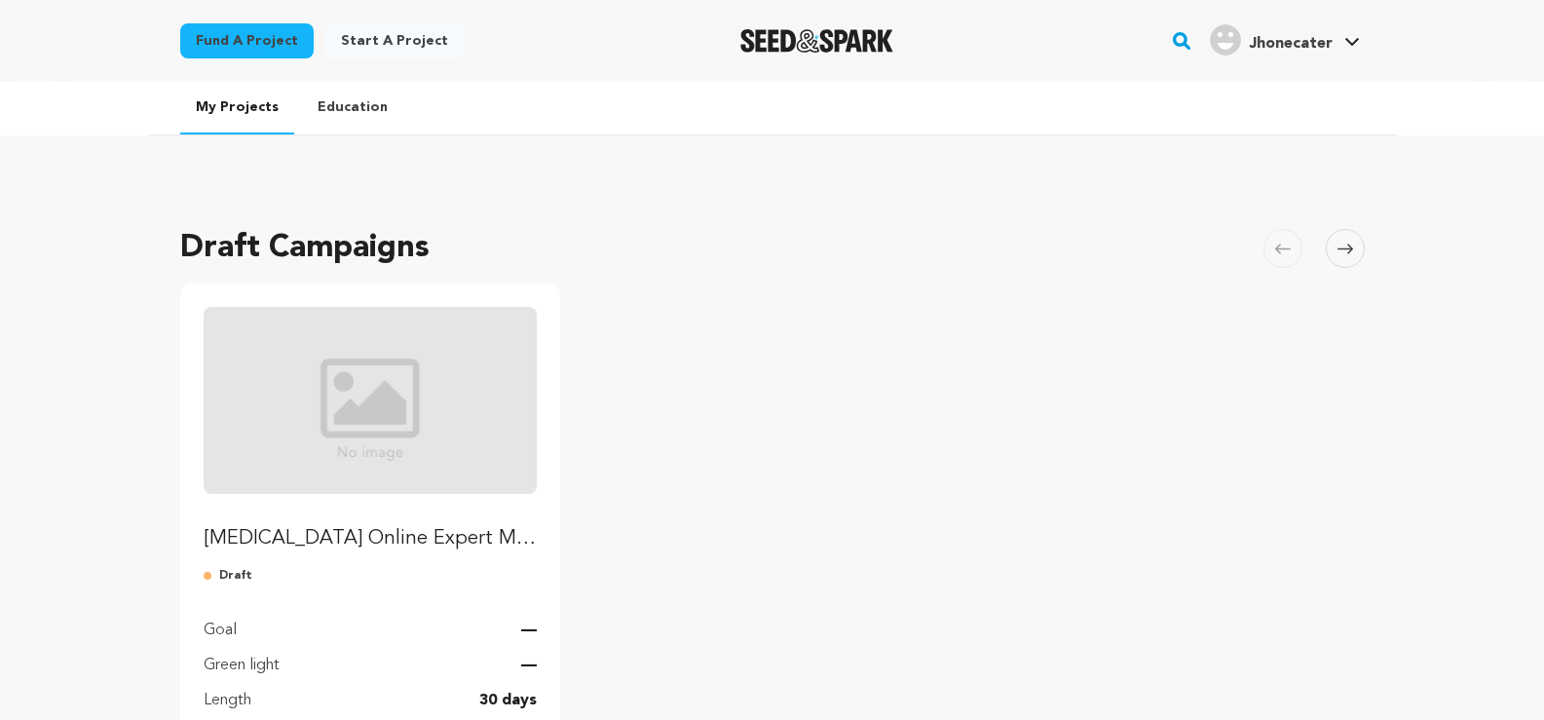
click at [327, 99] on link "Education" at bounding box center [352, 107] width 101 height 51
click at [352, 30] on link "Start a project" at bounding box center [394, 40] width 138 height 35
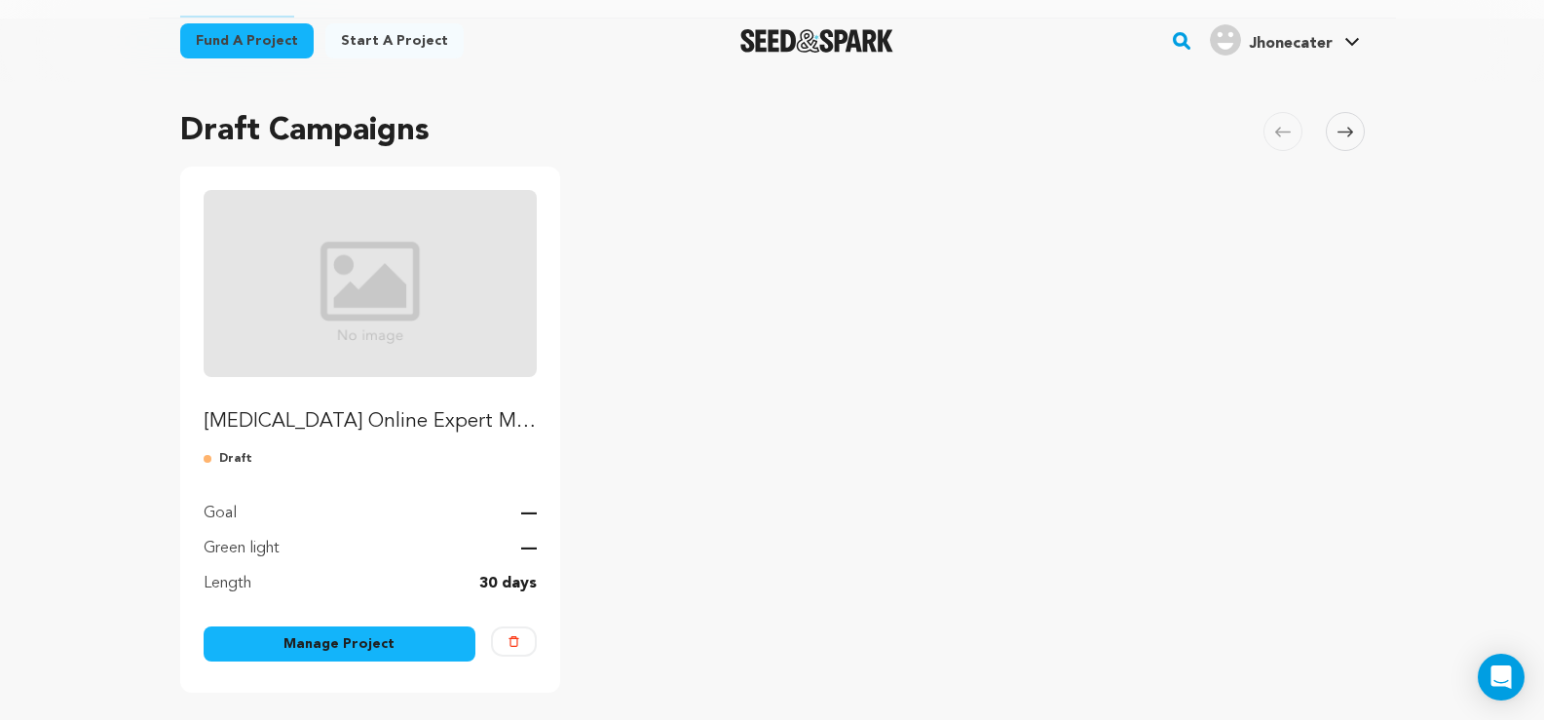
scroll to position [97, 0]
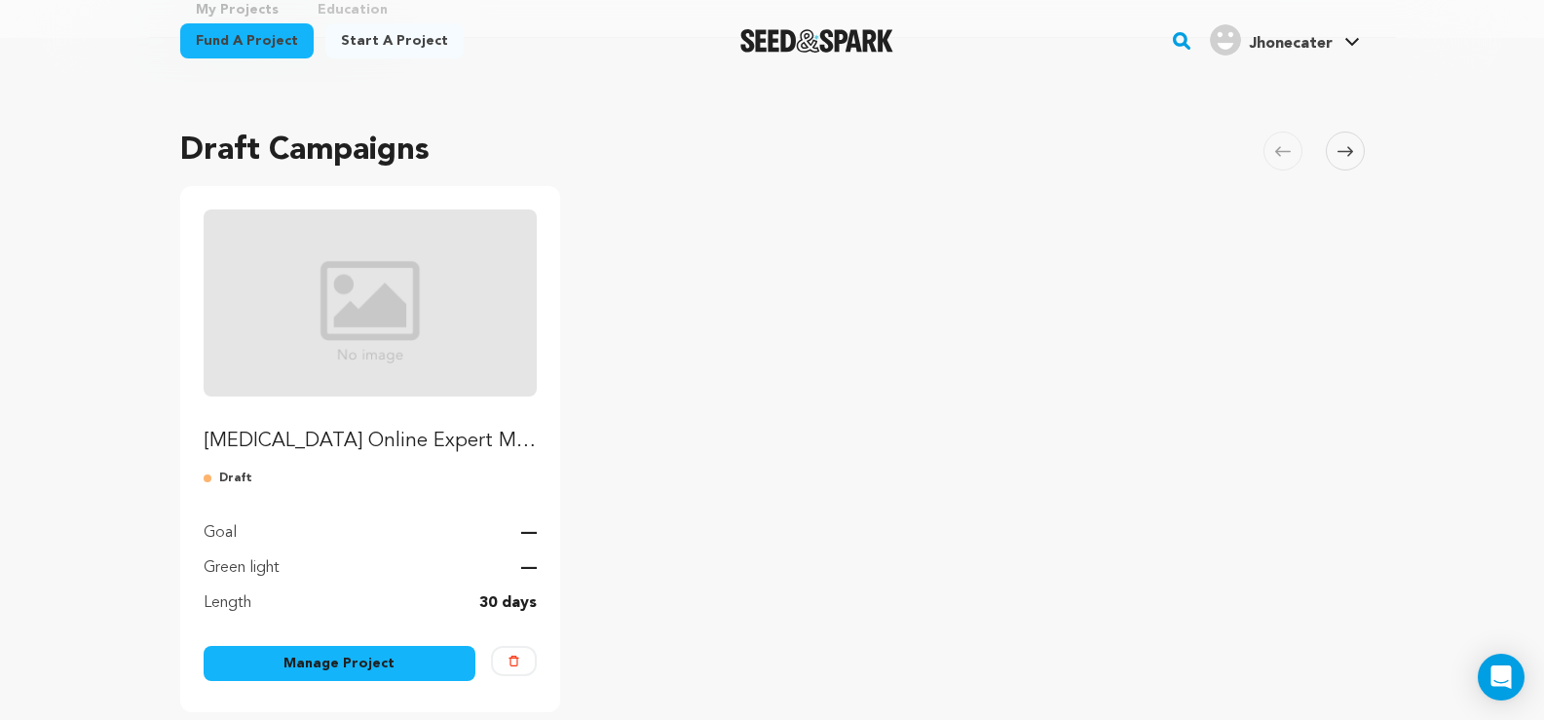
click at [363, 320] on img "Fund Valium Online Expert Med Delivery in 24h Add to Cart Now" at bounding box center [371, 302] width 334 height 187
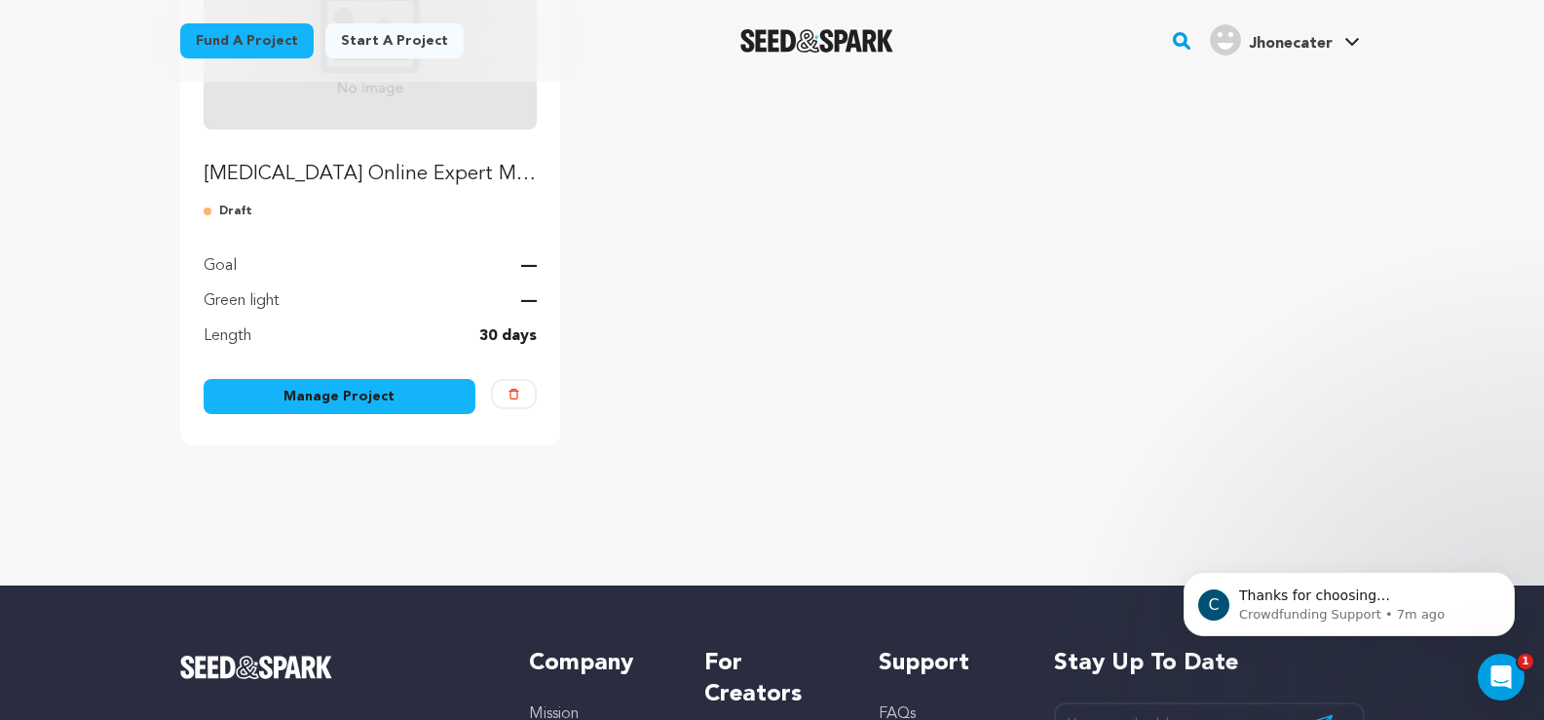
scroll to position [390, 0]
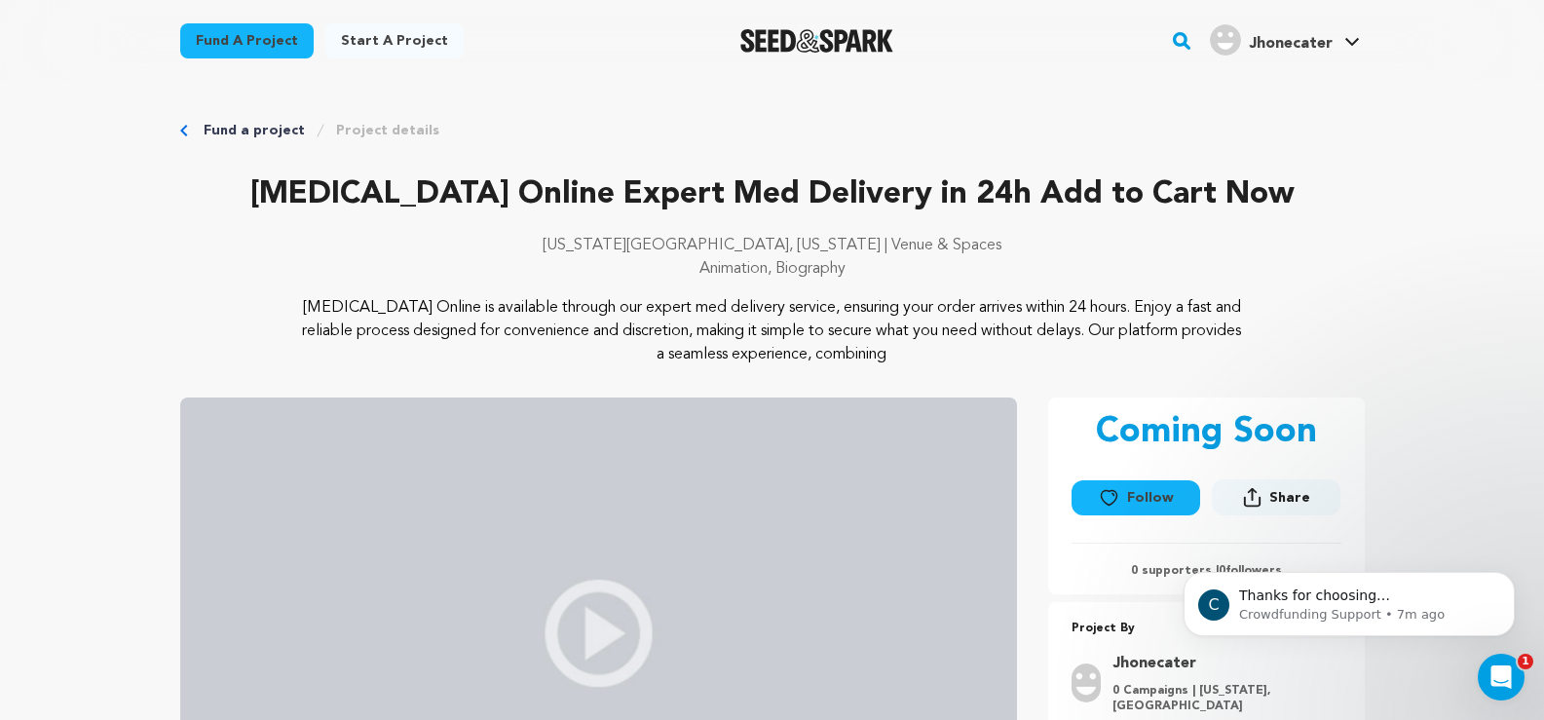
click at [1244, 491] on button "Share" at bounding box center [1276, 497] width 129 height 36
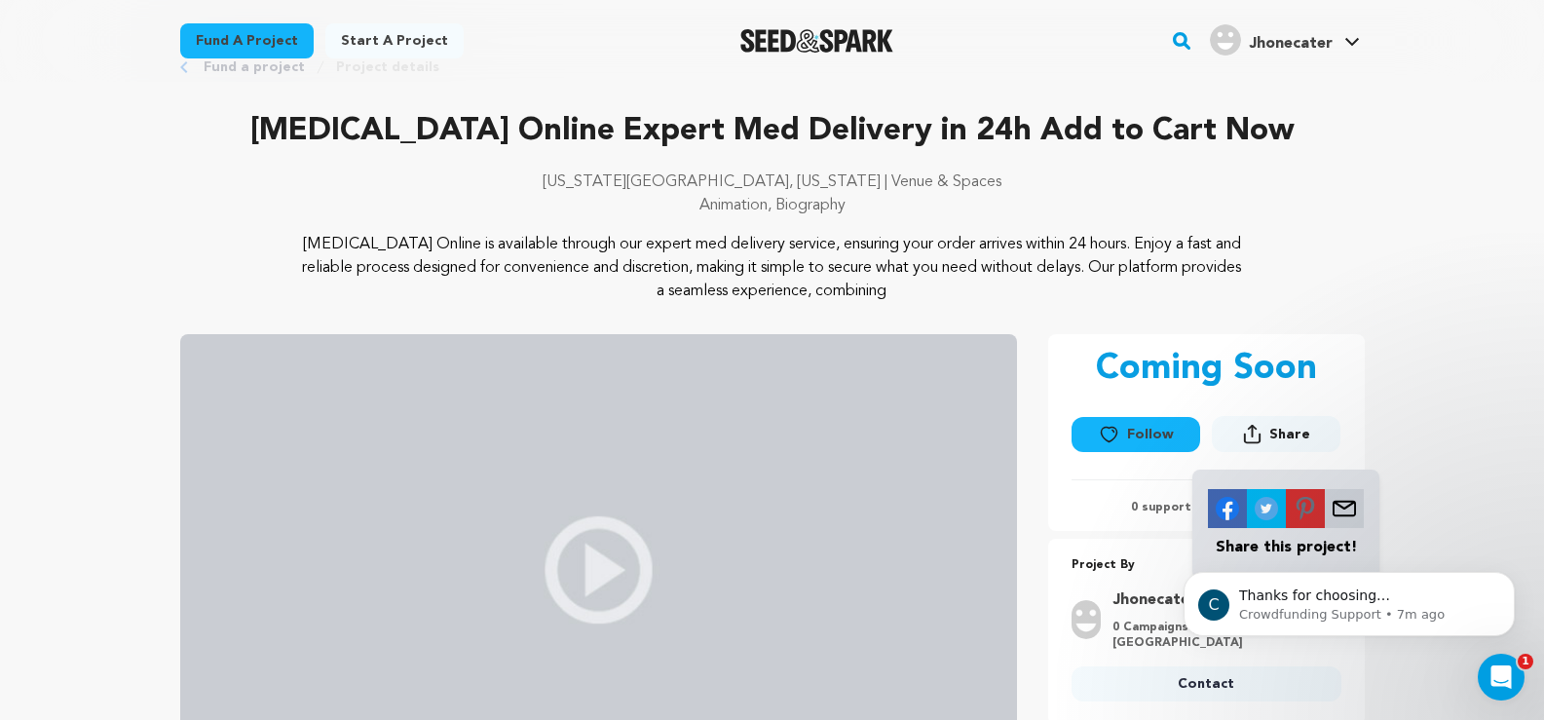
scroll to position [97, 0]
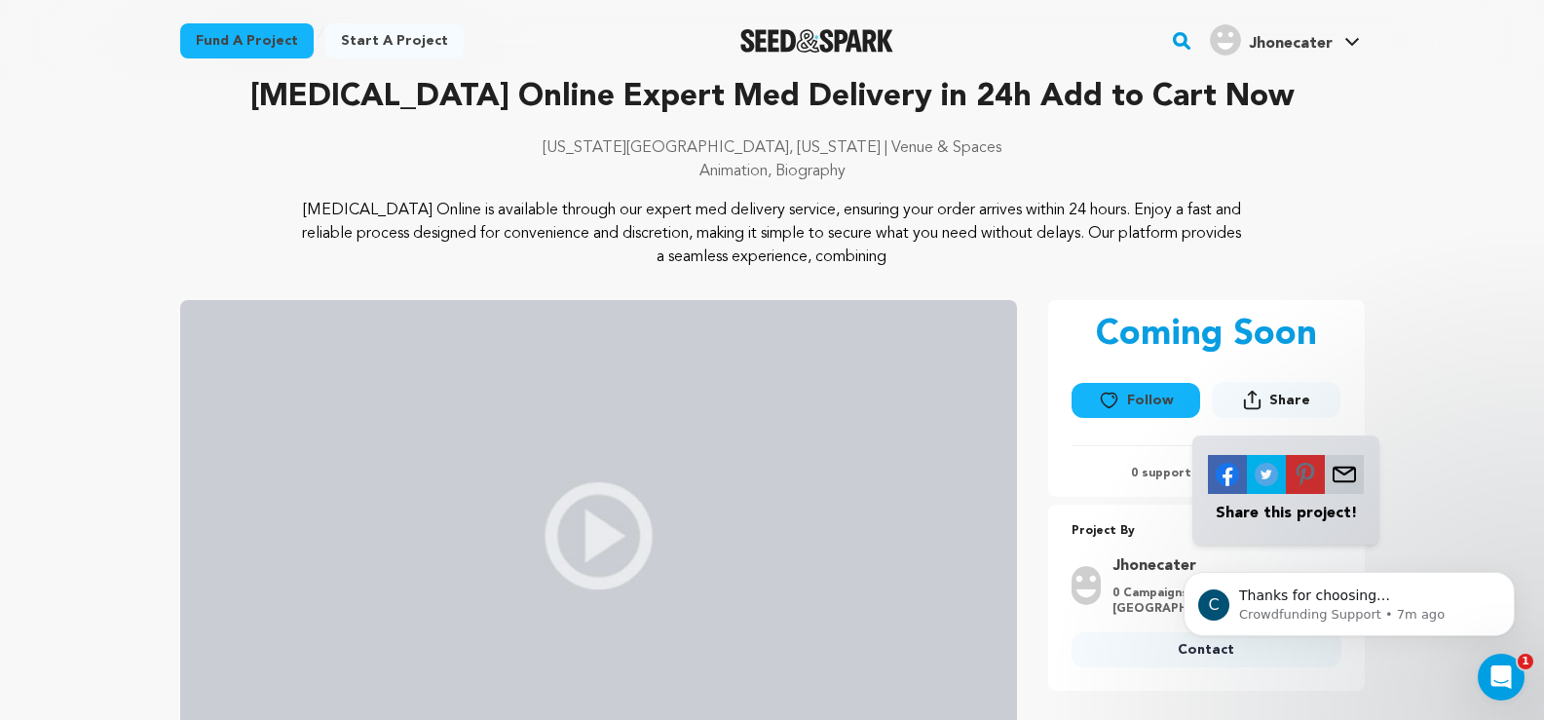
click at [1264, 398] on button "Share" at bounding box center [1276, 400] width 129 height 36
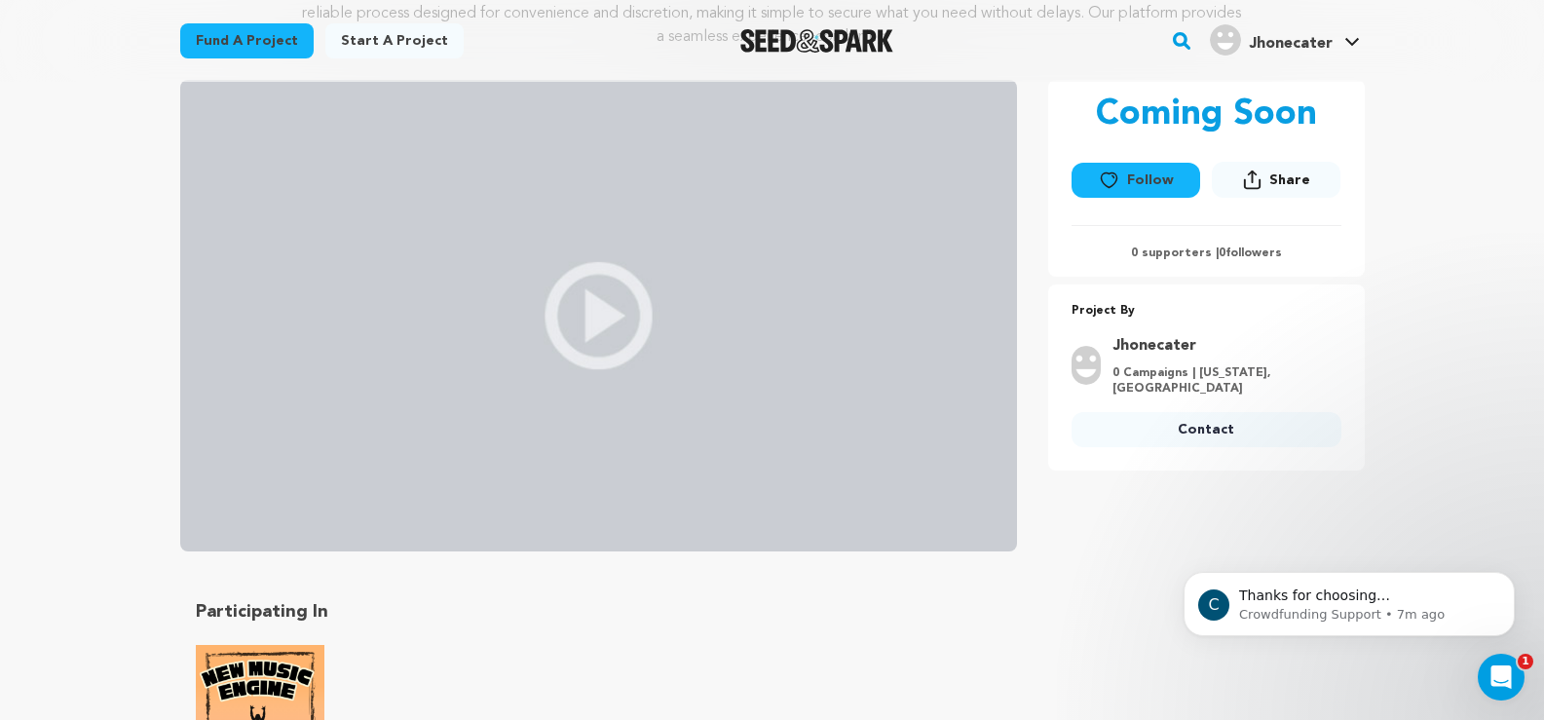
scroll to position [0, 0]
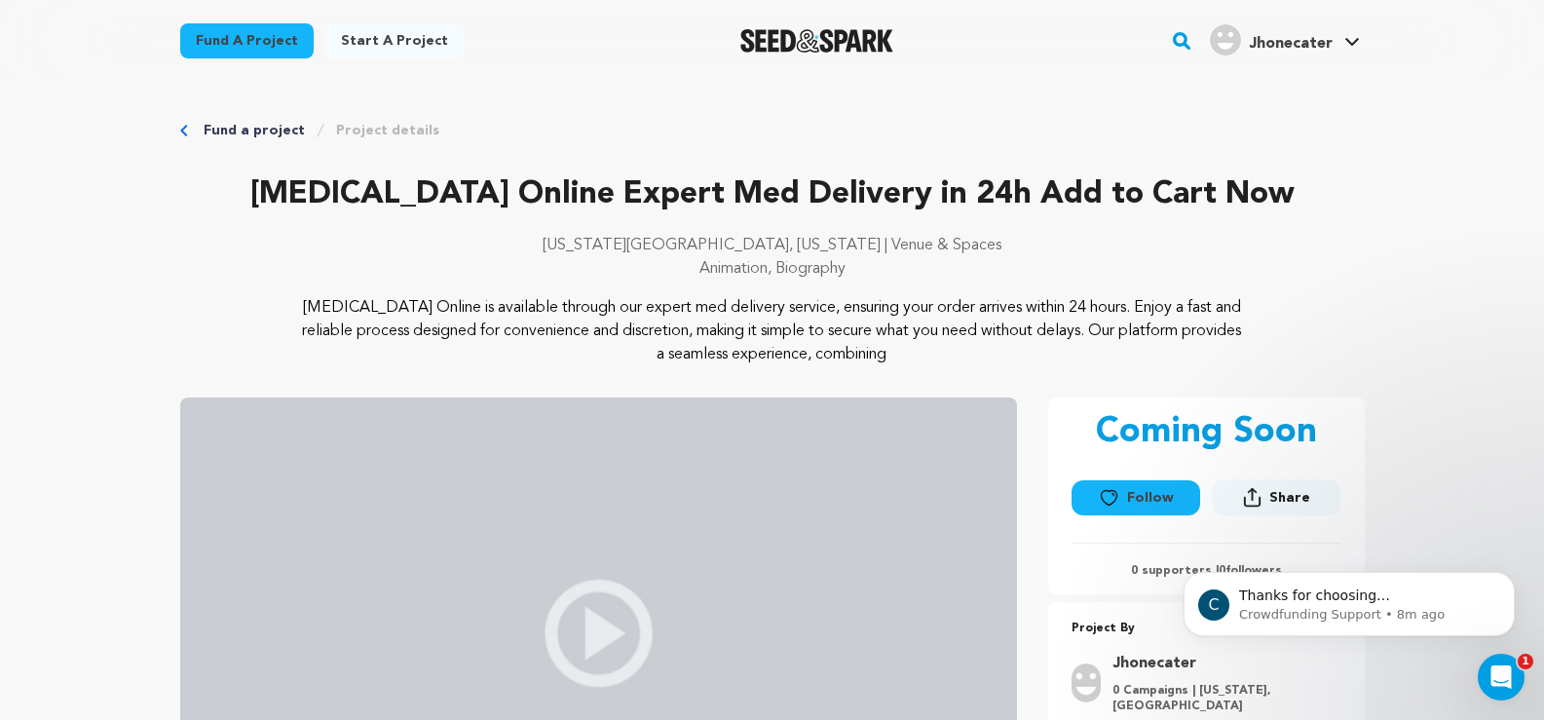
click at [623, 223] on div "[MEDICAL_DATA] Online Expert Med Delivery in 24h Add to Cart Now [US_STATE][GEO…" at bounding box center [772, 233] width 1185 height 125
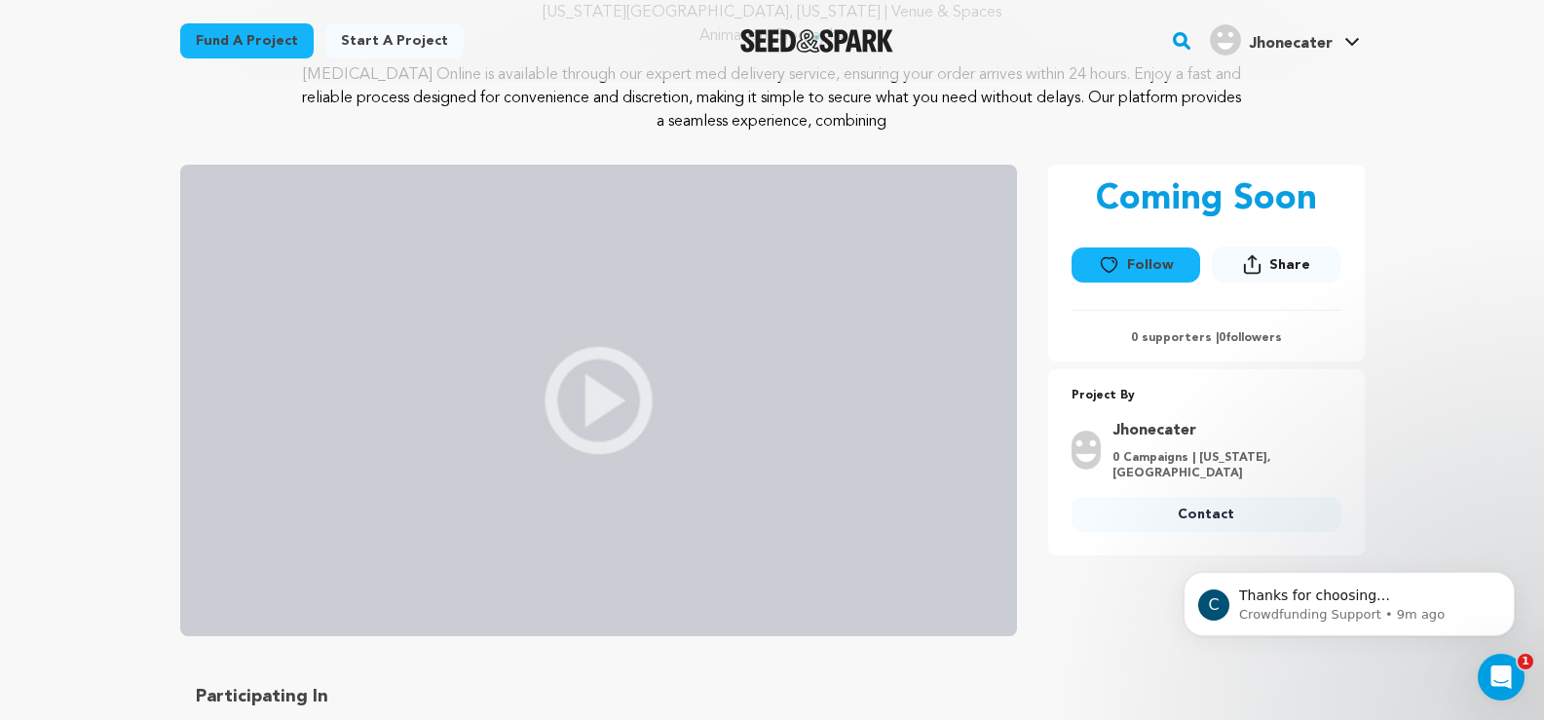
scroll to position [292, 0]
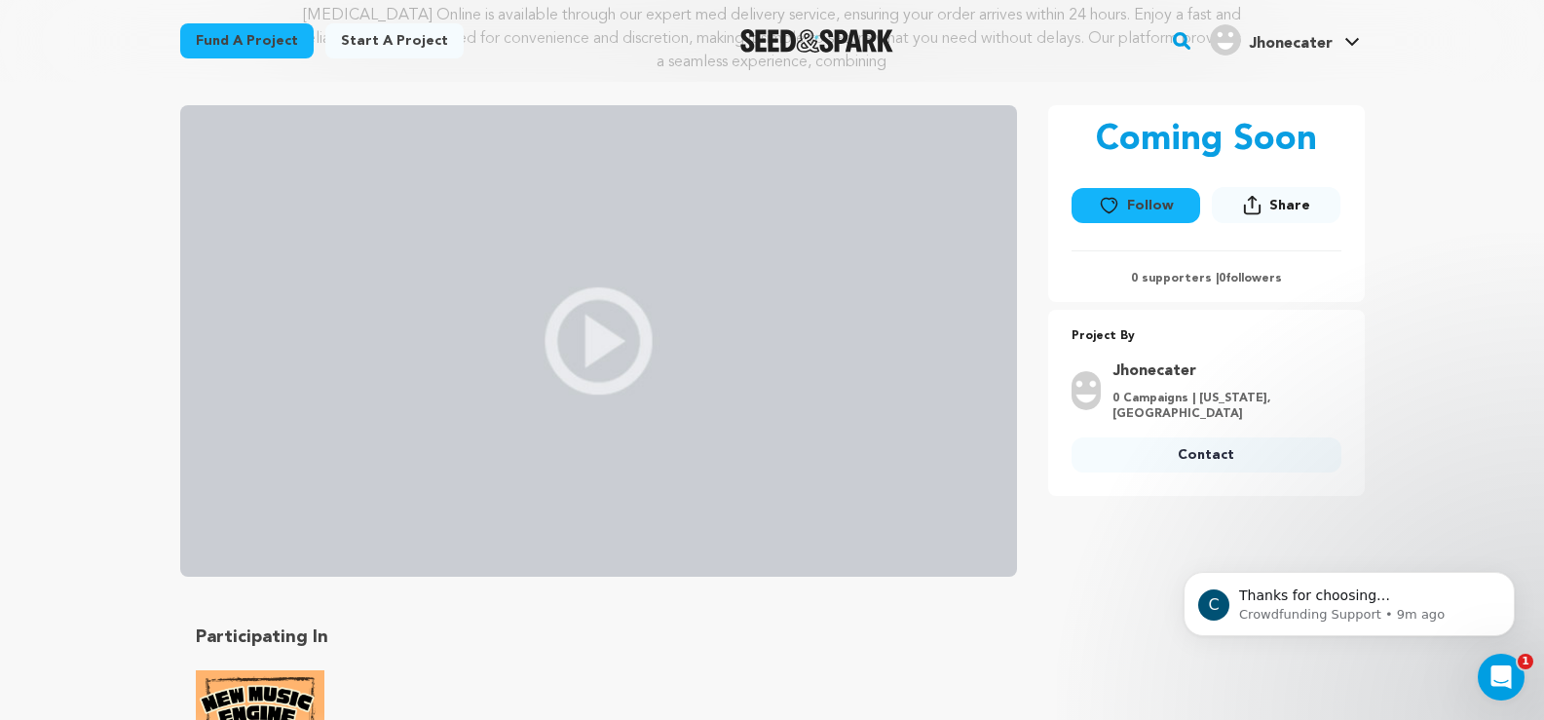
click at [1268, 210] on button "Share" at bounding box center [1276, 205] width 129 height 36
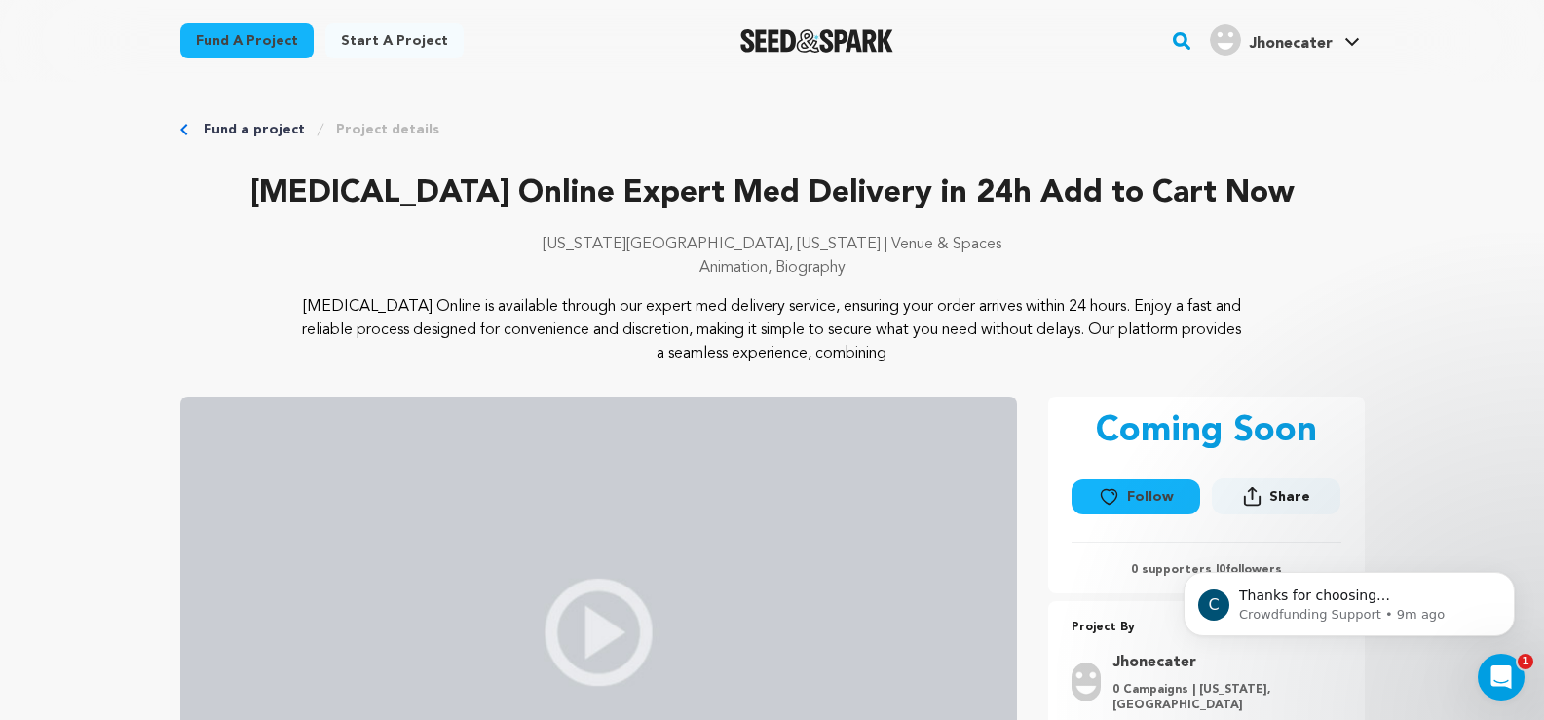
scroll to position [0, 0]
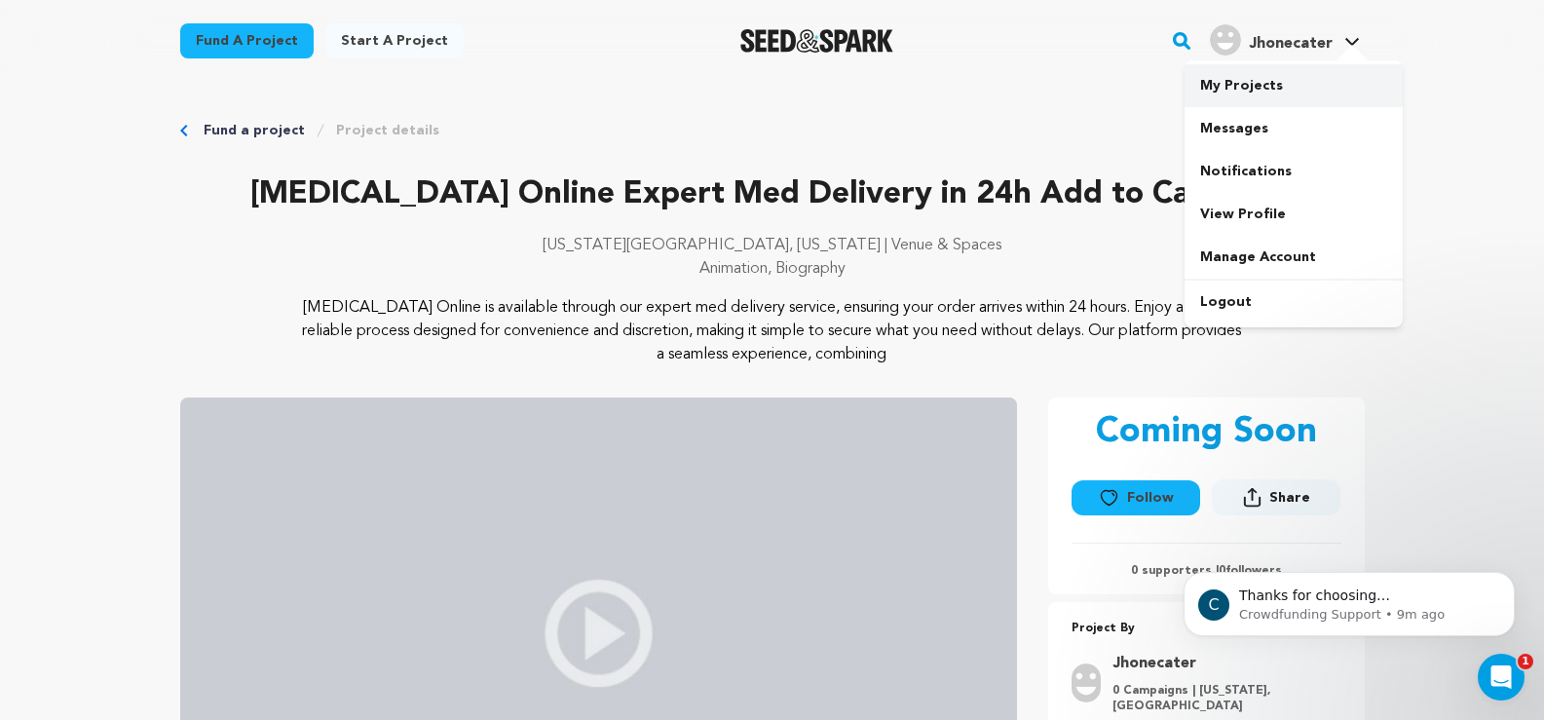
click at [1222, 82] on link "My Projects" at bounding box center [1294, 85] width 218 height 43
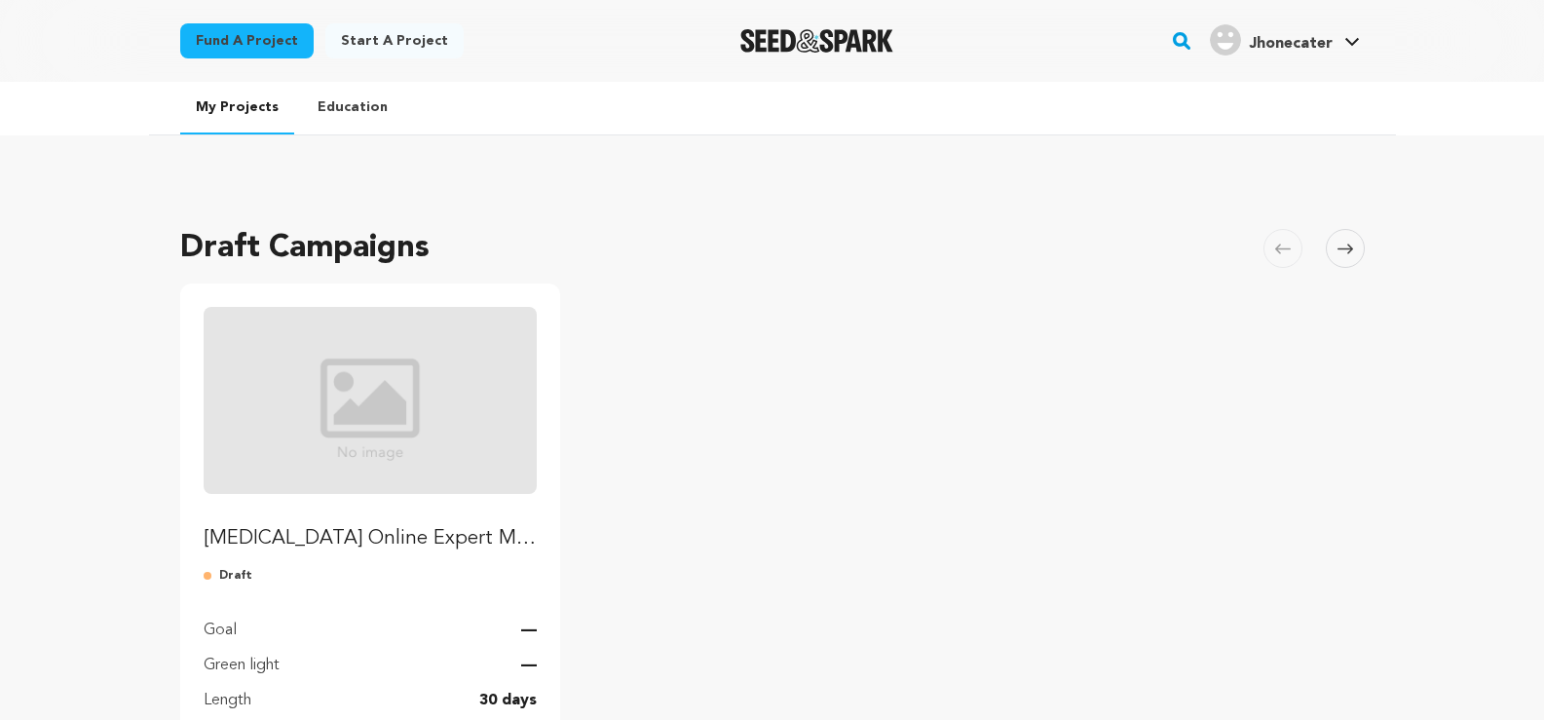
scroll to position [292, 0]
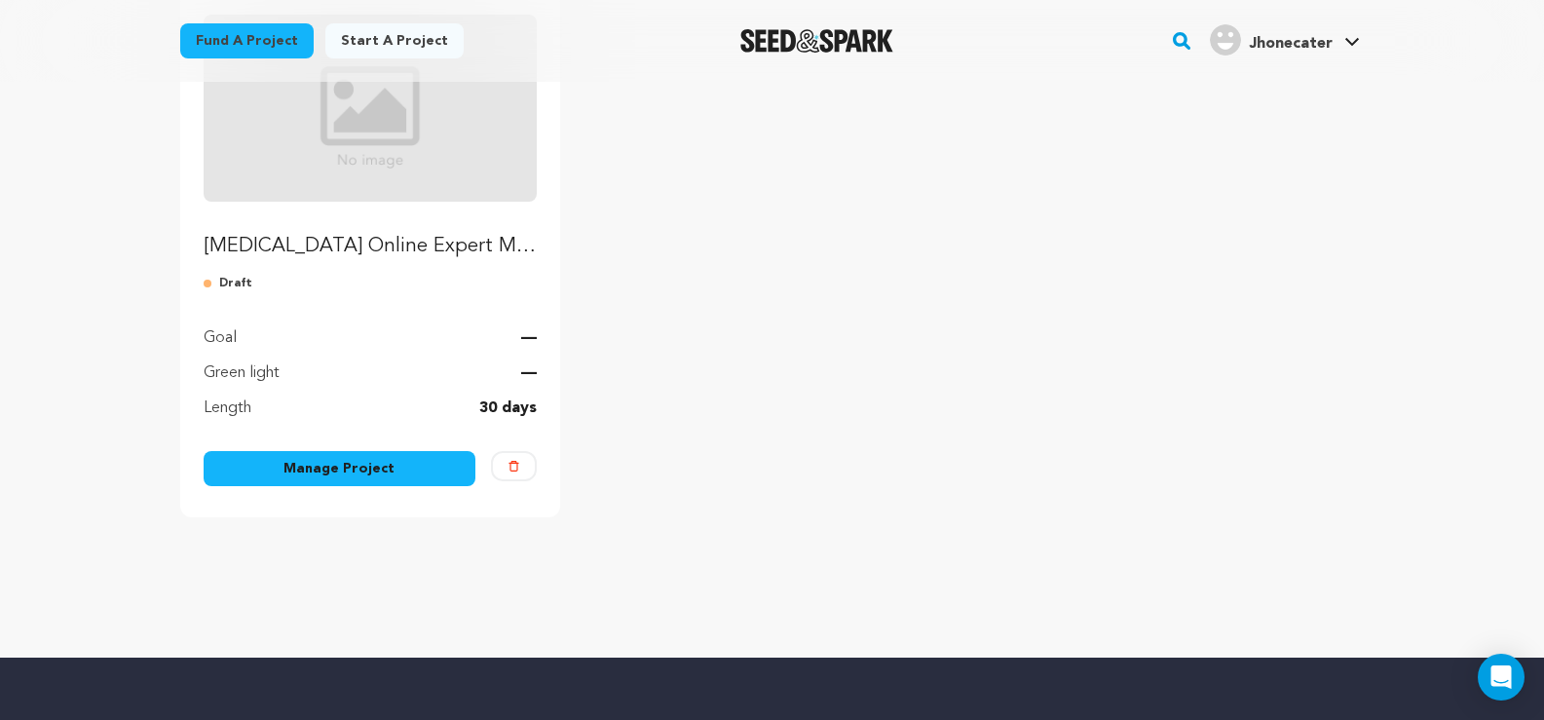
click at [391, 184] on img "Fund Valium Online Expert Med Delivery in 24h Add to Cart Now" at bounding box center [371, 108] width 334 height 187
click at [358, 460] on link "Manage Project" at bounding box center [340, 468] width 273 height 35
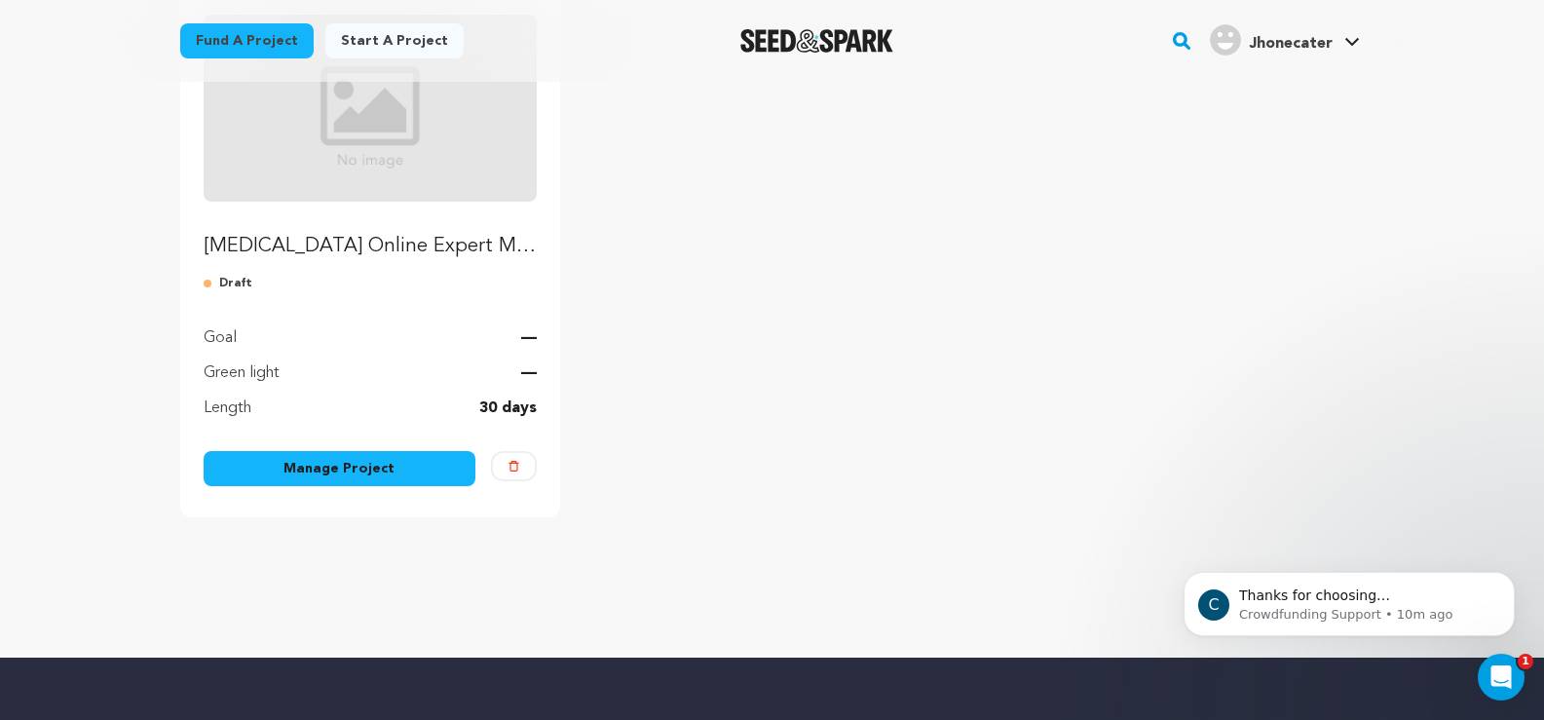
scroll to position [0, 0]
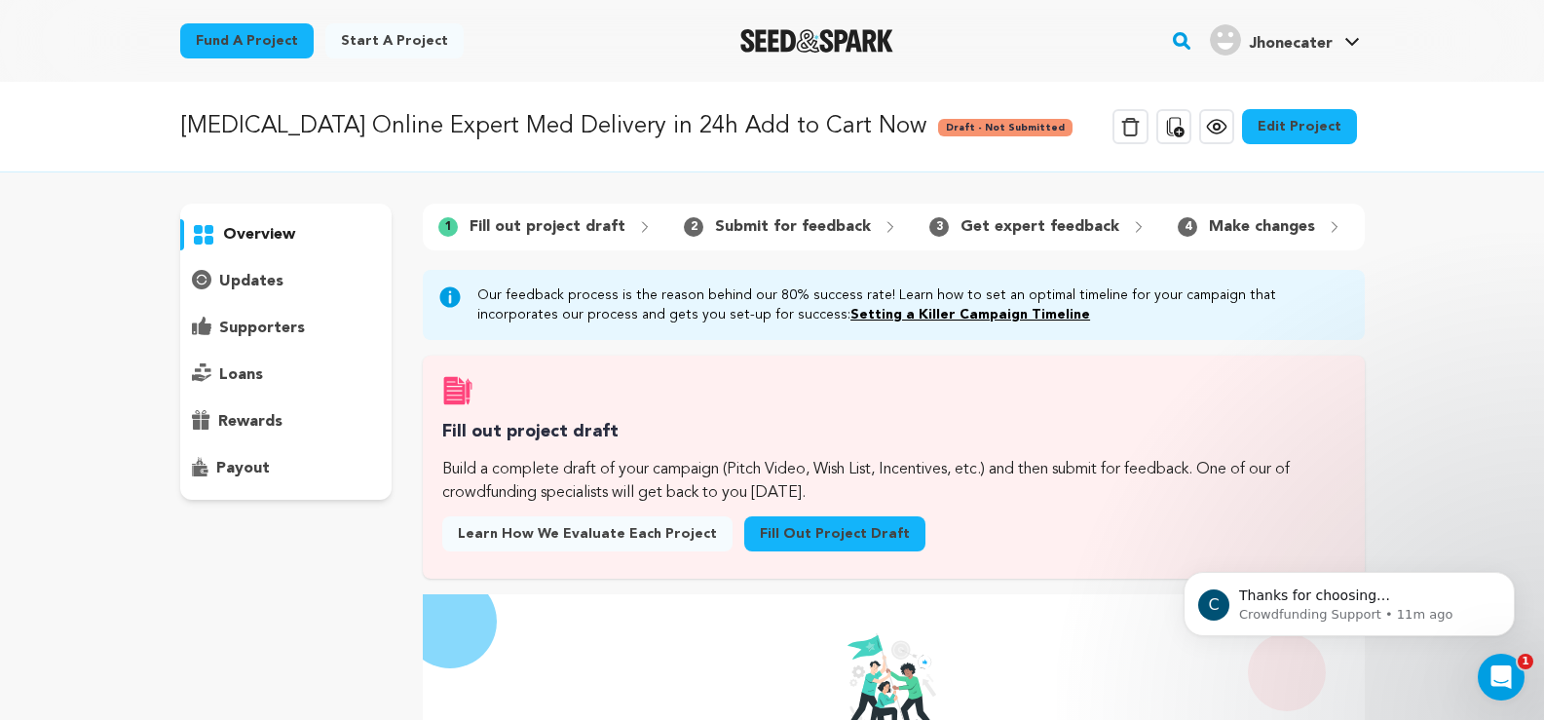
click at [1301, 43] on span "Jhonecater" at bounding box center [1291, 44] width 84 height 16
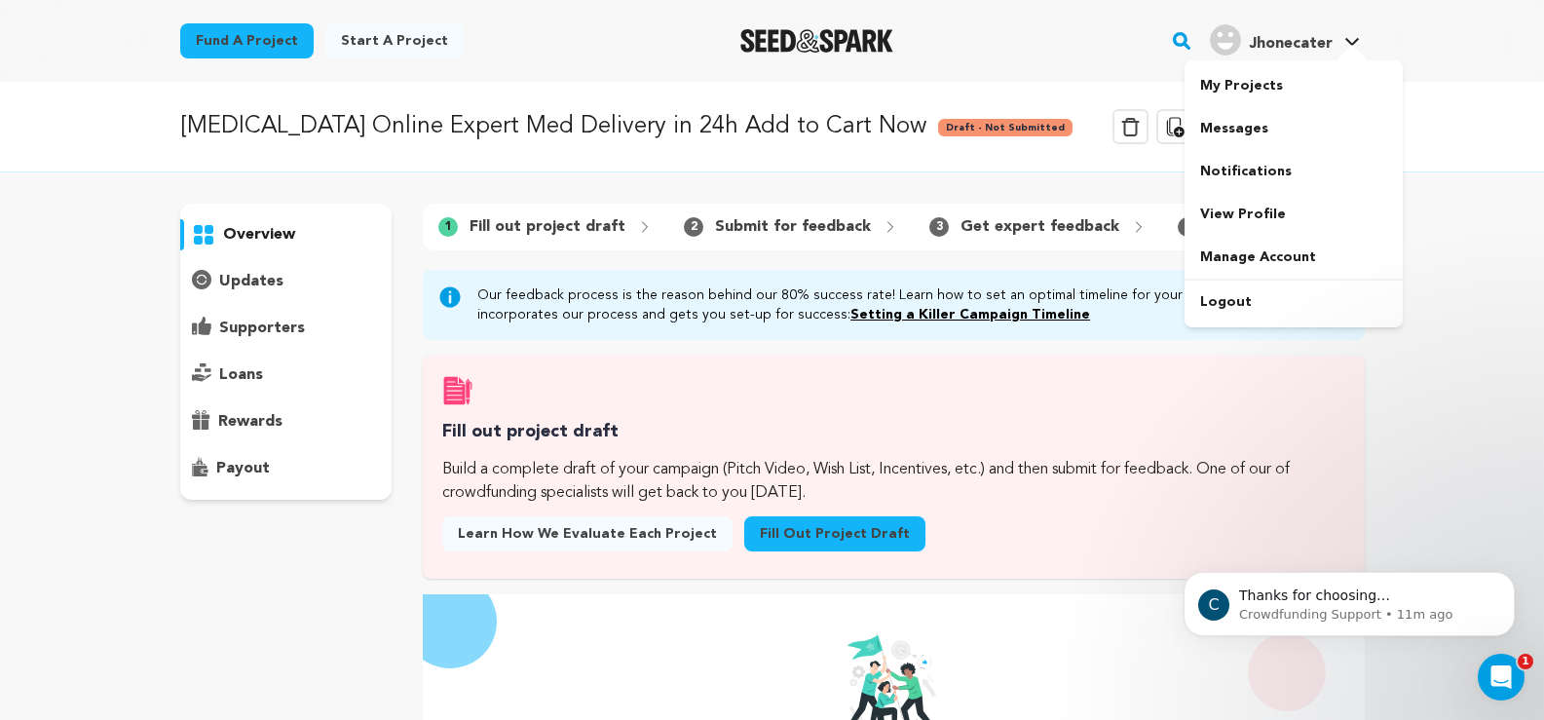
click at [1284, 43] on span "Jhonecater" at bounding box center [1291, 44] width 84 height 16
click at [1246, 88] on link "My Projects" at bounding box center [1294, 85] width 218 height 43
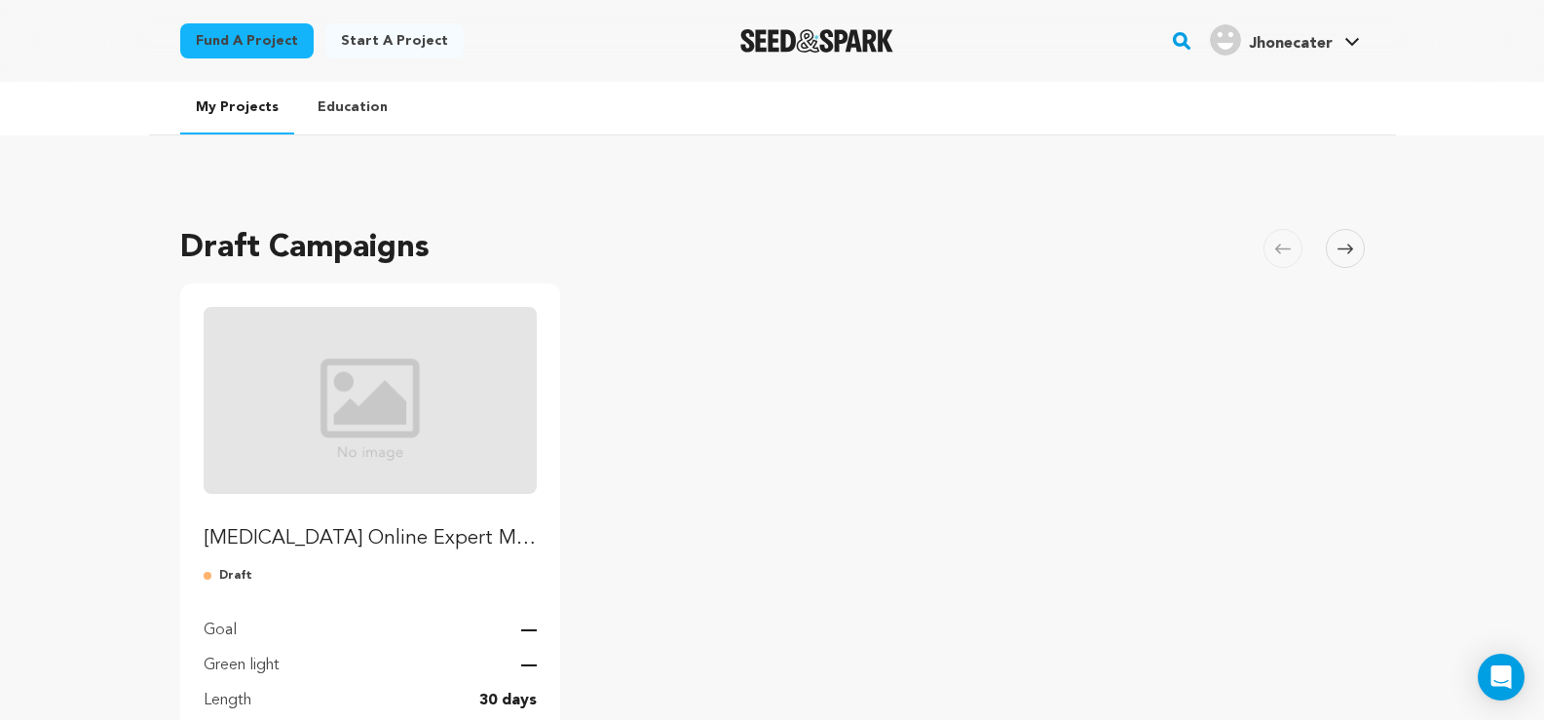
click at [350, 352] on img "Fund Valium Online Expert Med Delivery in 24h Add to Cart Now" at bounding box center [371, 400] width 334 height 187
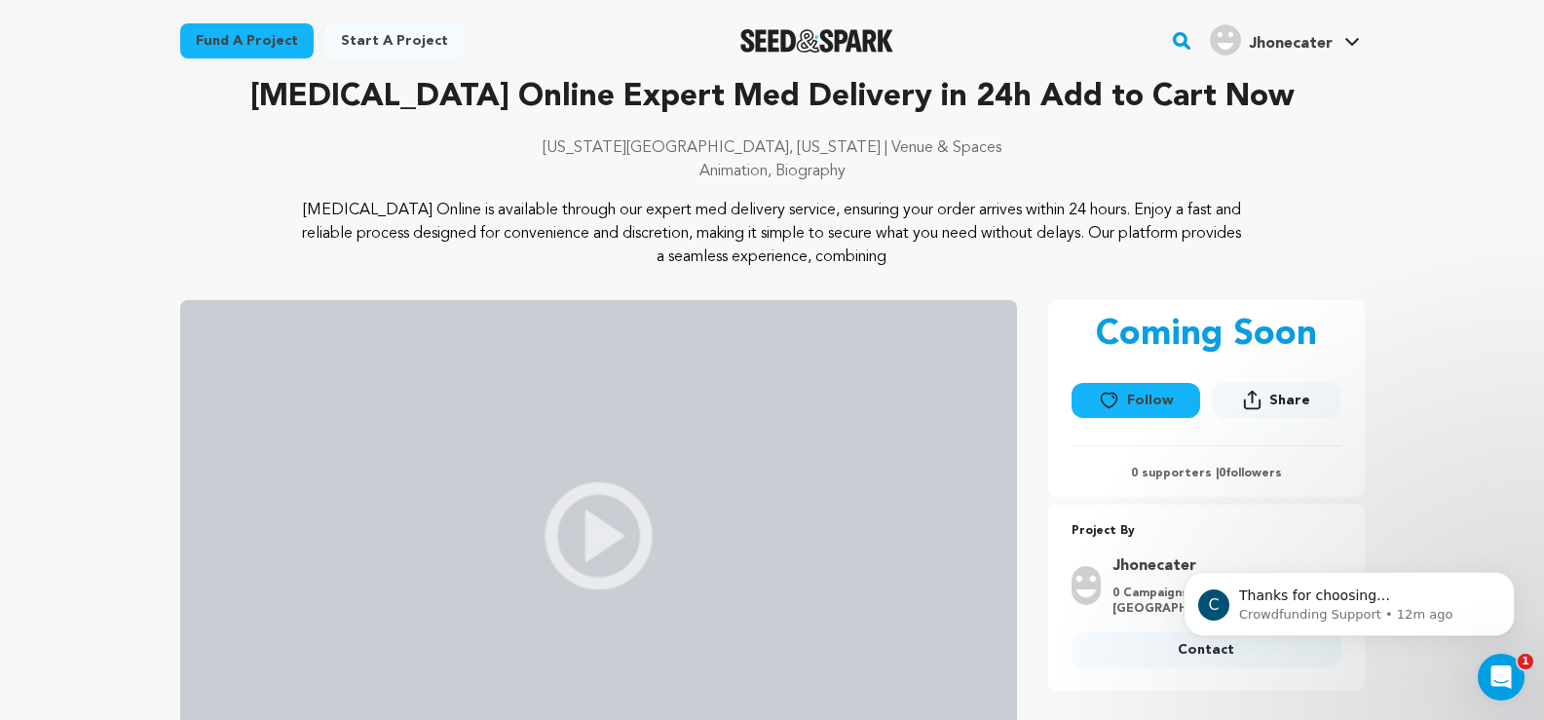
click at [308, 174] on p "Animation, Biography" at bounding box center [772, 171] width 1185 height 23
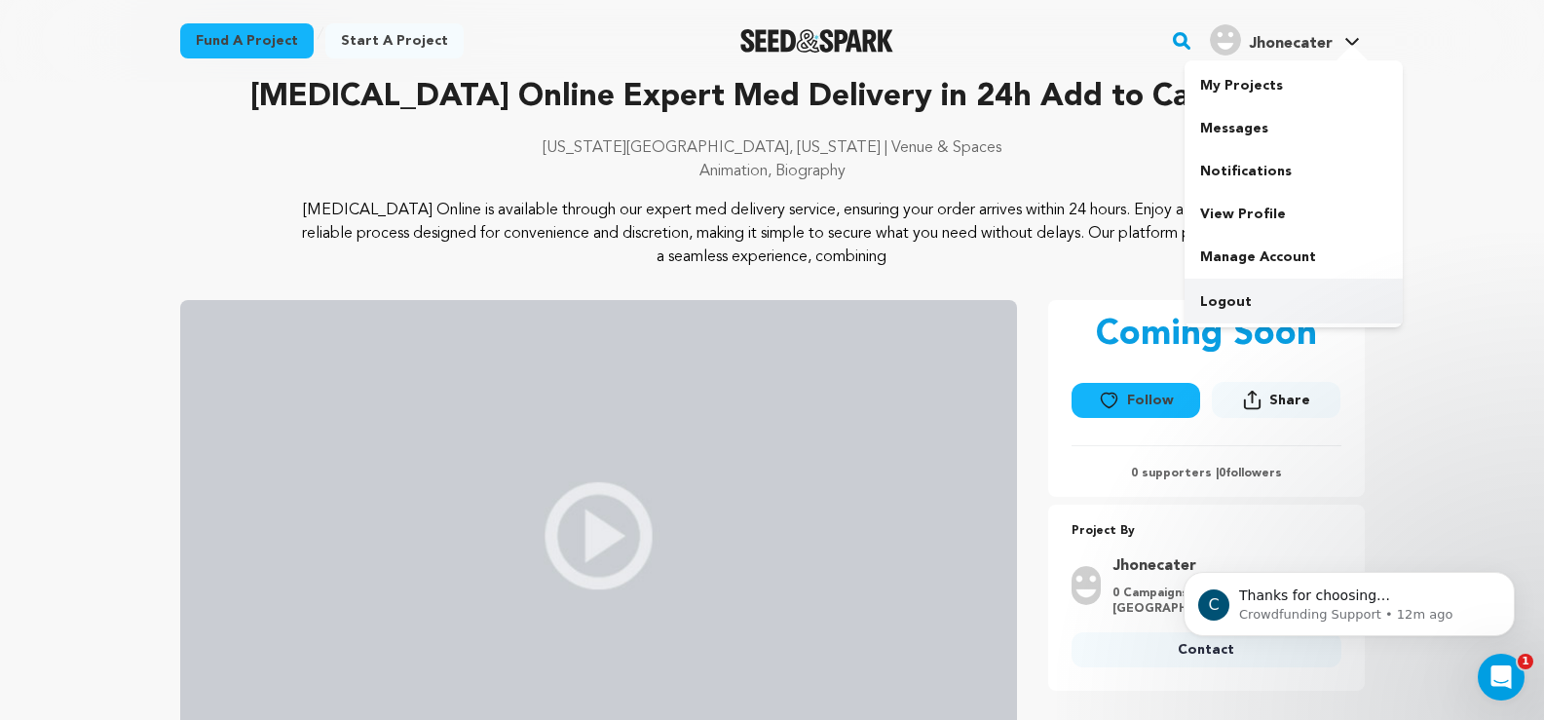
click at [1222, 297] on link "Logout" at bounding box center [1294, 302] width 218 height 43
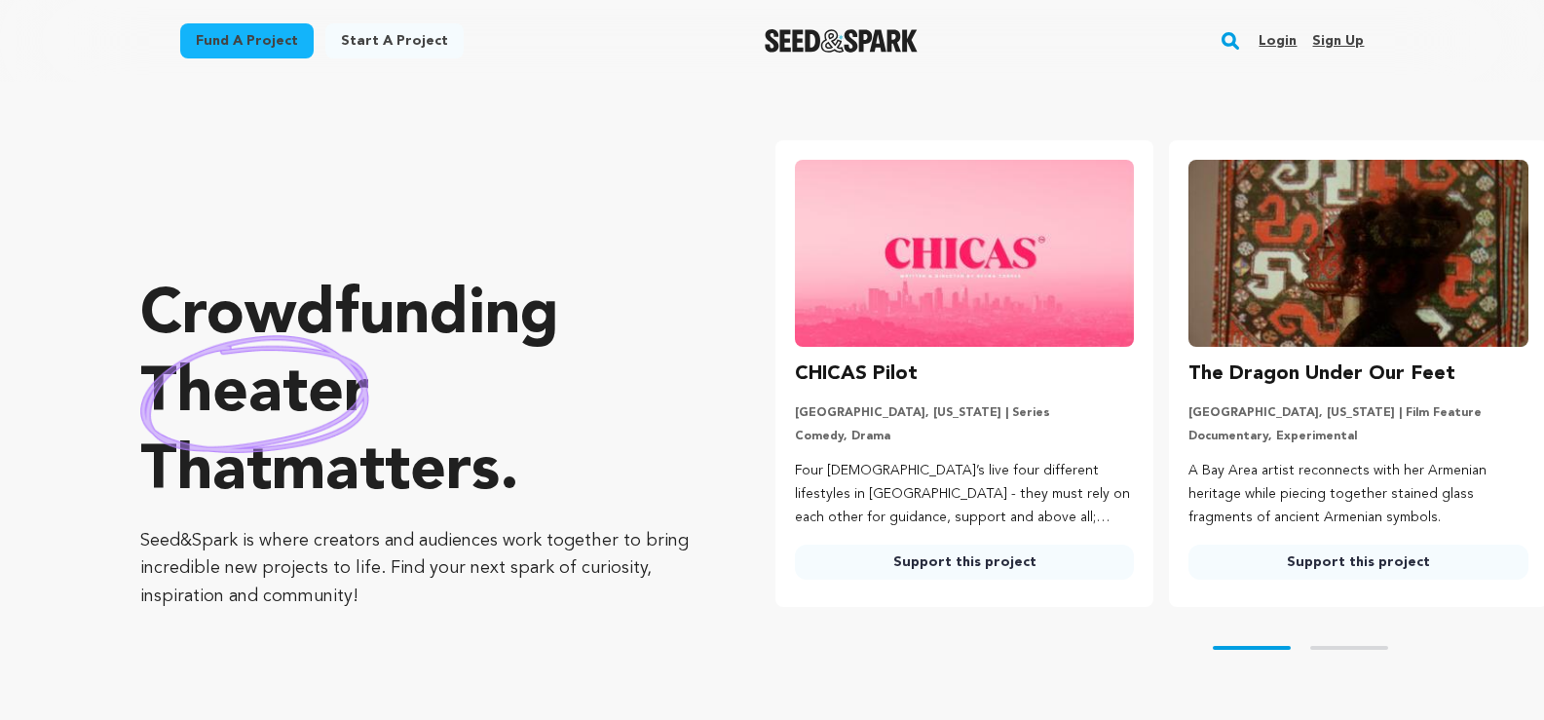
click at [1337, 43] on link "Sign up" at bounding box center [1338, 40] width 52 height 31
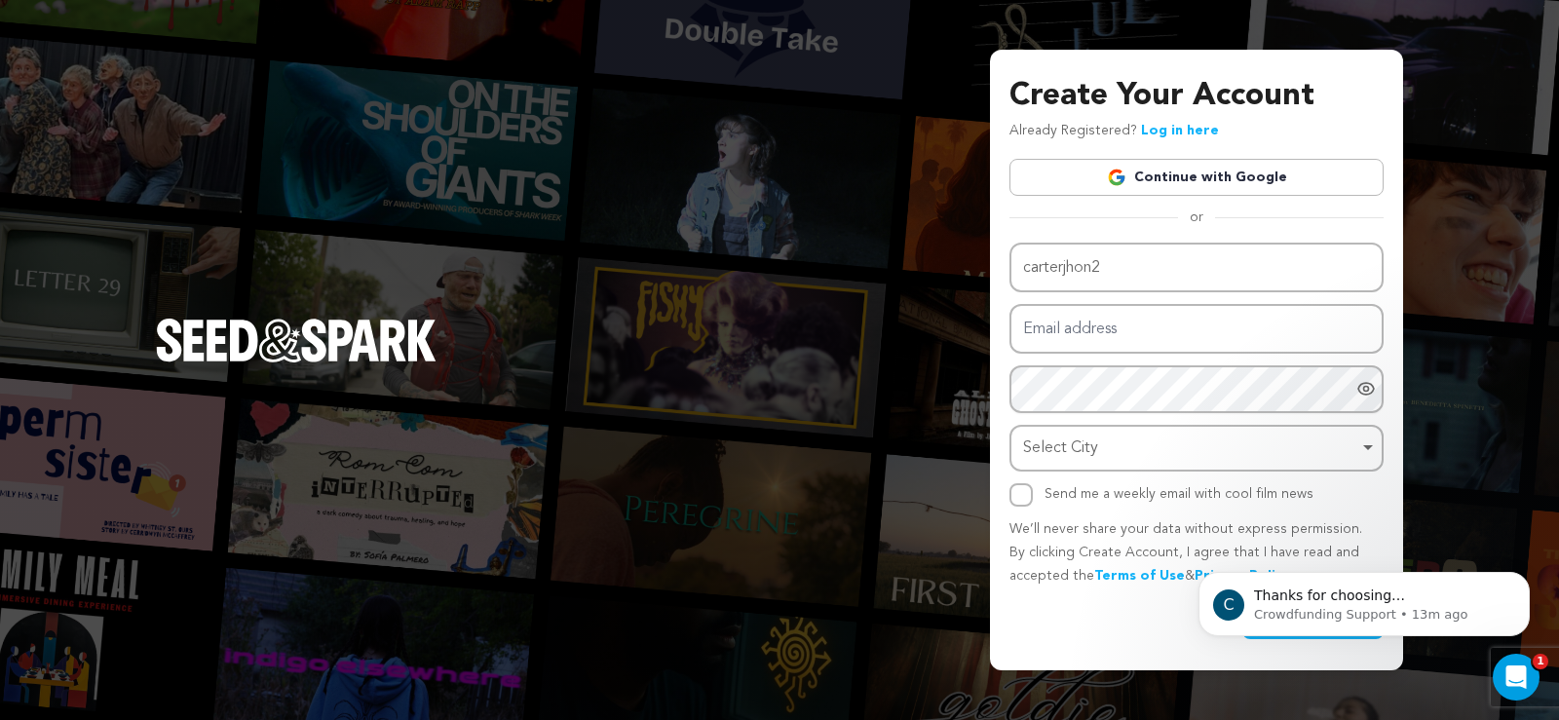
type input "carterjhon2"
click at [1108, 342] on input "Email address" at bounding box center [1196, 329] width 374 height 50
click at [1102, 335] on input "Email address" at bounding box center [1196, 329] width 374 height 50
paste input "carterjhone177+1289@gmail.com"
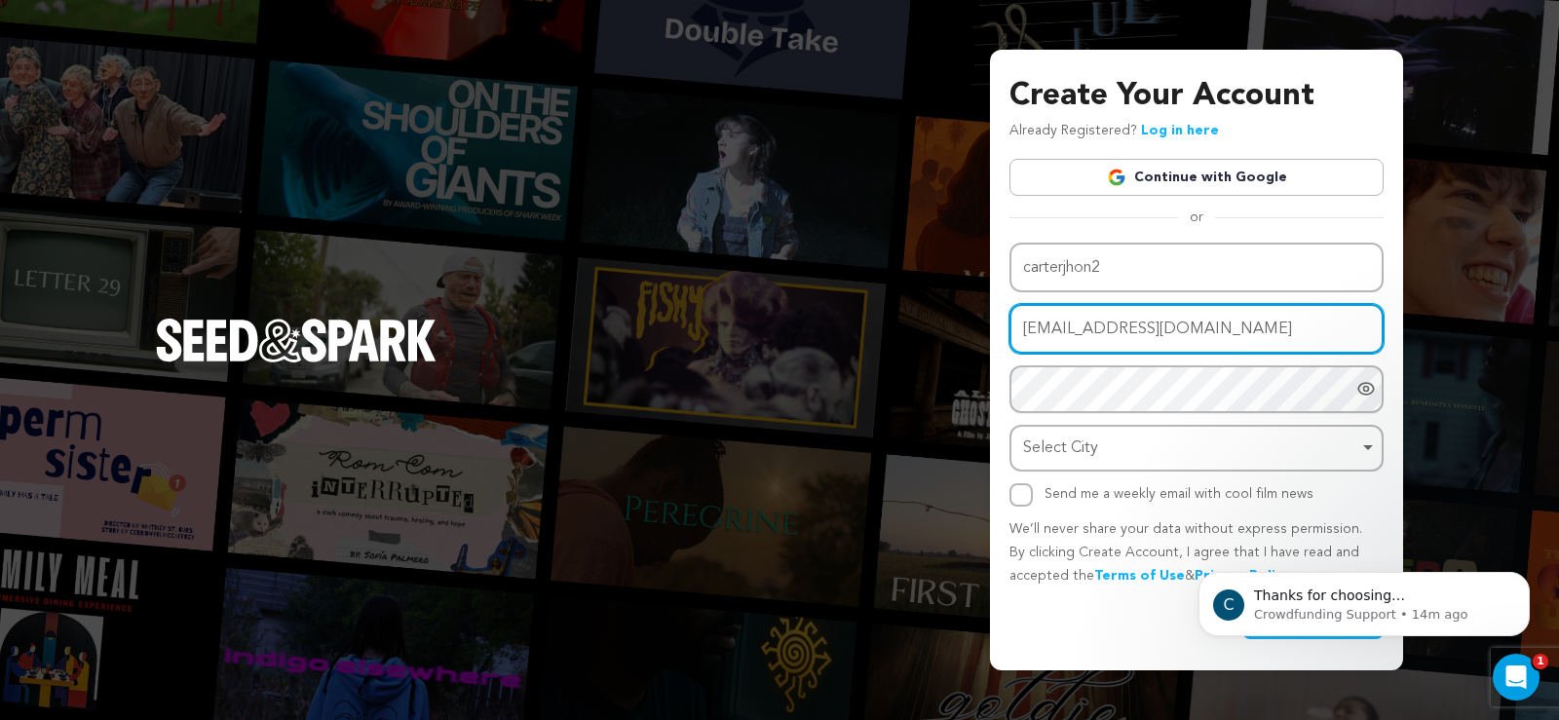
type input "carterjhone177+1289@gmail.com"
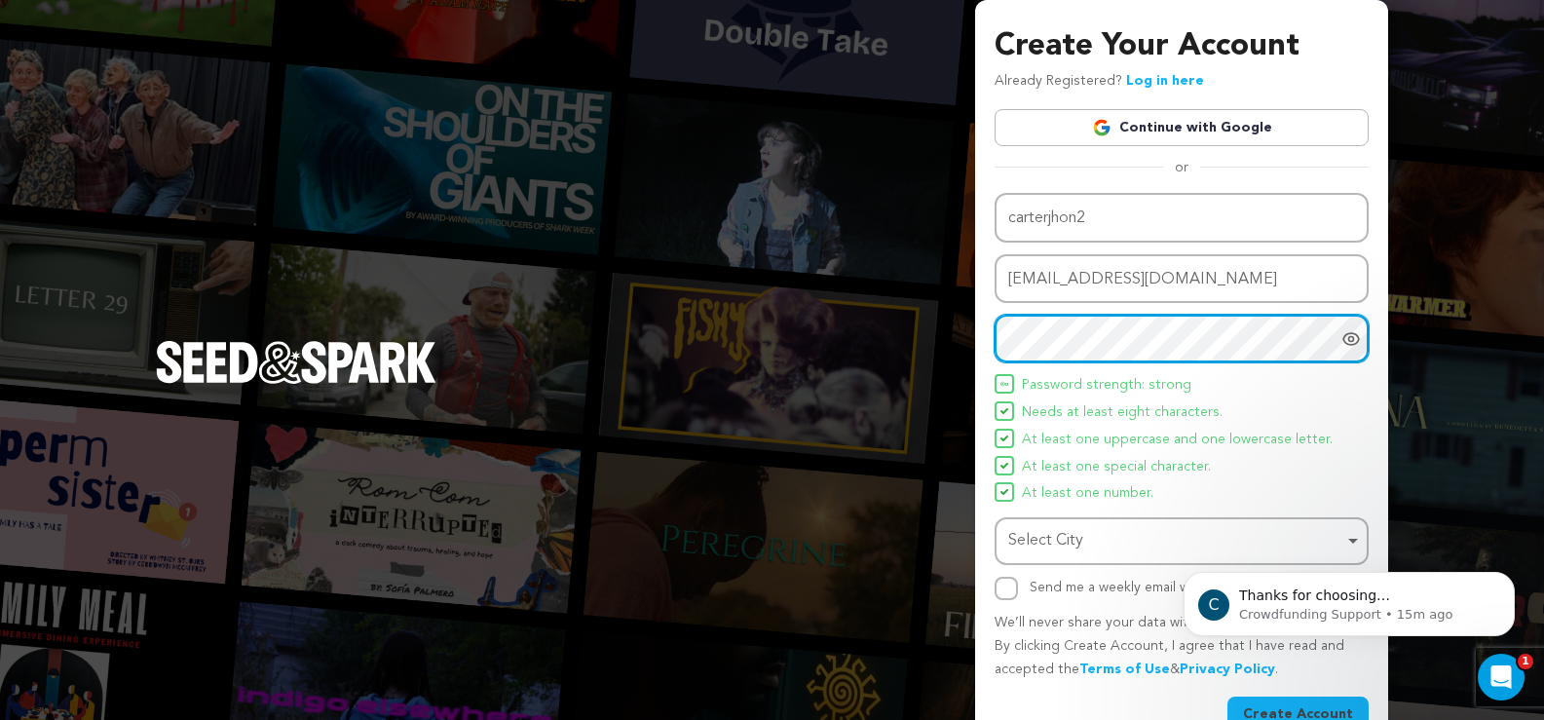
click at [1064, 549] on div "Select City Remove item" at bounding box center [1175, 541] width 335 height 28
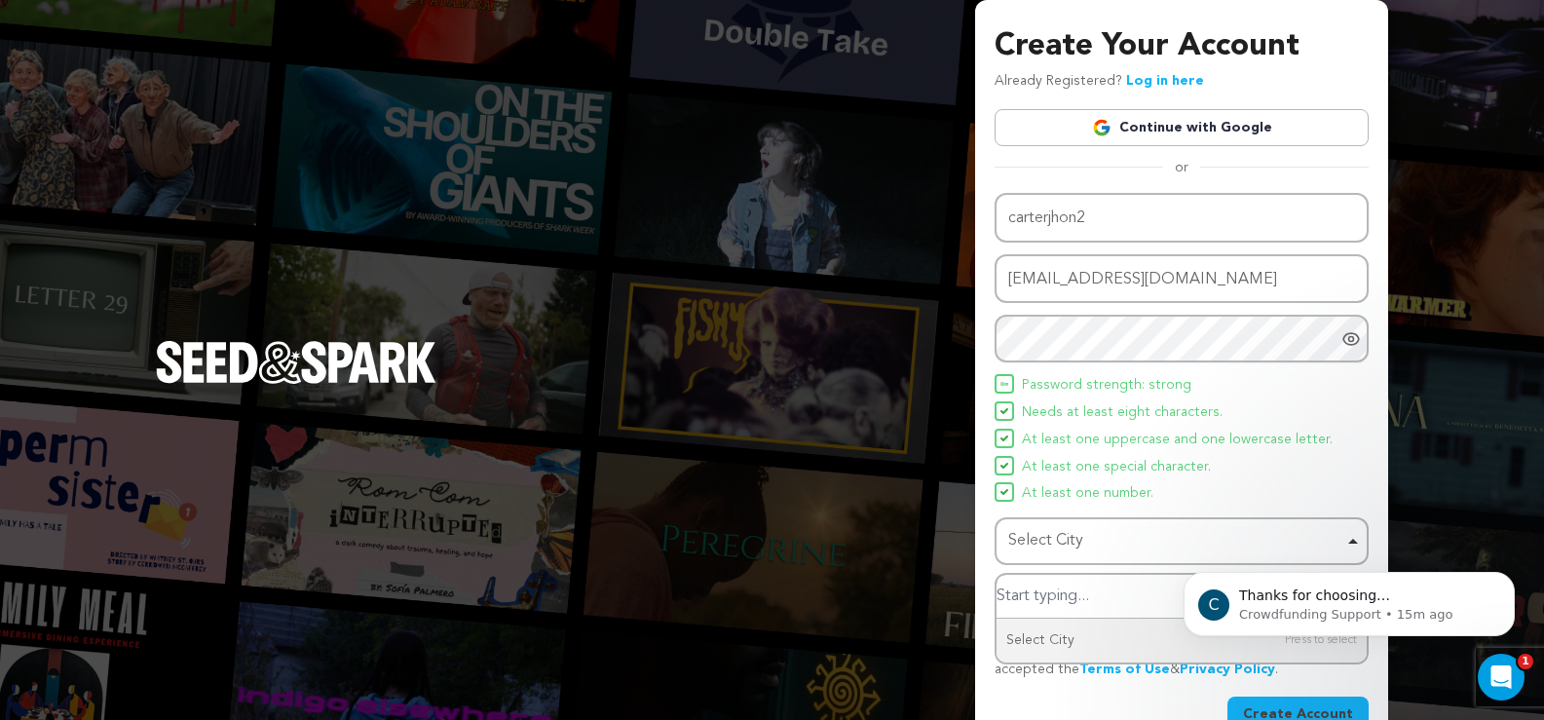
click at [1050, 596] on input "Select City" at bounding box center [1182, 597] width 370 height 44
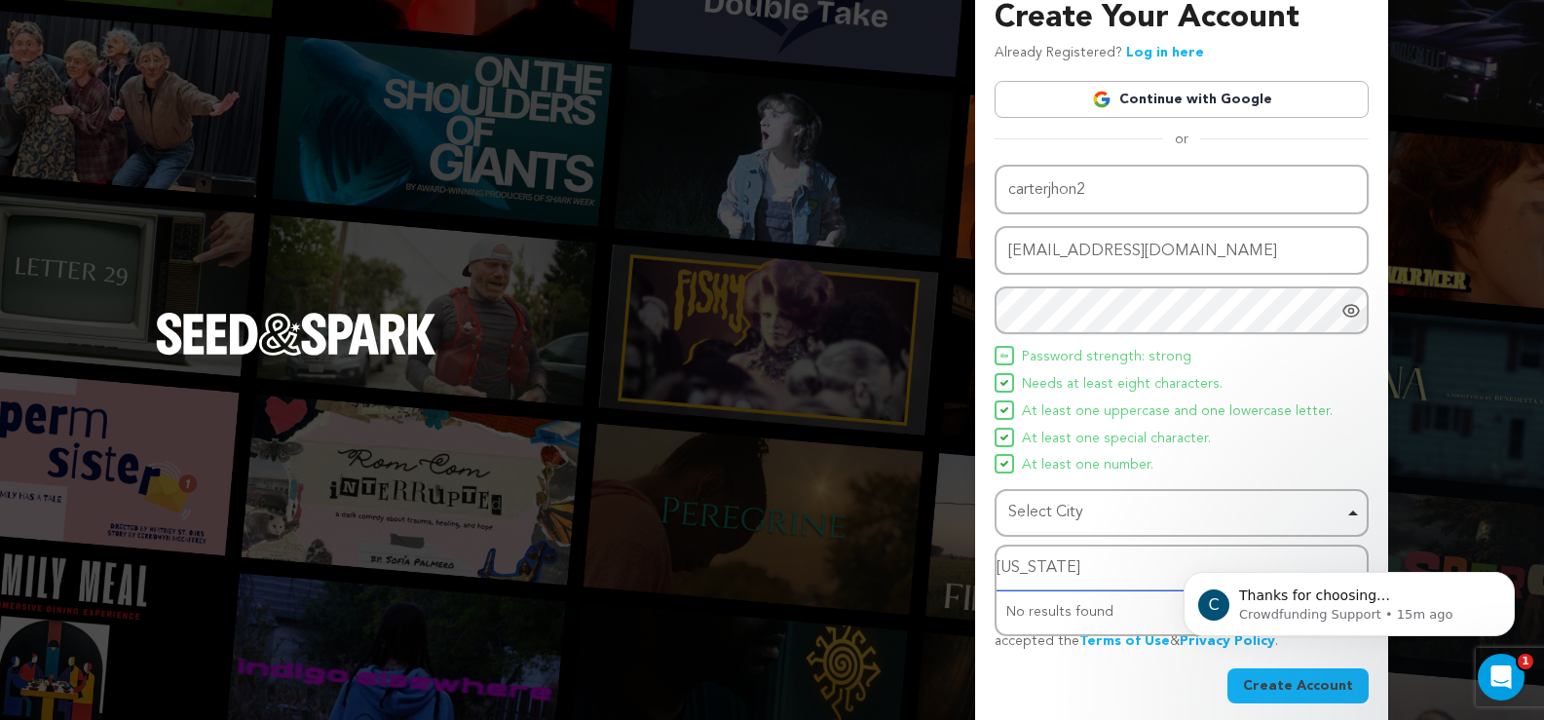
scroll to position [43, 0]
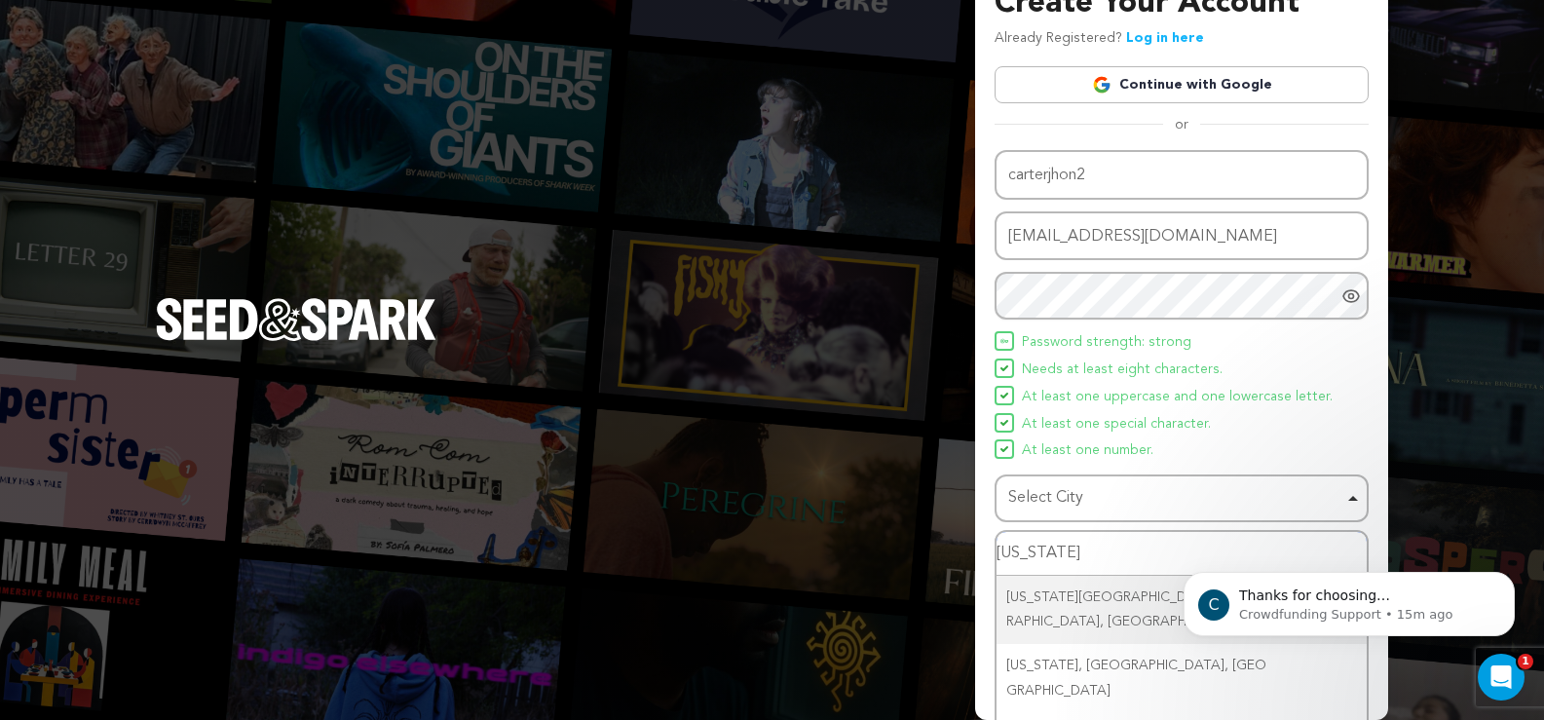
click at [1006, 560] on input "arizona" at bounding box center [1182, 554] width 370 height 44
type input "Arizona"
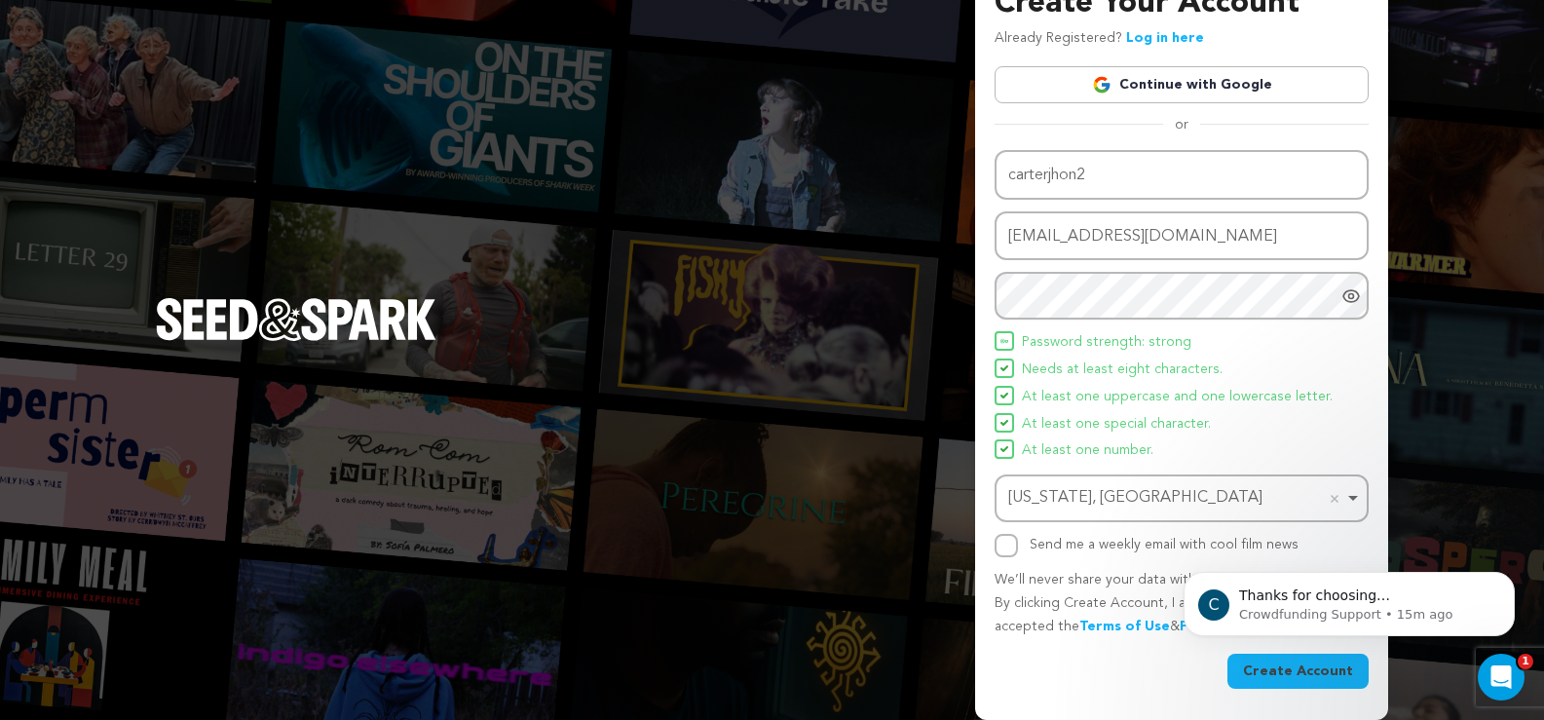
click at [1158, 502] on div "Arizona, Honduras Remove item" at bounding box center [1175, 498] width 335 height 28
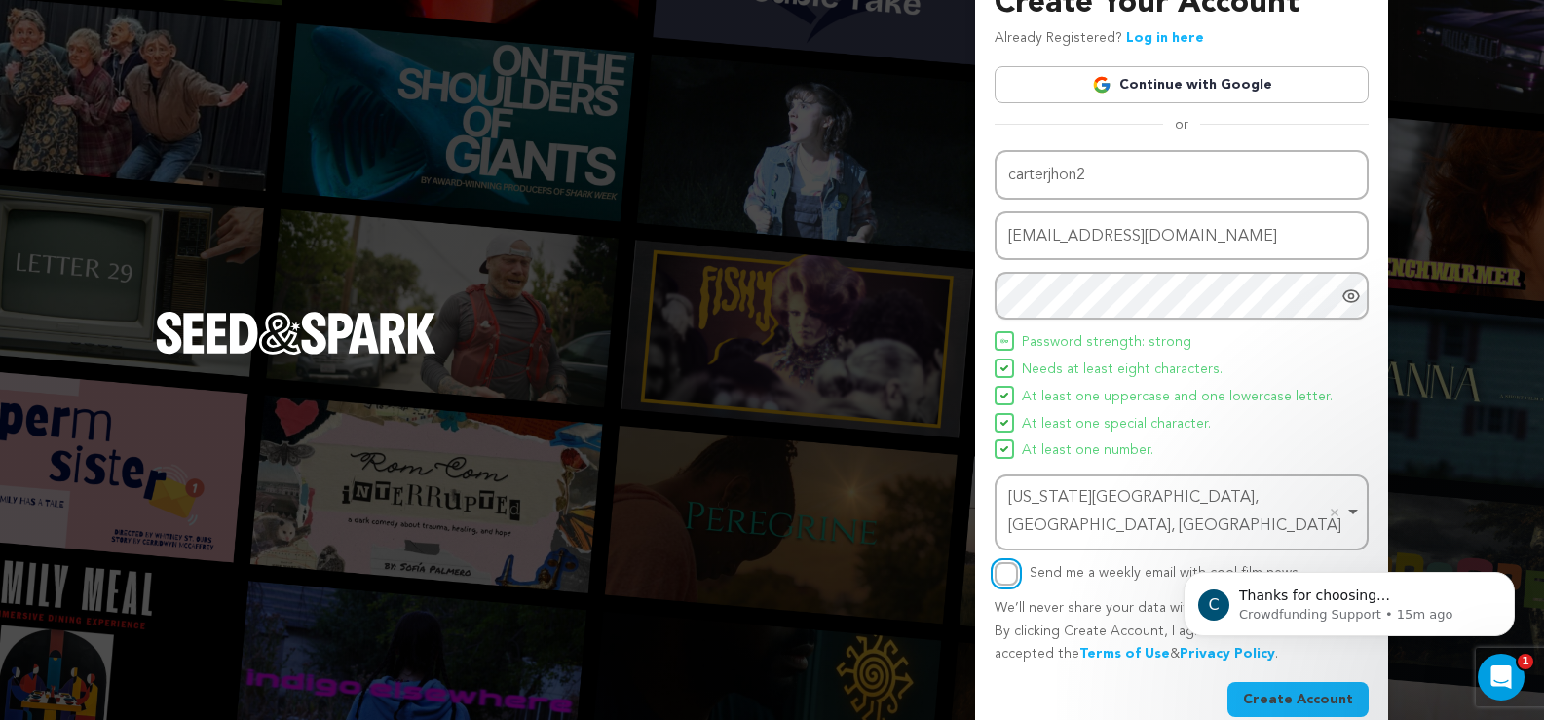
drag, startPoint x: 998, startPoint y: 546, endPoint x: 1163, endPoint y: 554, distance: 164.8
click at [1000, 562] on input "Send me a weekly email with cool film news" at bounding box center [1006, 573] width 23 height 23
checkbox input "true"
click at [1289, 682] on button "Create Account" at bounding box center [1297, 699] width 141 height 35
click html "C Thanks for choosing Seed&amp;Spark for your project! If you have any question…"
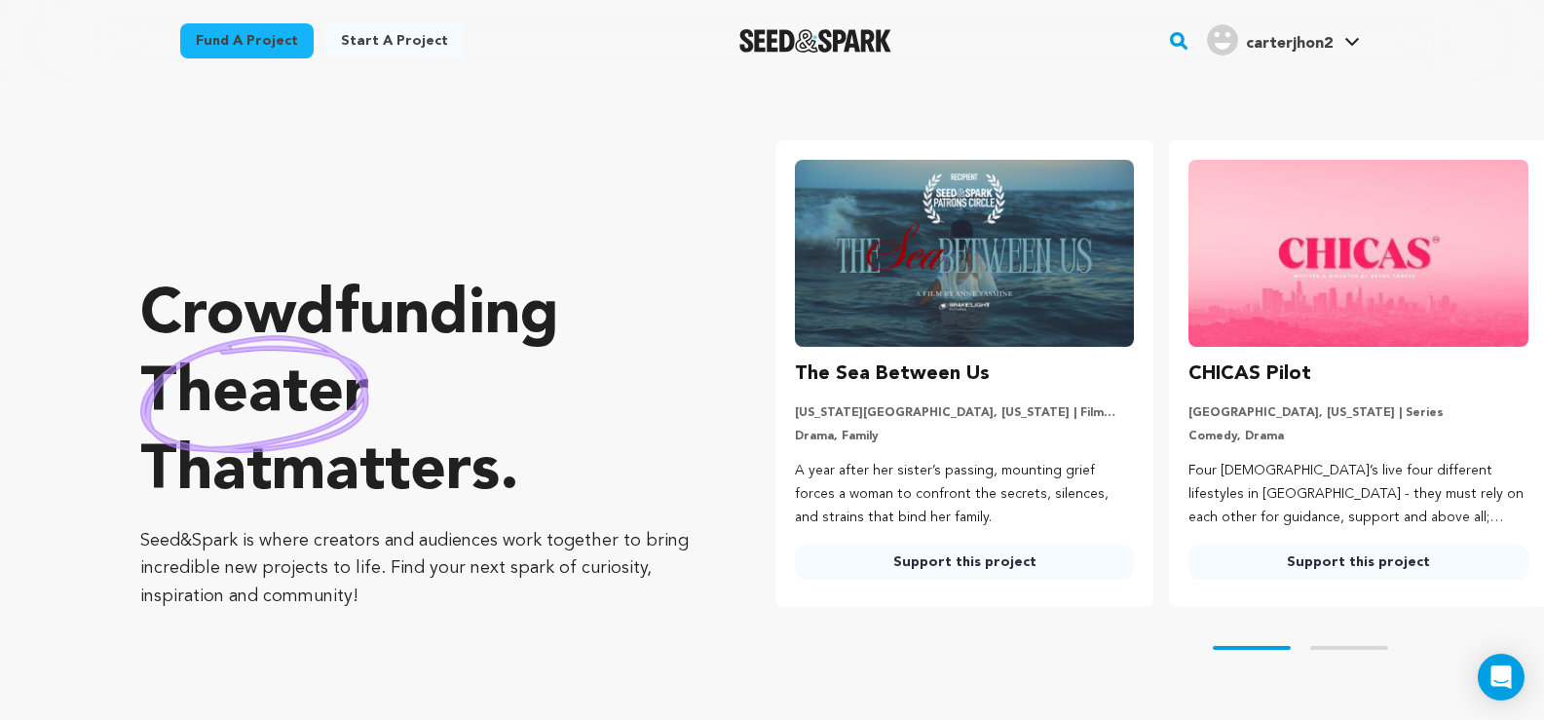
click at [396, 44] on link "Start a project" at bounding box center [394, 40] width 138 height 35
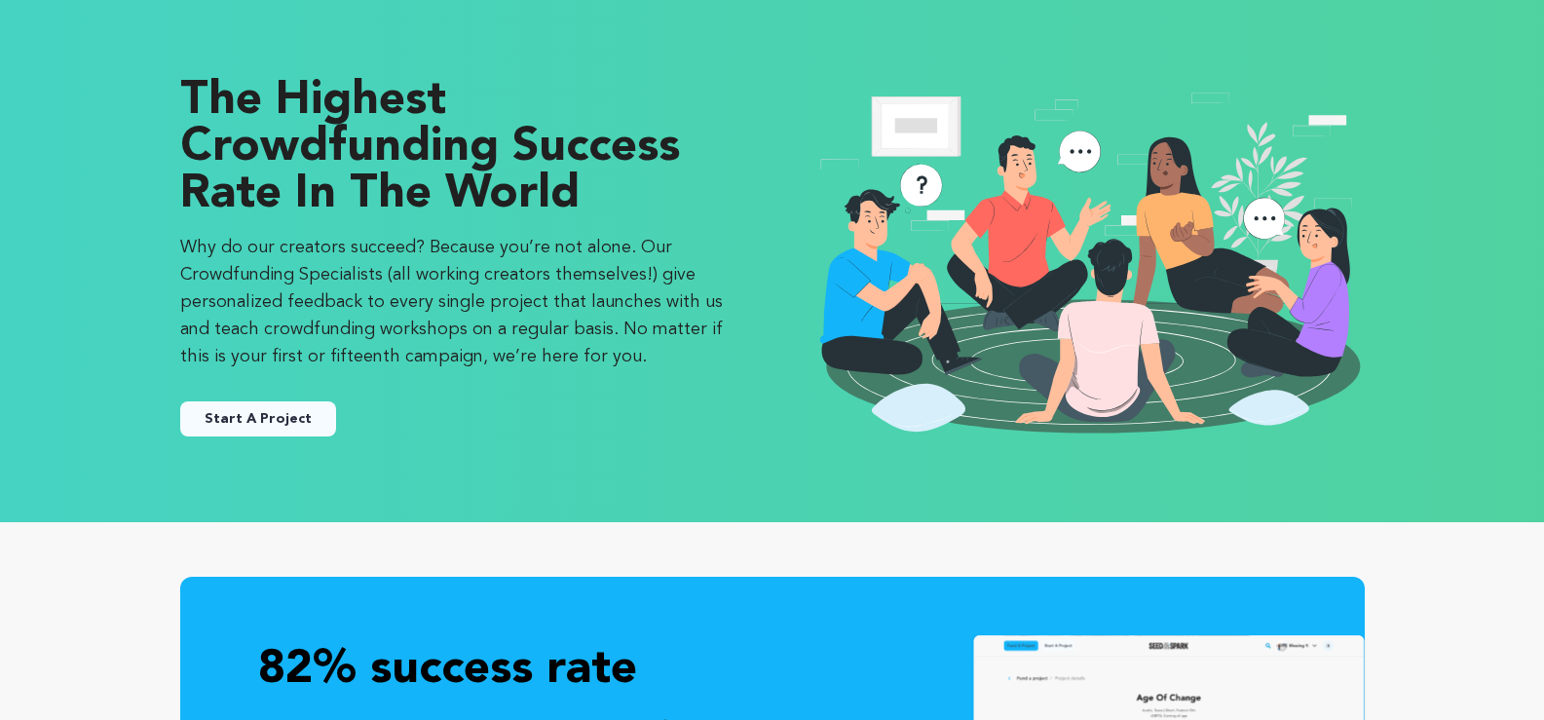
click at [254, 413] on button "Start A Project" at bounding box center [258, 418] width 156 height 35
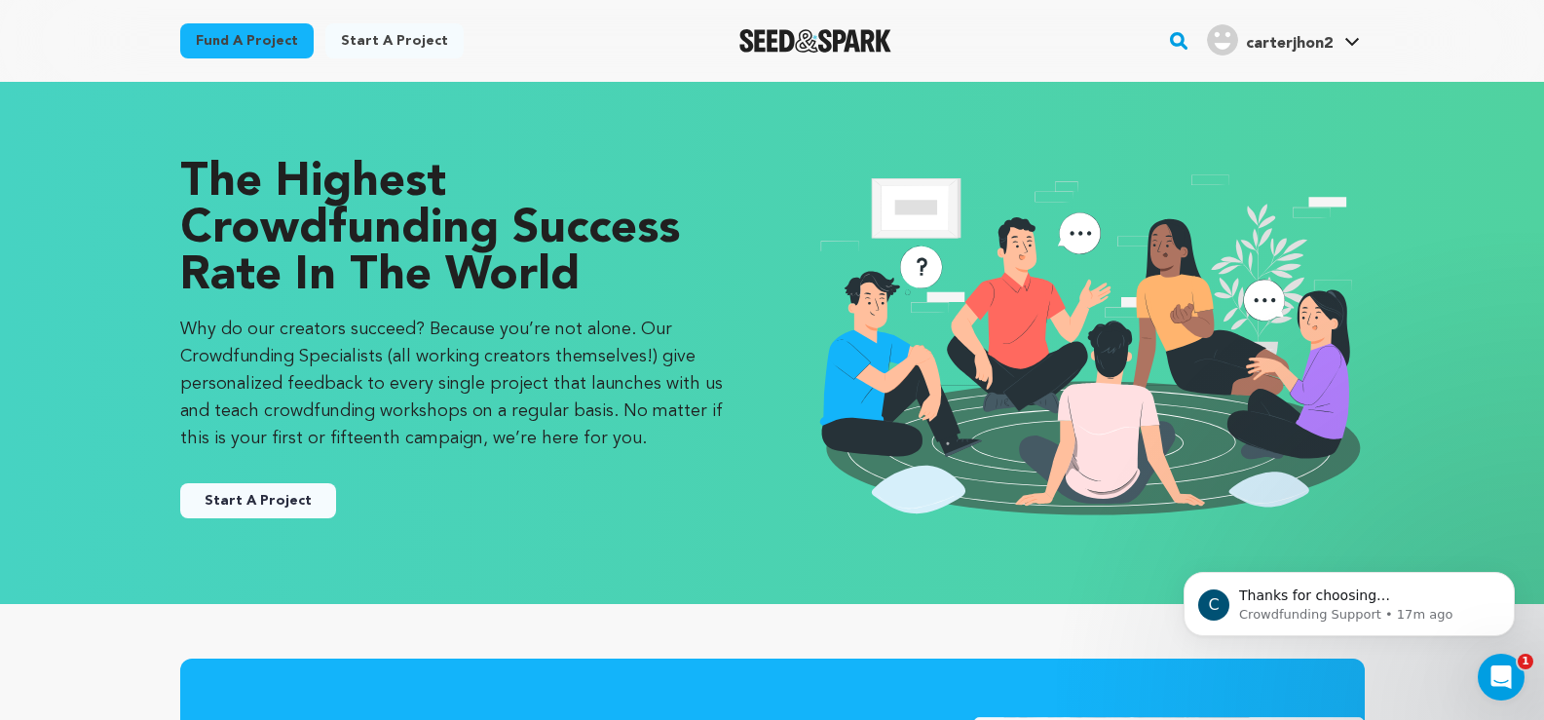
click at [273, 504] on button "Start A Project" at bounding box center [258, 500] width 156 height 35
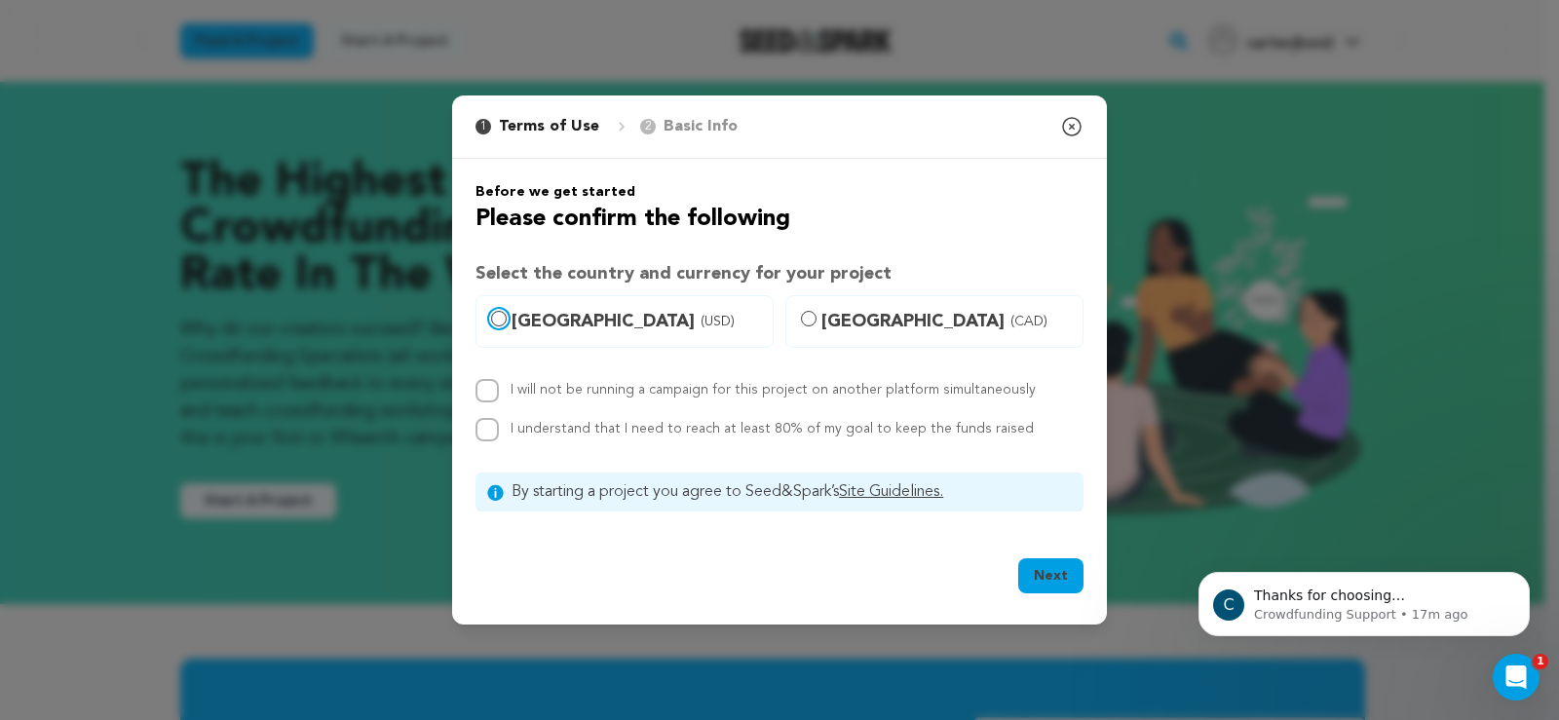
click at [494, 314] on input "[GEOGRAPHIC_DATA] (USD)" at bounding box center [499, 319] width 16 height 16
radio input "true"
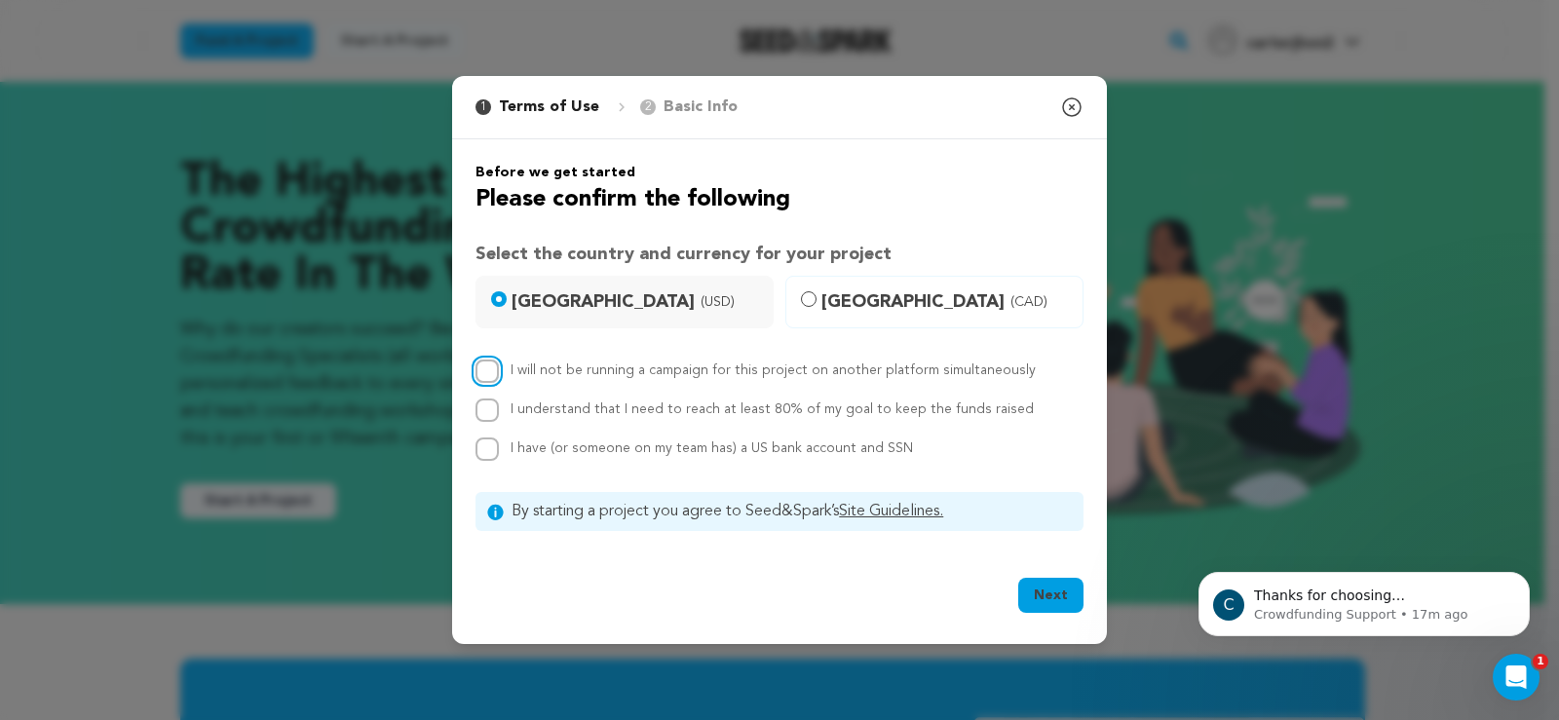
click at [490, 375] on input "I will not be running a campaign for this project on another platform simultane…" at bounding box center [486, 370] width 23 height 23
checkbox input "true"
click at [486, 411] on input "I understand that I need to reach at least 80% of my goal to keep the funds rai…" at bounding box center [486, 409] width 23 height 23
checkbox input "true"
click at [489, 452] on input "I have (or someone on my team has) a US bank account and SSN" at bounding box center [486, 448] width 23 height 23
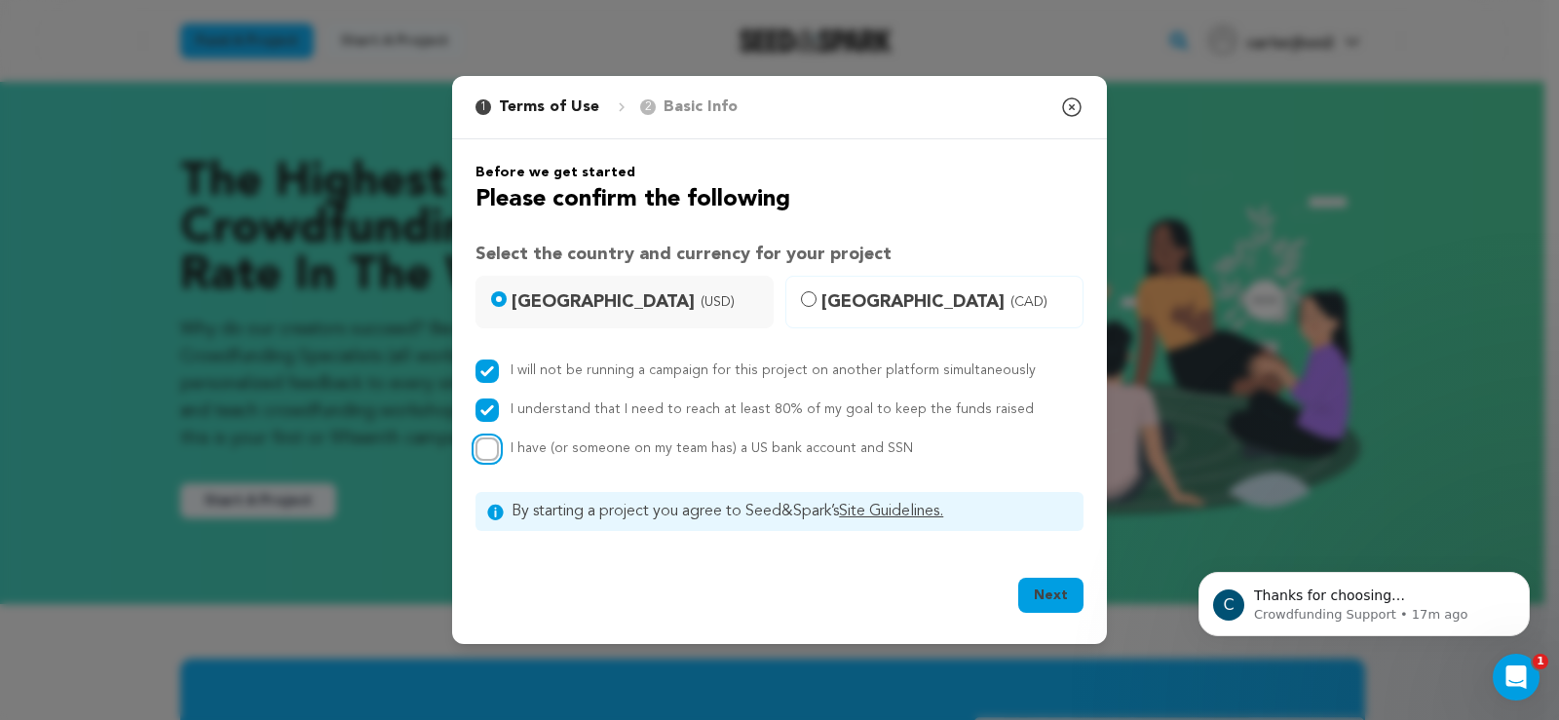
checkbox input "true"
click at [1041, 593] on button "Next" at bounding box center [1050, 595] width 65 height 35
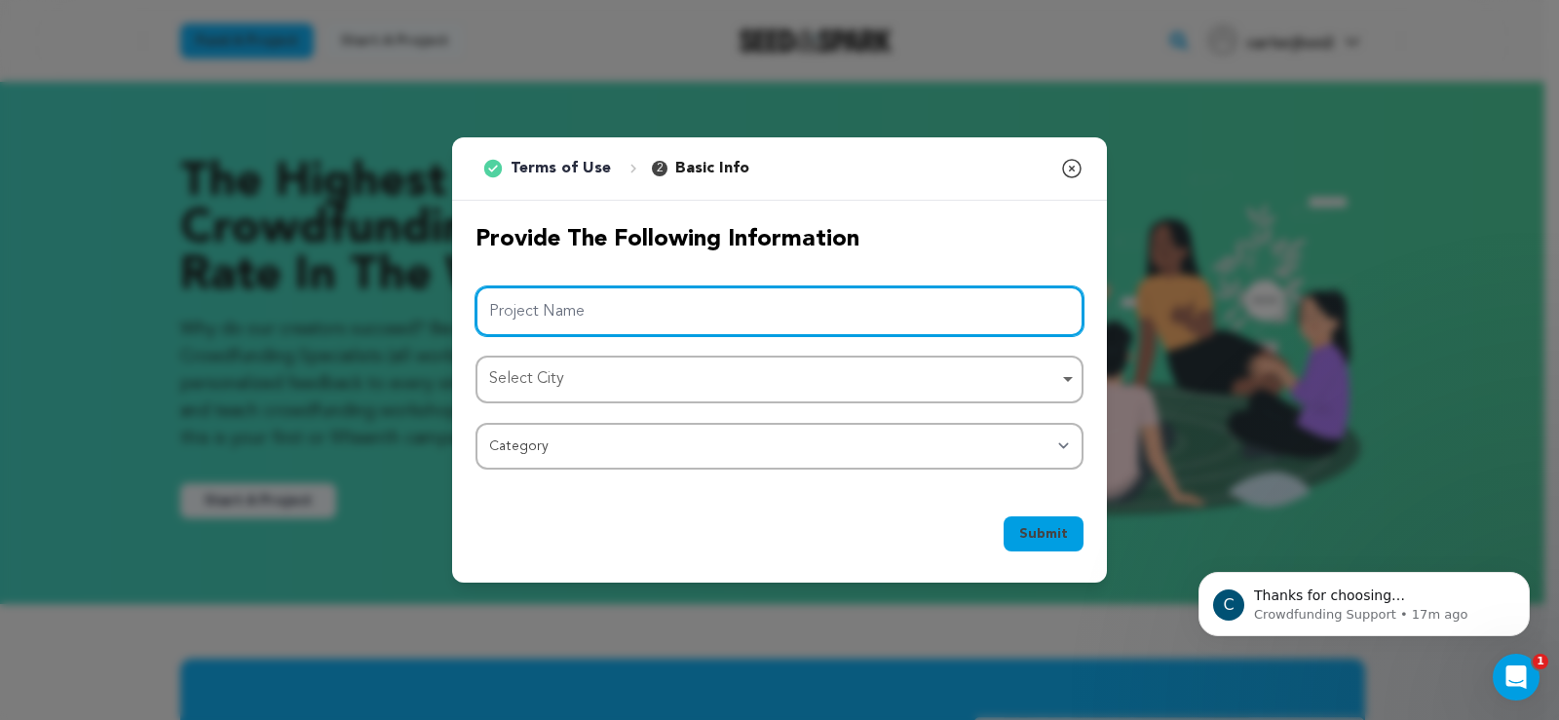
click at [568, 307] on input "Project Name" at bounding box center [779, 311] width 608 height 50
paste input "Buy [MEDICAL_DATA] Online"
click at [531, 379] on div "Select City Remove item" at bounding box center [773, 379] width 569 height 28
type input "Buy [MEDICAL_DATA] Online"
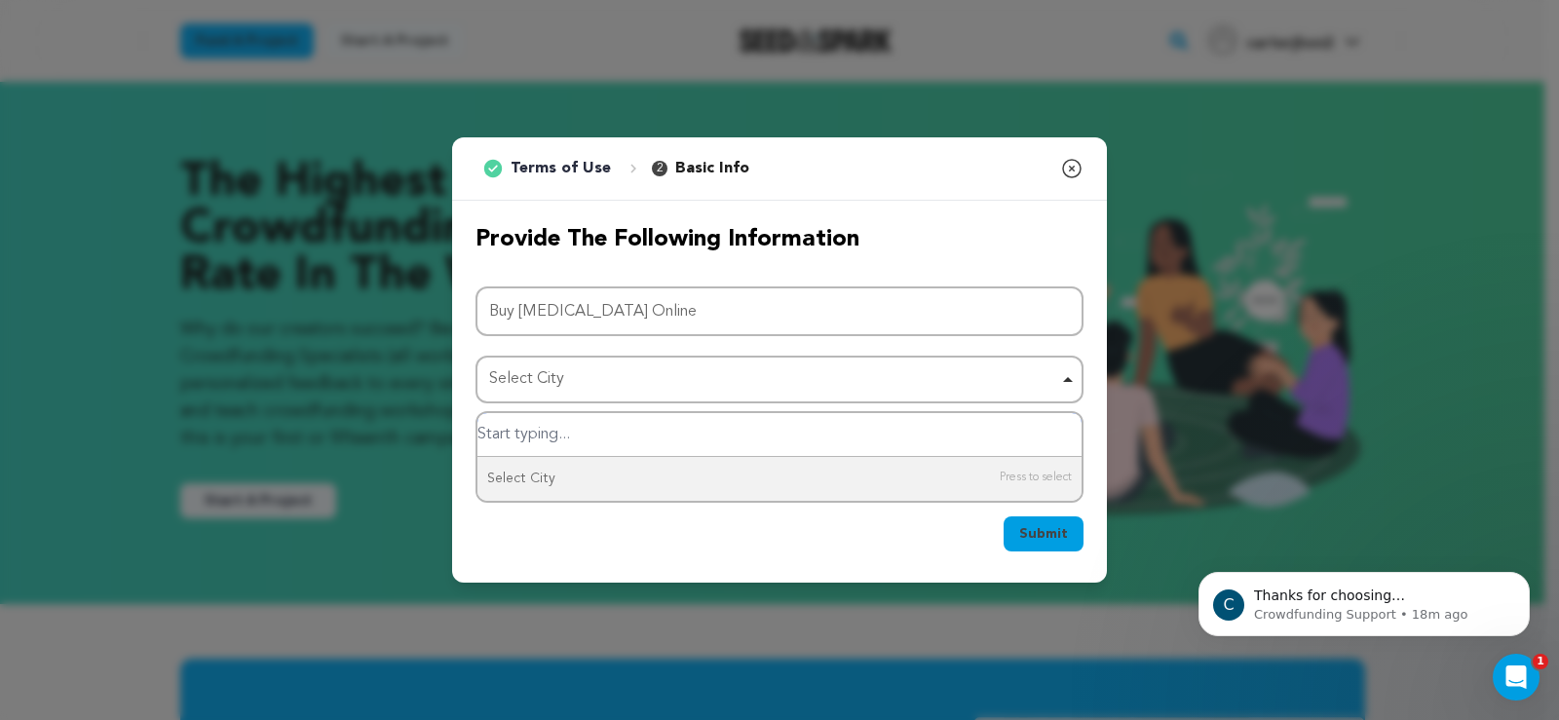
click at [525, 438] on input "Select City" at bounding box center [779, 435] width 604 height 44
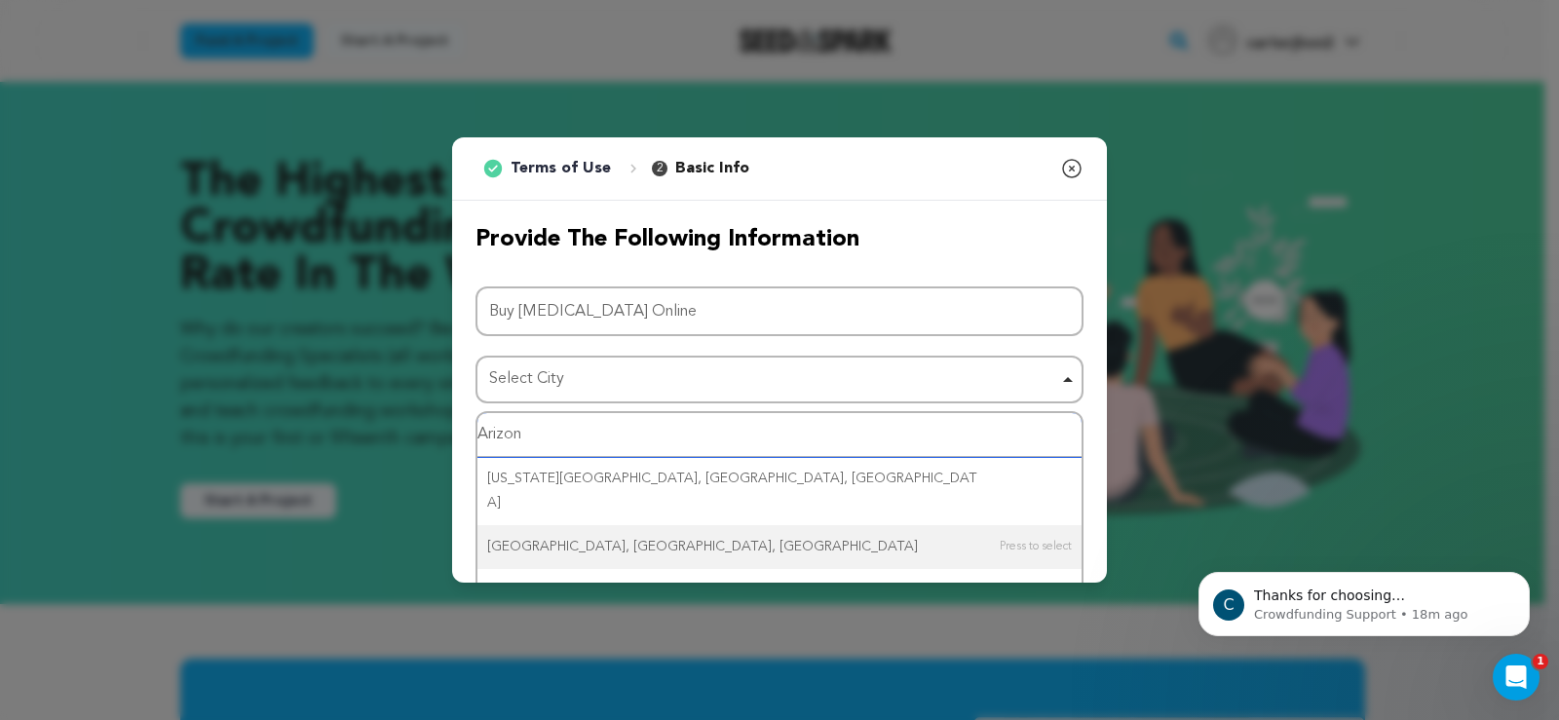
type input "[US_STATE]"
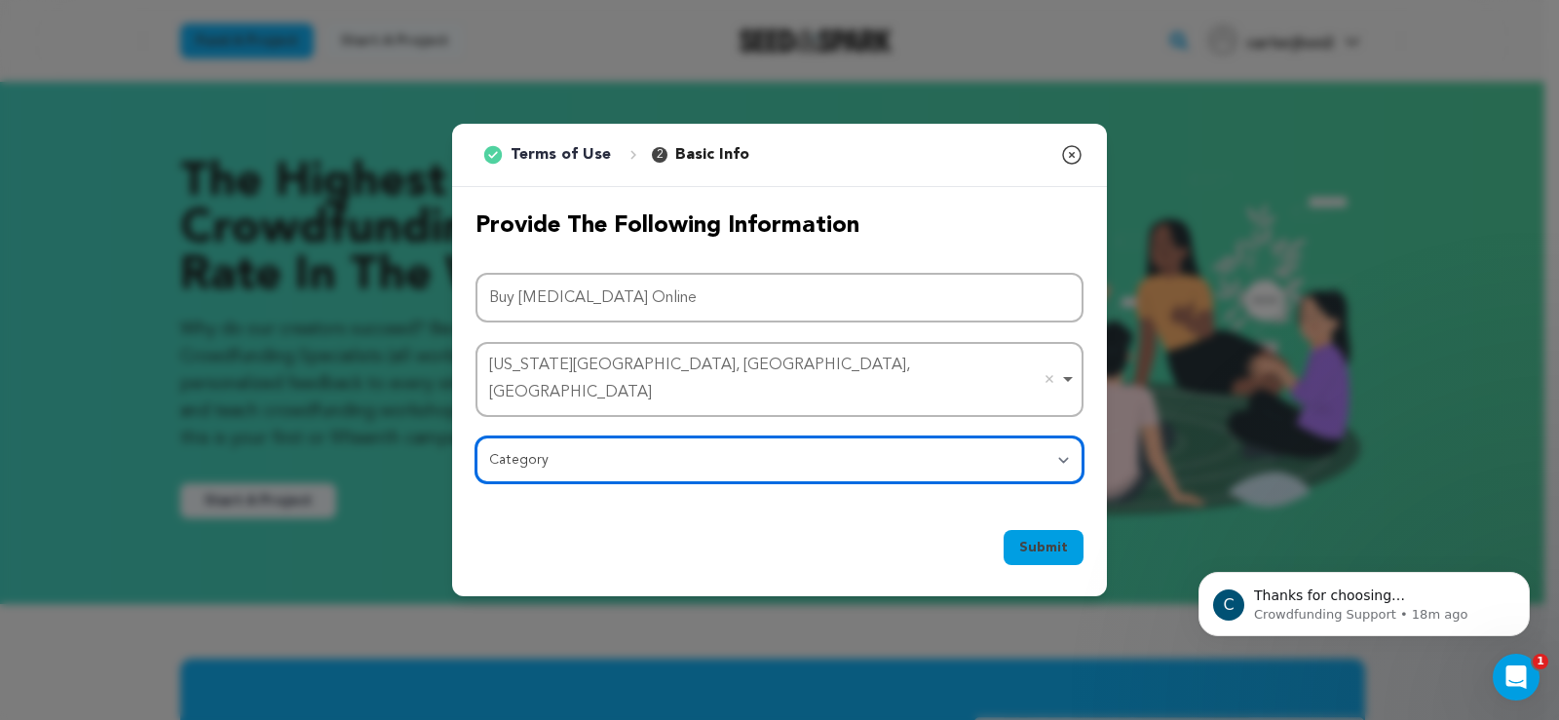
click at [568, 458] on select "Category Film Feature Film Short Series Film Festival Company Music Video VR Ex…" at bounding box center [779, 459] width 608 height 47
select select "1293"
click at [475, 436] on select "Category Film Feature Film Short Series Film Festival Company Music Video VR Ex…" at bounding box center [779, 459] width 608 height 47
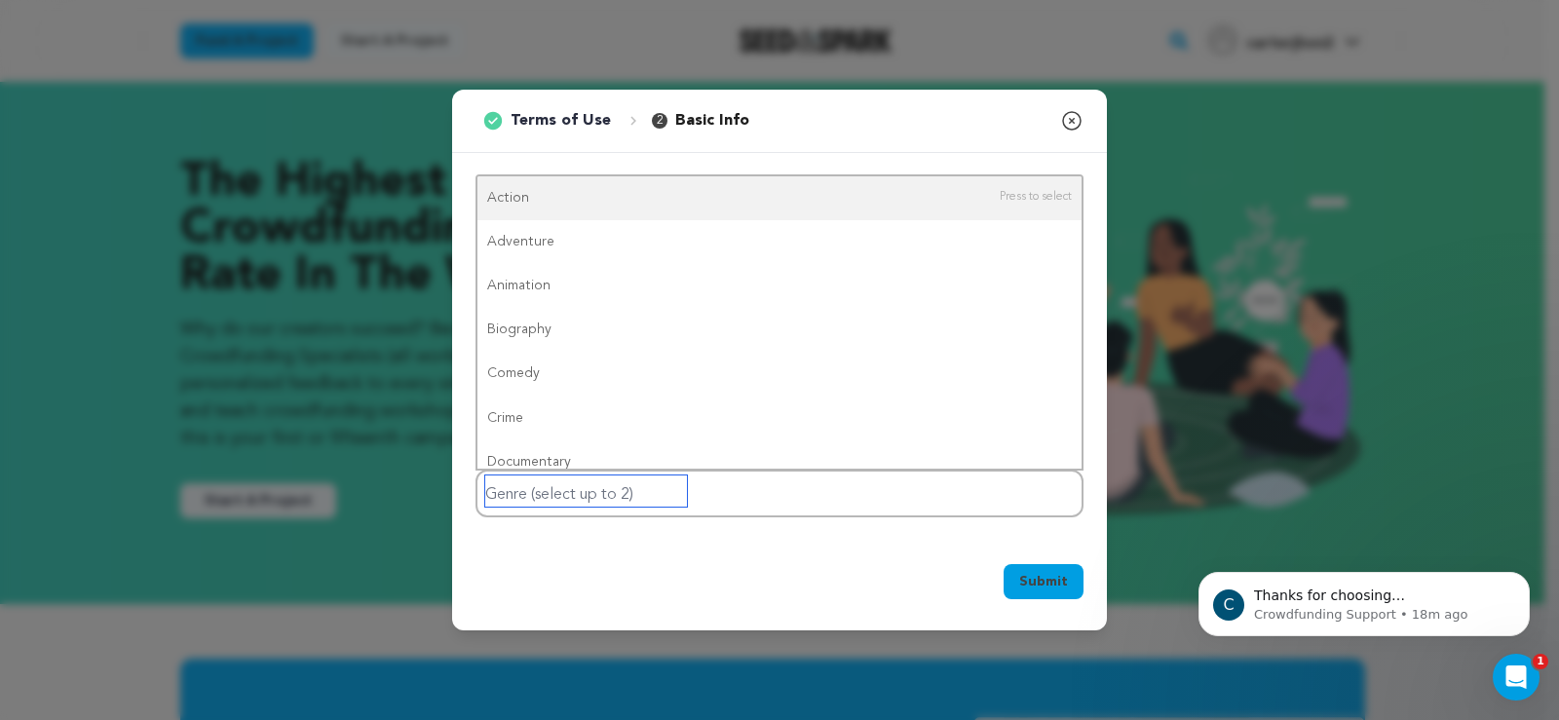
click at [636, 485] on input "Genre (select up to 2)" at bounding box center [586, 490] width 202 height 31
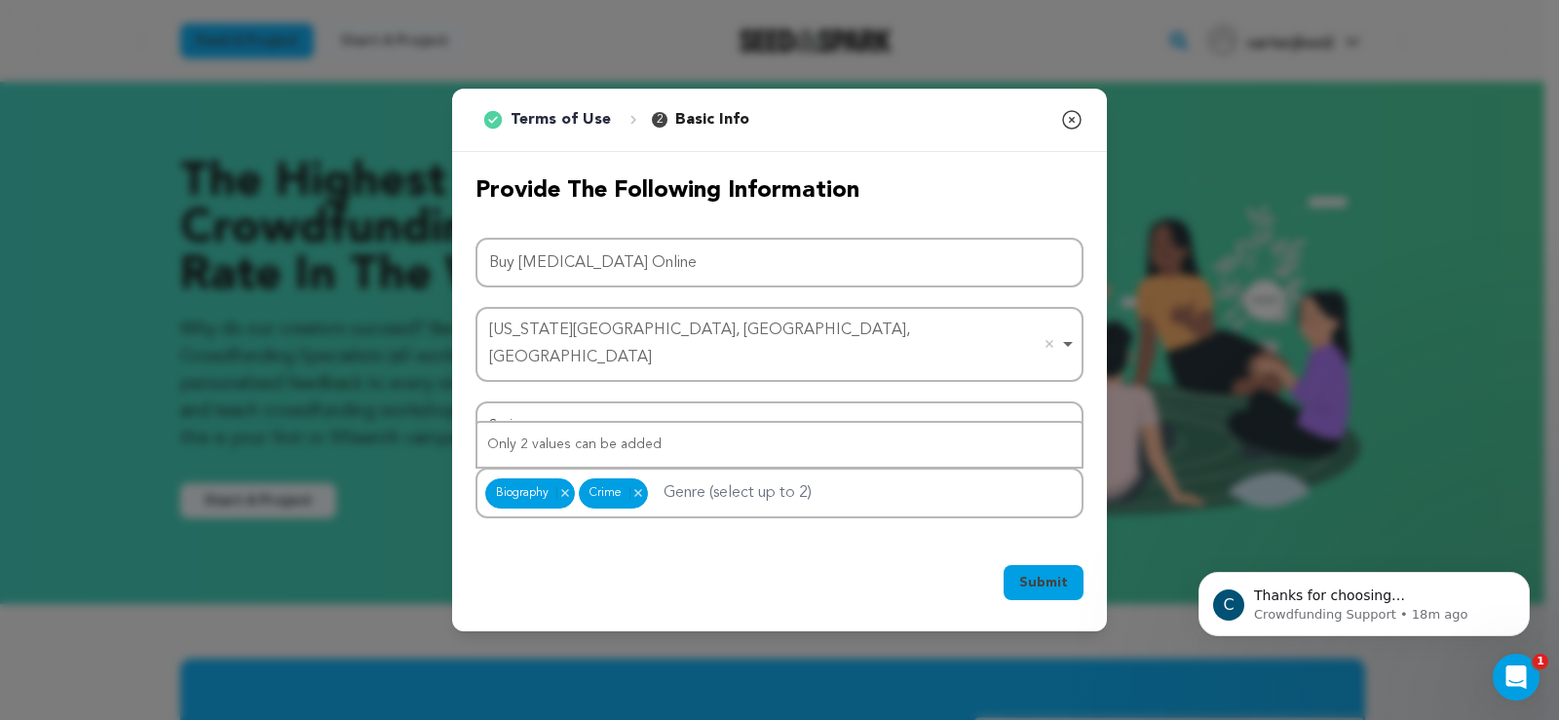
click at [1042, 573] on span "Submit" at bounding box center [1043, 582] width 49 height 19
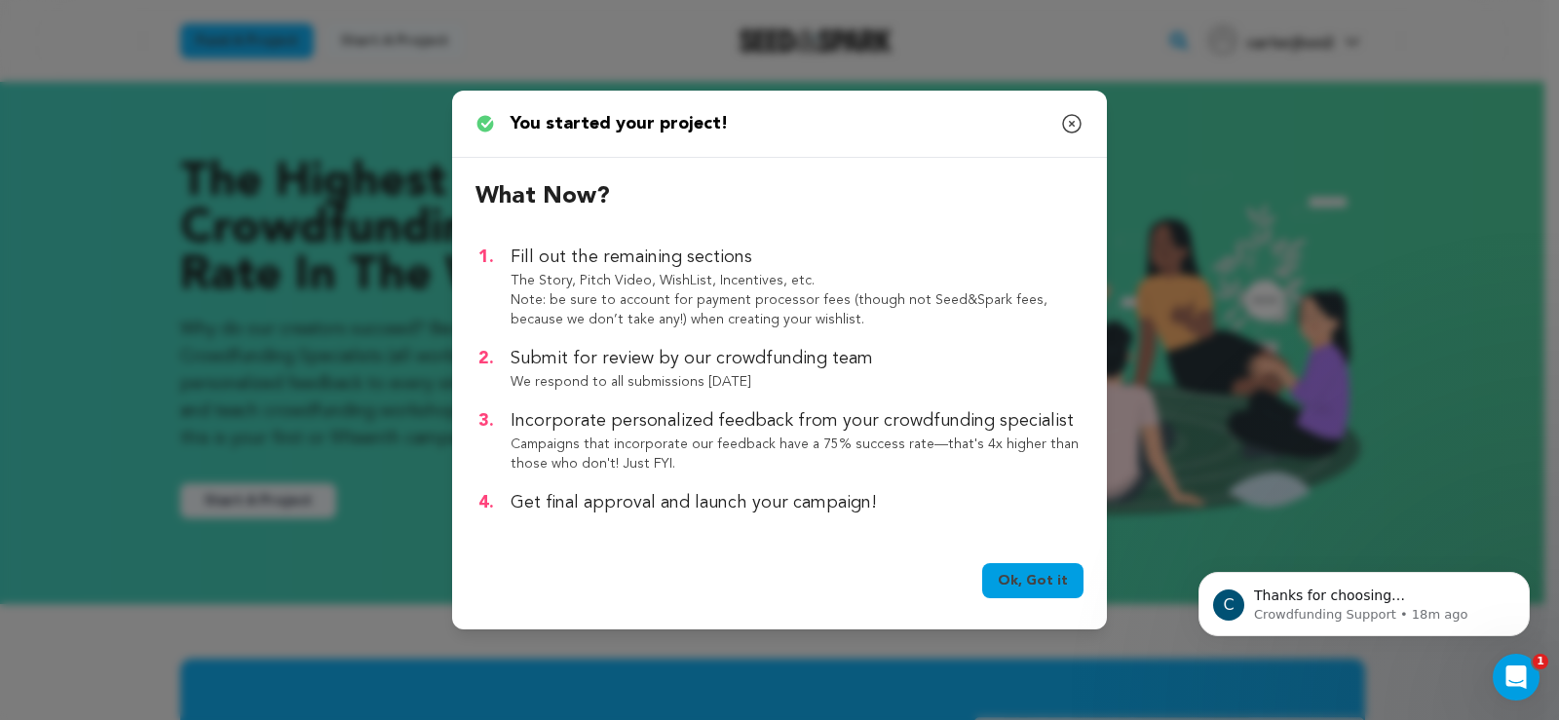
click at [1027, 573] on link "Ok, Got it" at bounding box center [1032, 580] width 101 height 35
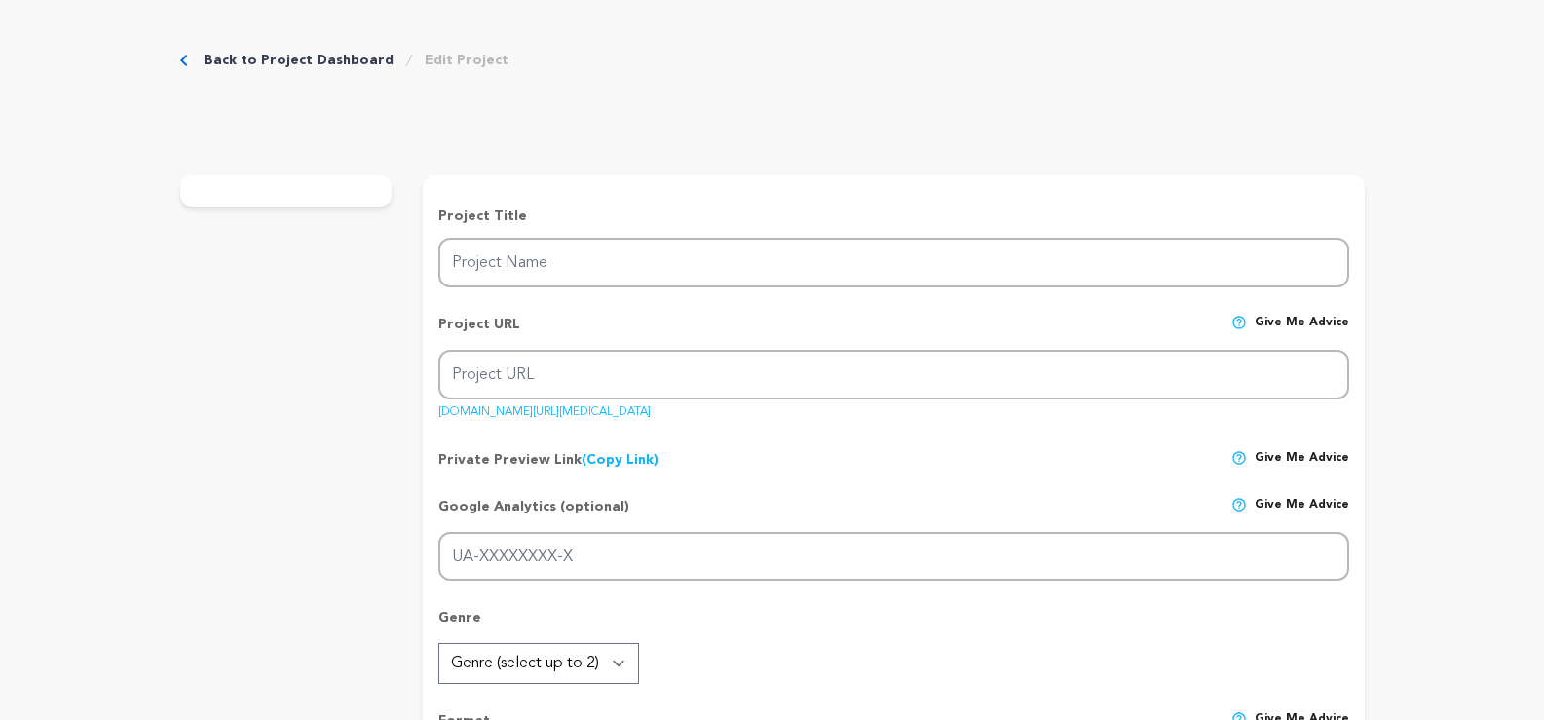
type input "Buy [MEDICAL_DATA] Online Nationwide Wellness Shipping Act Now"
type input "buy-[MEDICAL_DATA]-online"
type input "Buy [MEDICAL_DATA] Online with our nationwide wellness shipping service, design…"
type textarea "Buy [MEDICAL_DATA] Online with our nationwide wellness shipping service, design…"
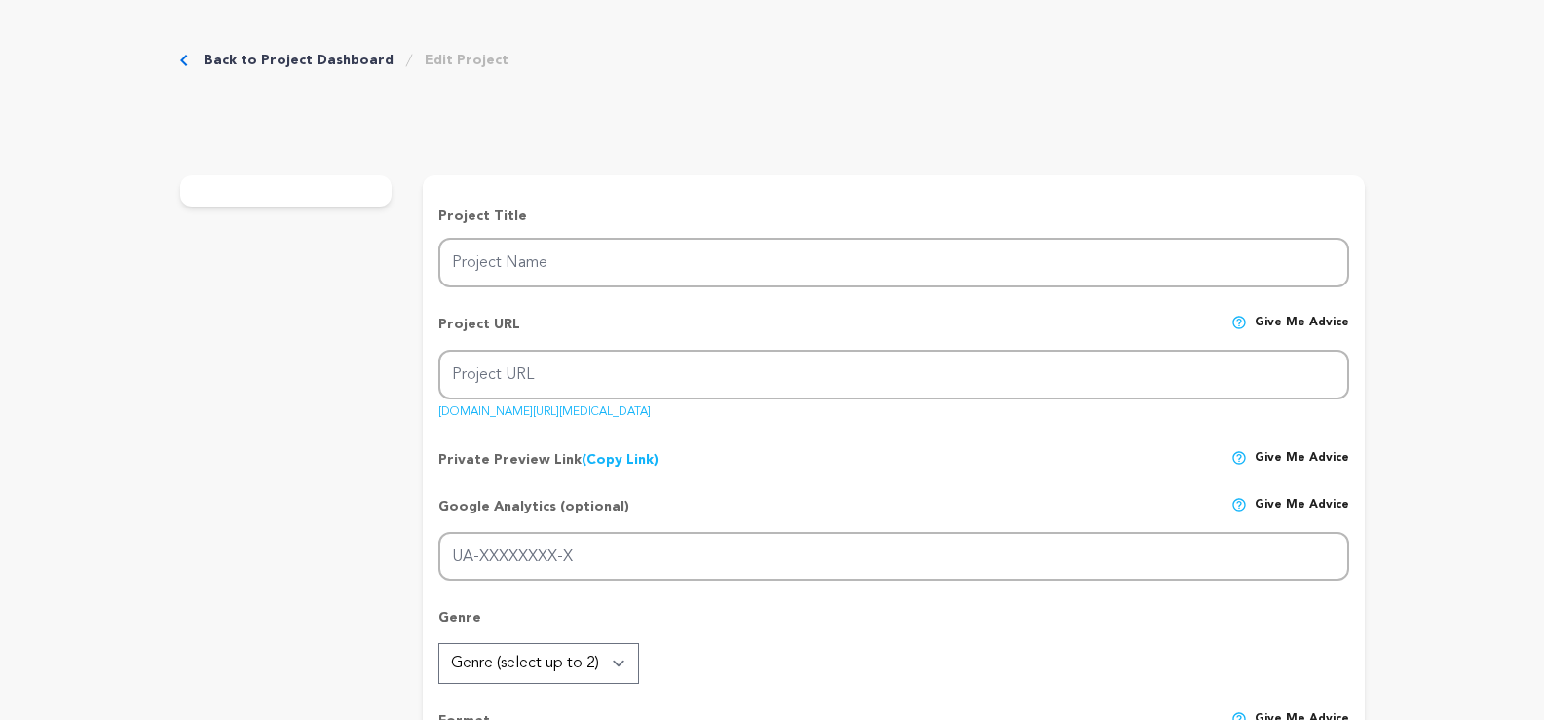
type textarea "Buy [MEDICAL_DATA] Online with our nationwide wellness shipping service, design…"
radio input "true"
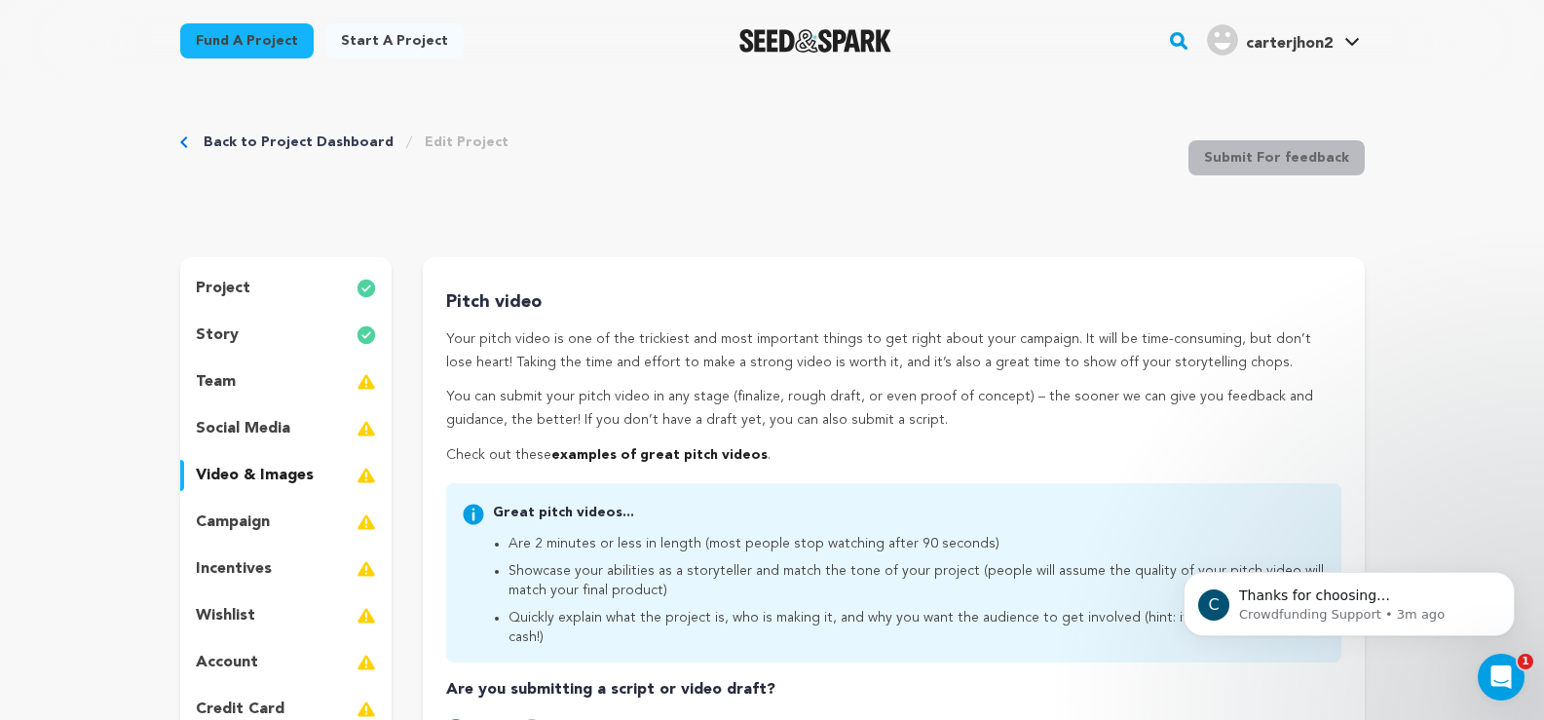
click at [263, 287] on div "project" at bounding box center [286, 288] width 212 height 31
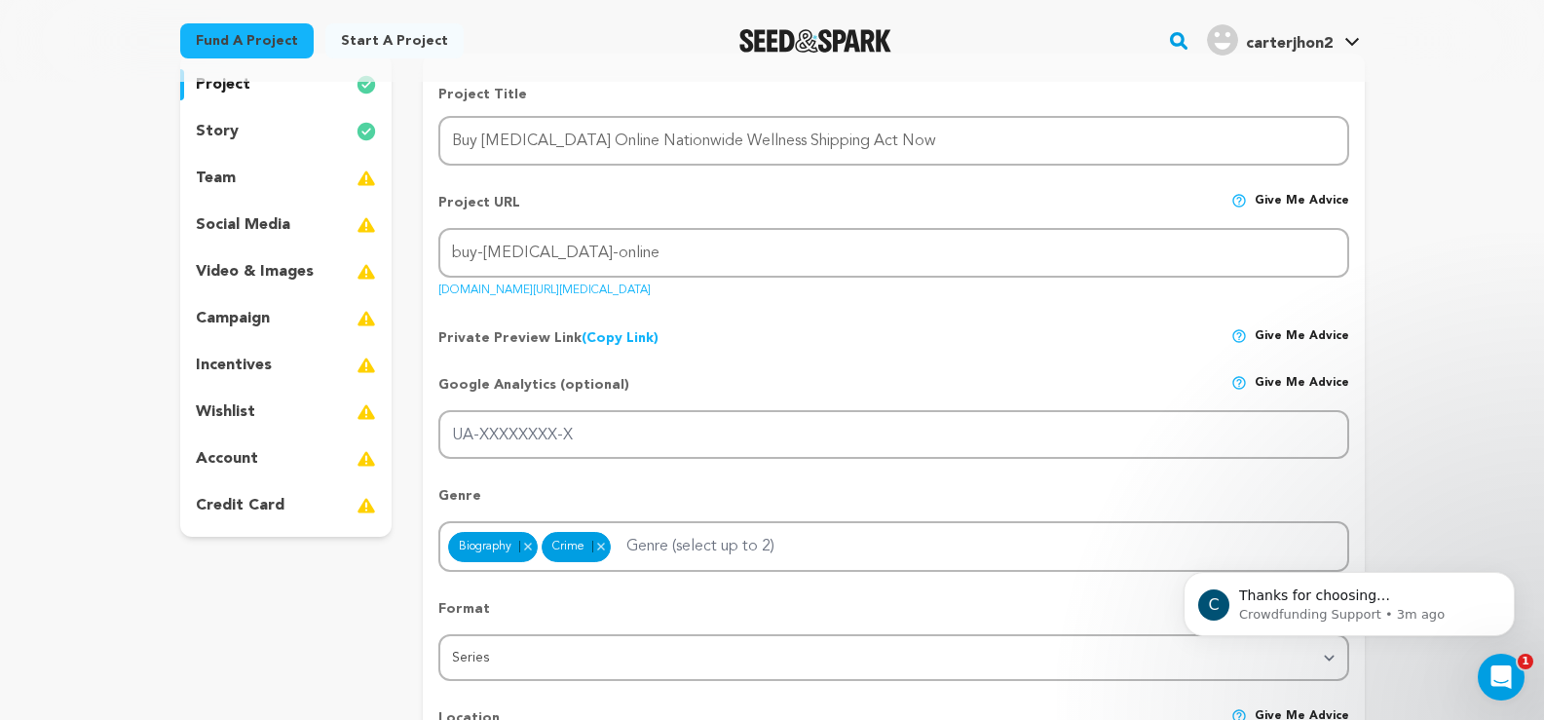
scroll to position [195, 0]
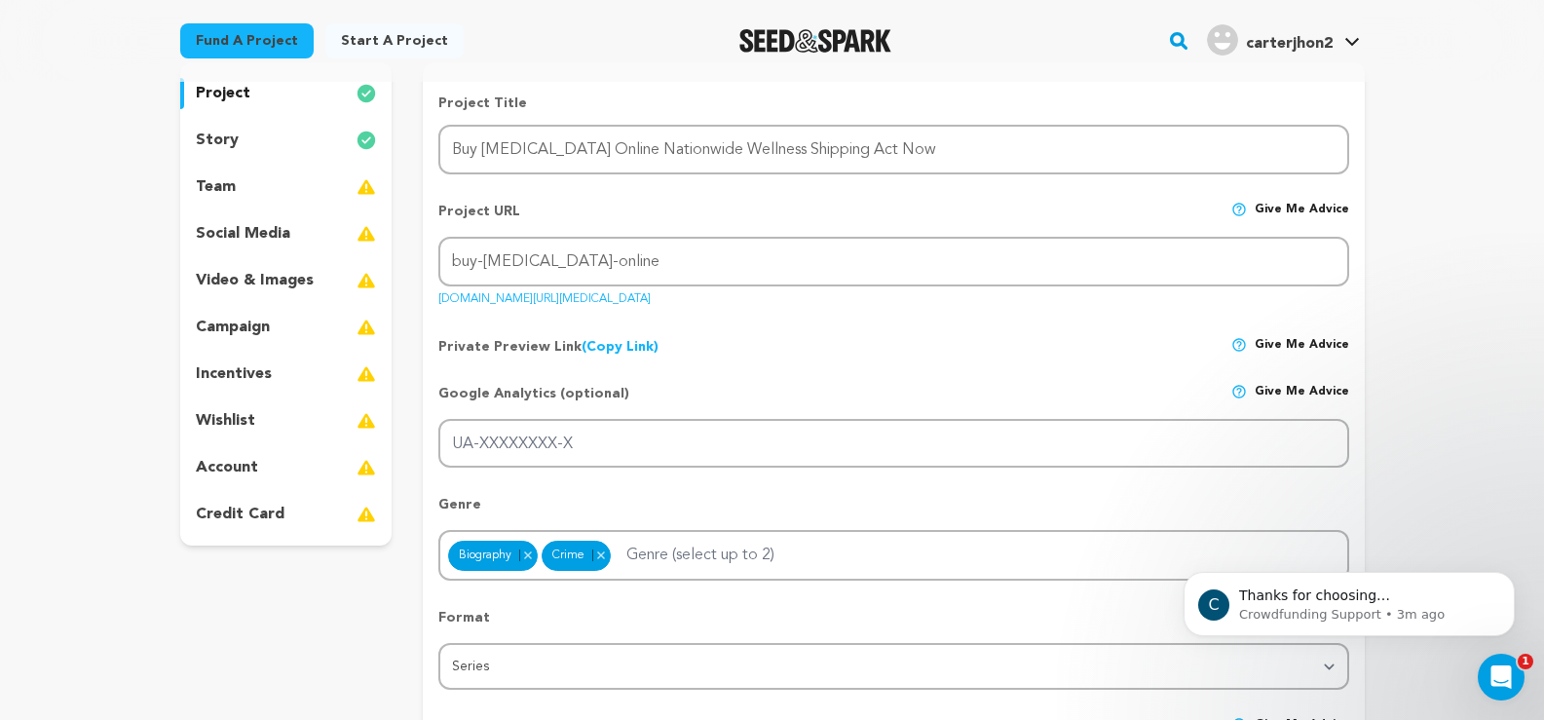
click at [631, 343] on link "(Copy Link) Copy private preview link" at bounding box center [620, 347] width 77 height 14
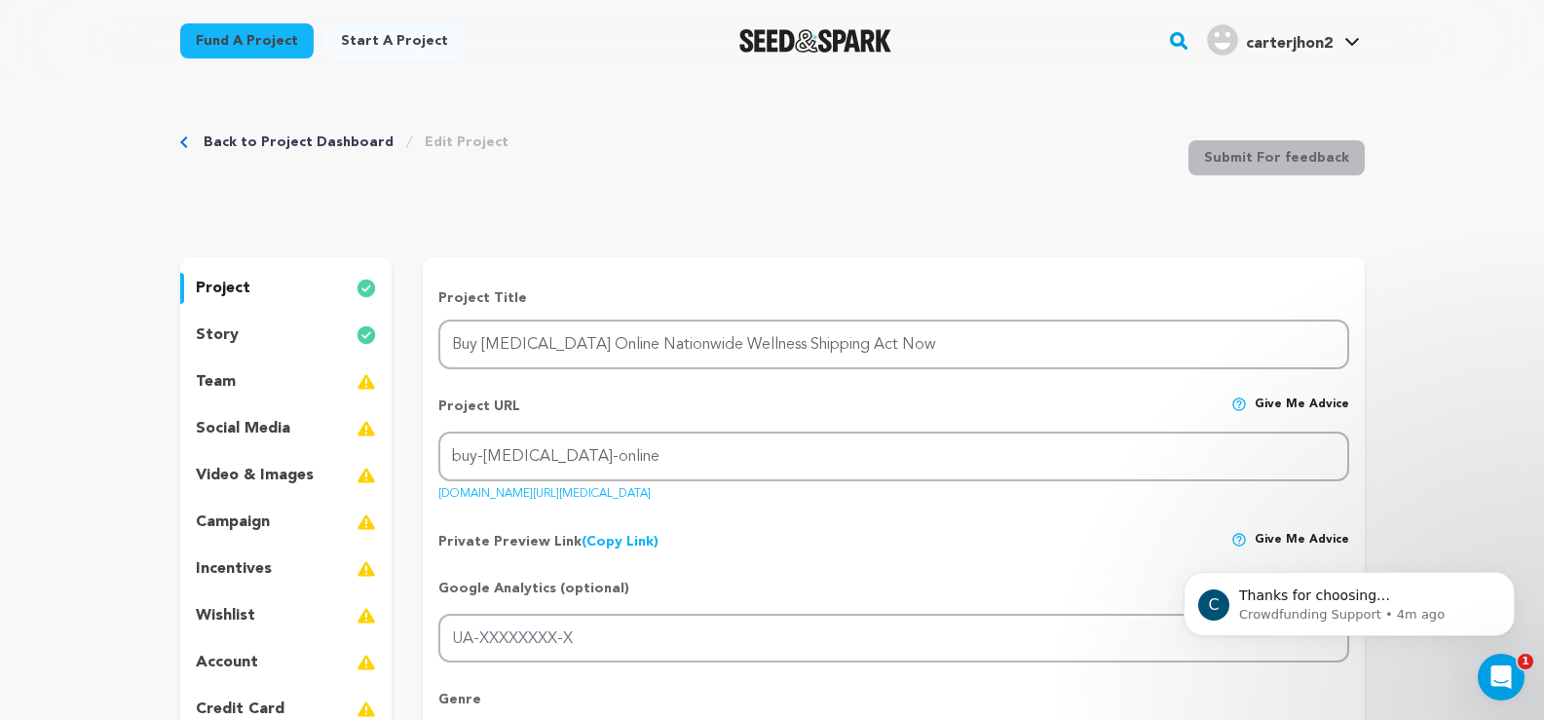
click at [606, 532] on p "Private Preview Link (Copy Link) Copy private preview link" at bounding box center [548, 541] width 220 height 19
click at [617, 539] on link "(Copy Link) Copy private preview link" at bounding box center [620, 542] width 77 height 14
